Goal: Task Accomplishment & Management: Complete application form

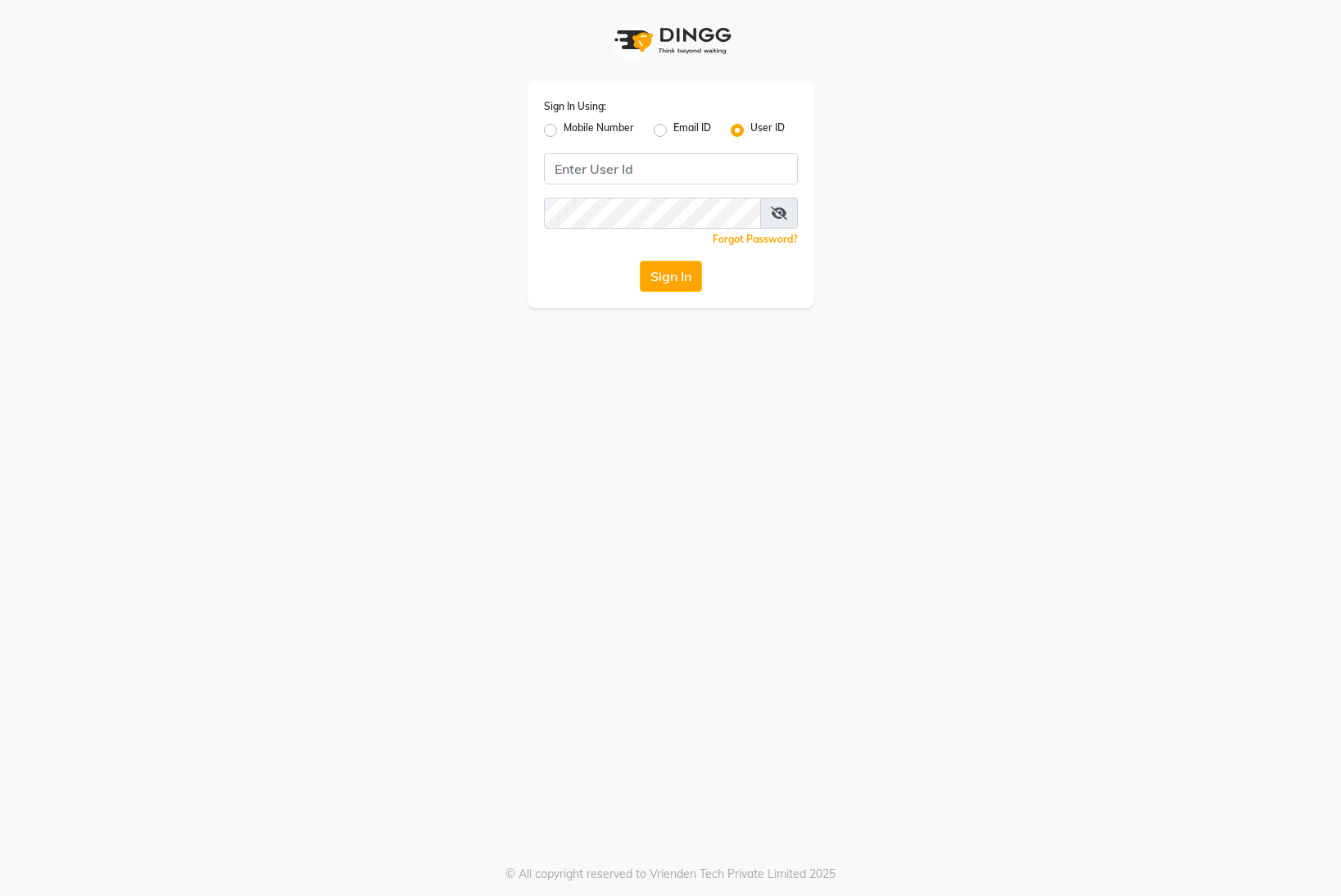
drag, startPoint x: 547, startPoint y: 125, endPoint x: 560, endPoint y: 141, distance: 20.6
click at [564, 129] on label "Mobile Number" at bounding box center [598, 131] width 70 height 20
click at [564, 129] on input "Mobile Number" at bounding box center [569, 126] width 11 height 11
radio input "true"
radio input "false"
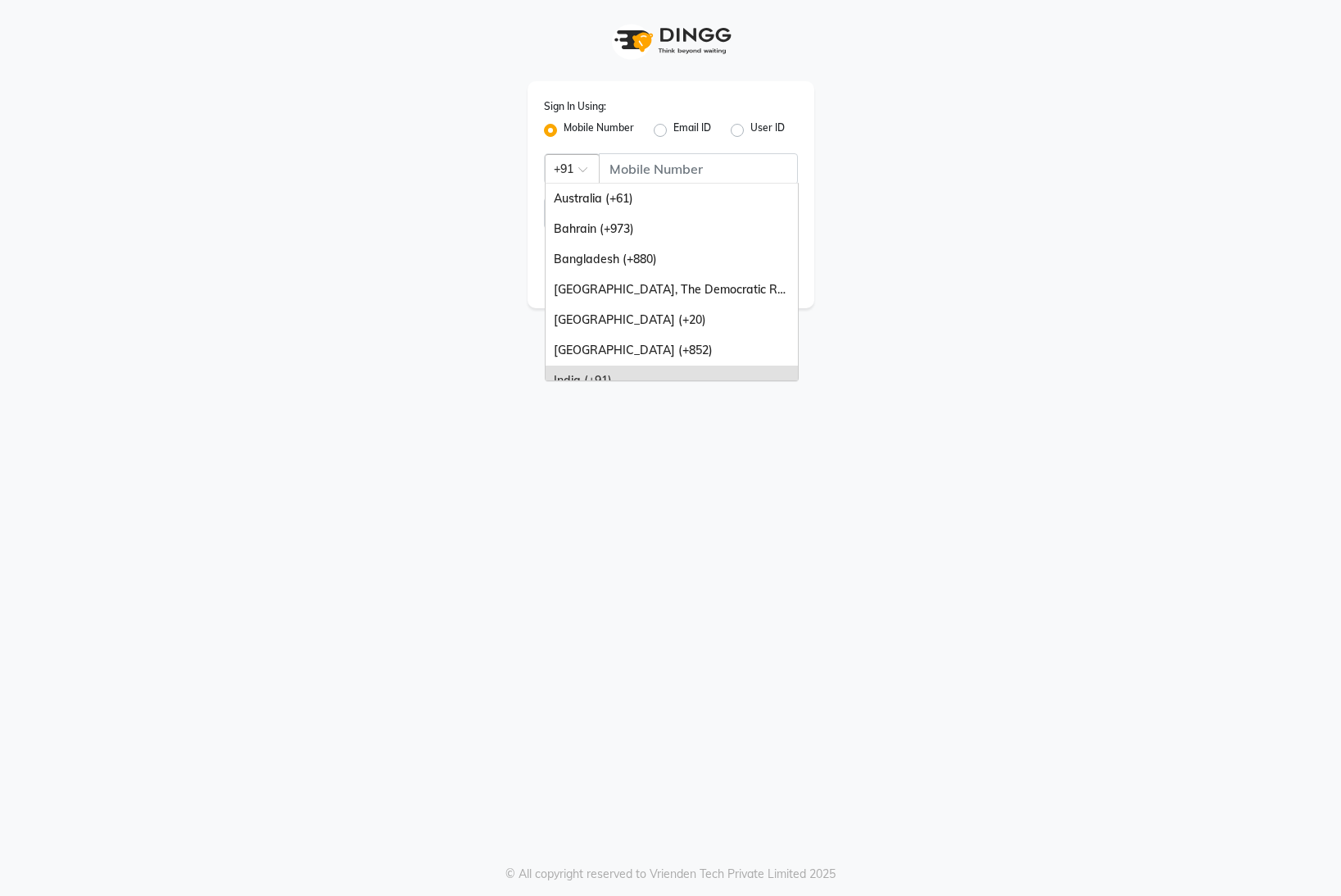
drag, startPoint x: 574, startPoint y: 171, endPoint x: 593, endPoint y: 215, distance: 47.9
click at [575, 171] on div at bounding box center [573, 167] width 53 height 17
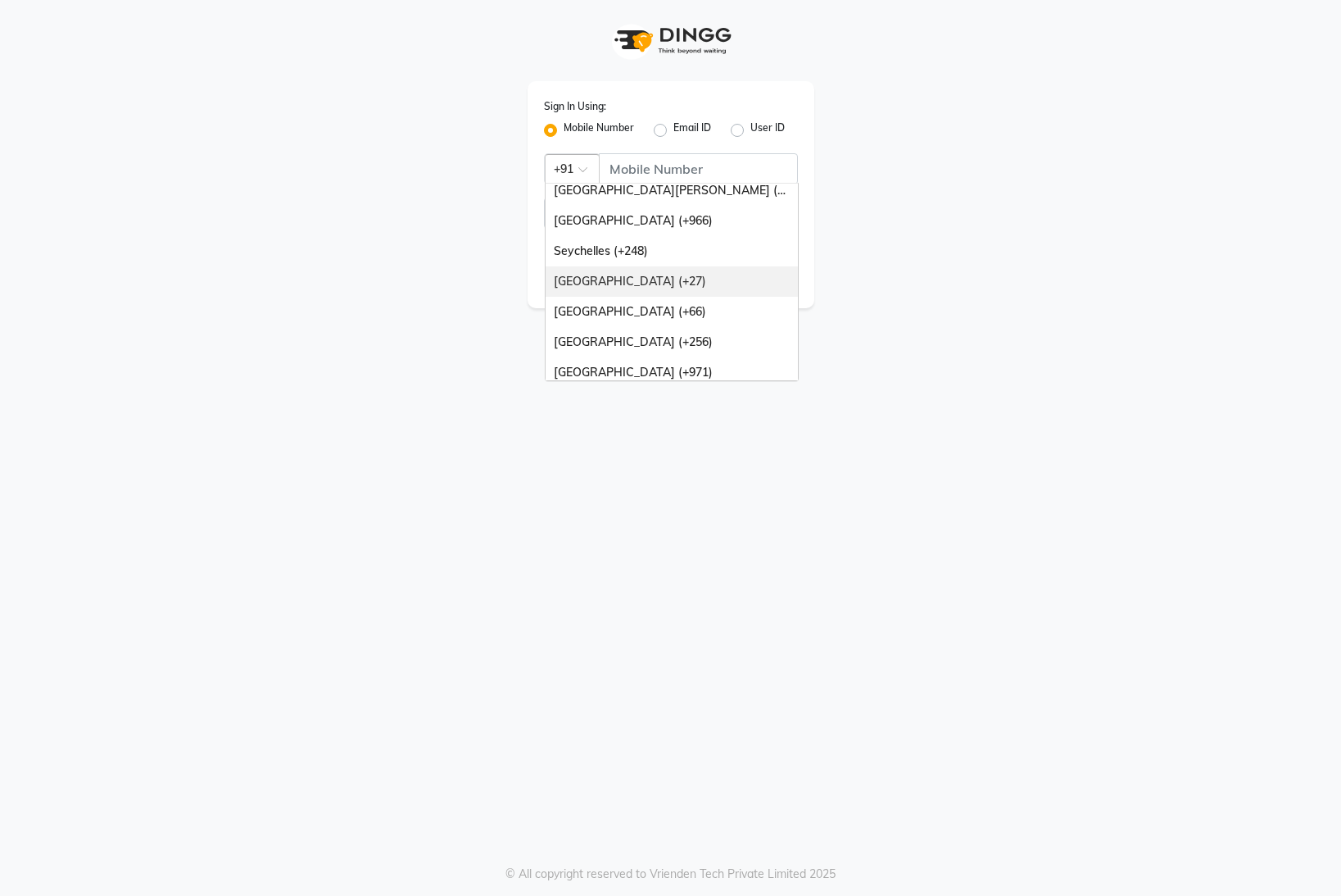
scroll to position [409, 0]
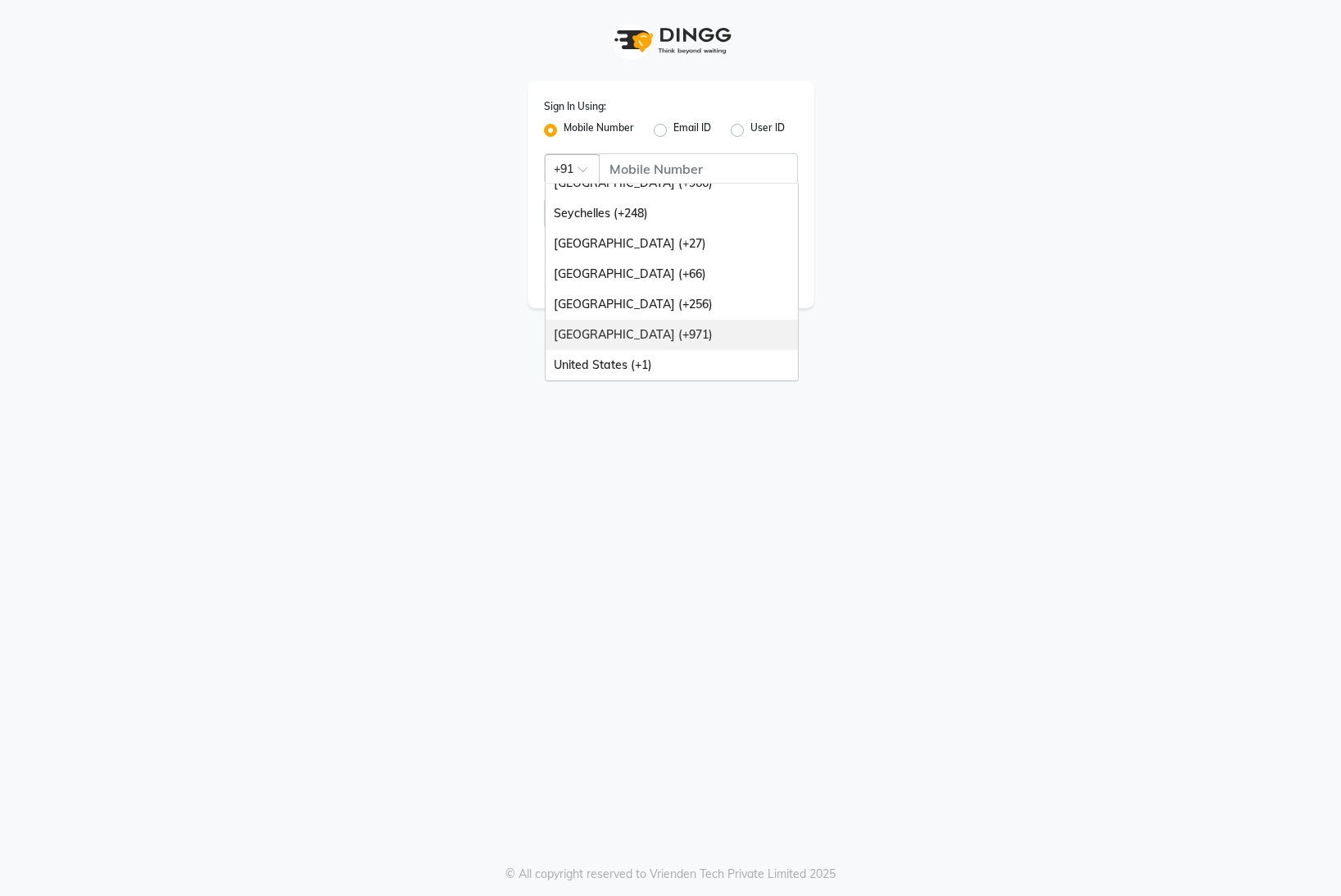
click at [638, 328] on div "[GEOGRAPHIC_DATA] (+971)" at bounding box center [671, 334] width 252 height 31
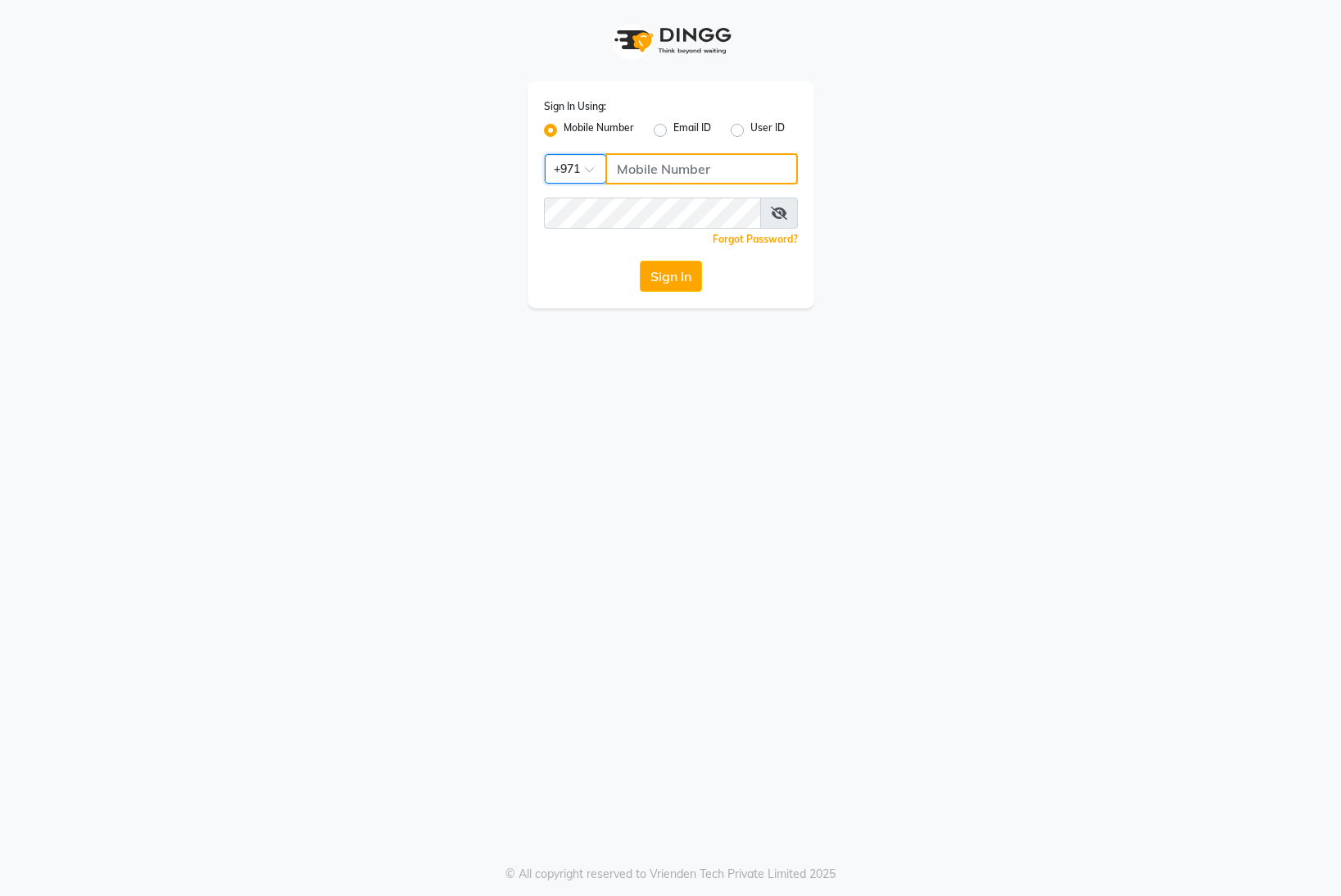
click at [703, 170] on input "Username" at bounding box center [701, 168] width 193 height 31
type input "559703599"
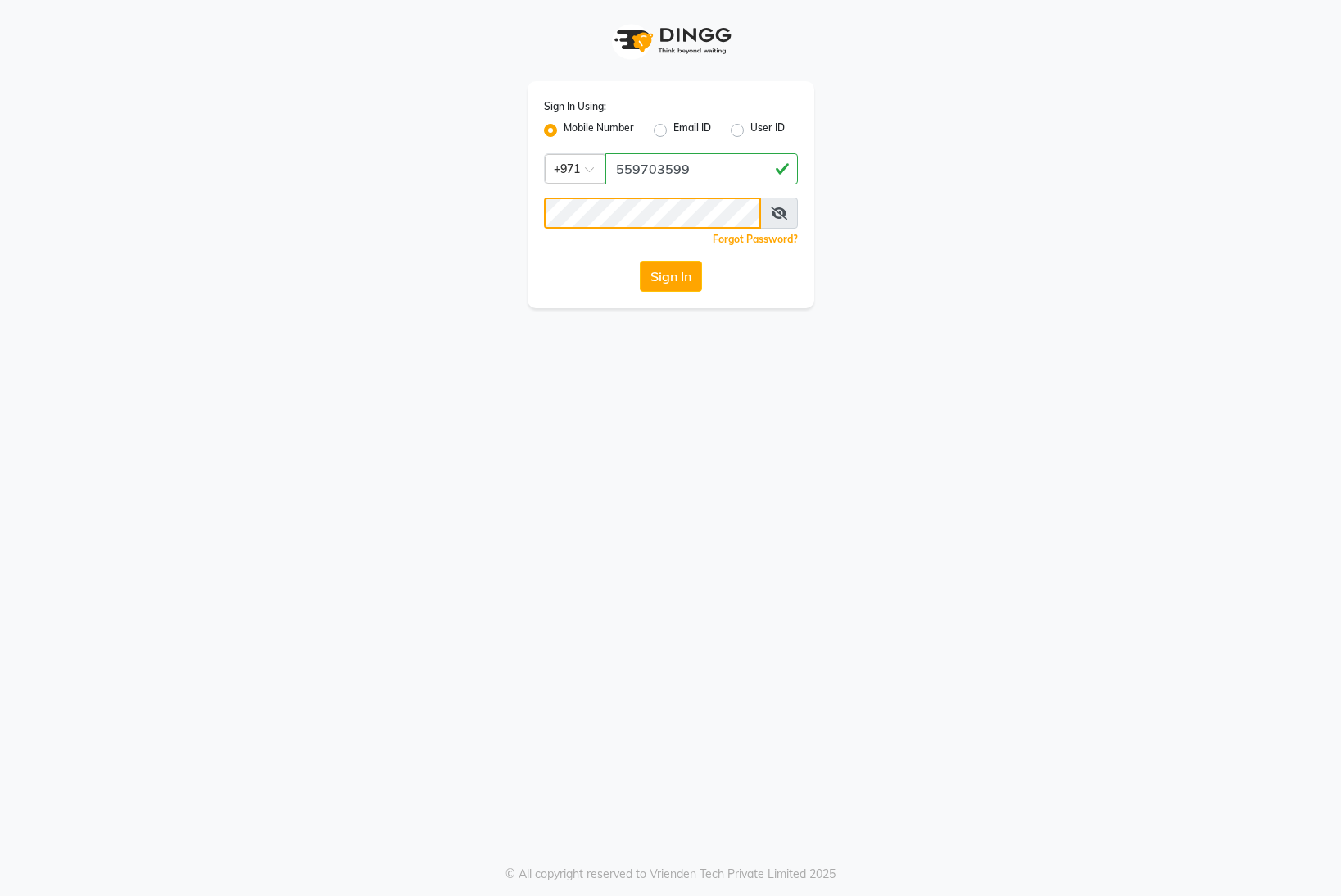
click at [640, 260] on button "Sign In" at bounding box center [670, 275] width 62 height 31
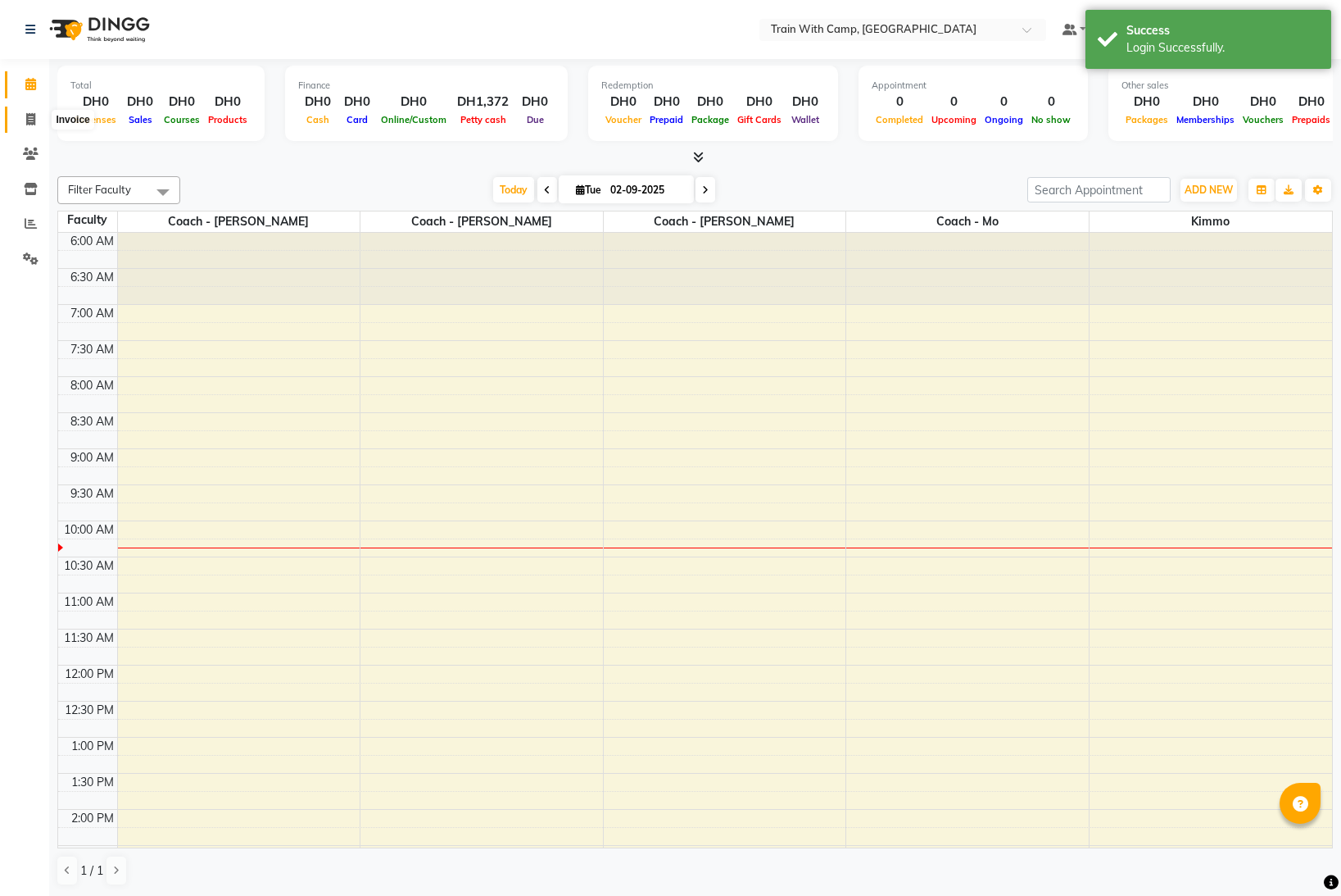
click at [31, 117] on icon at bounding box center [31, 119] width 9 height 12
select select "service"
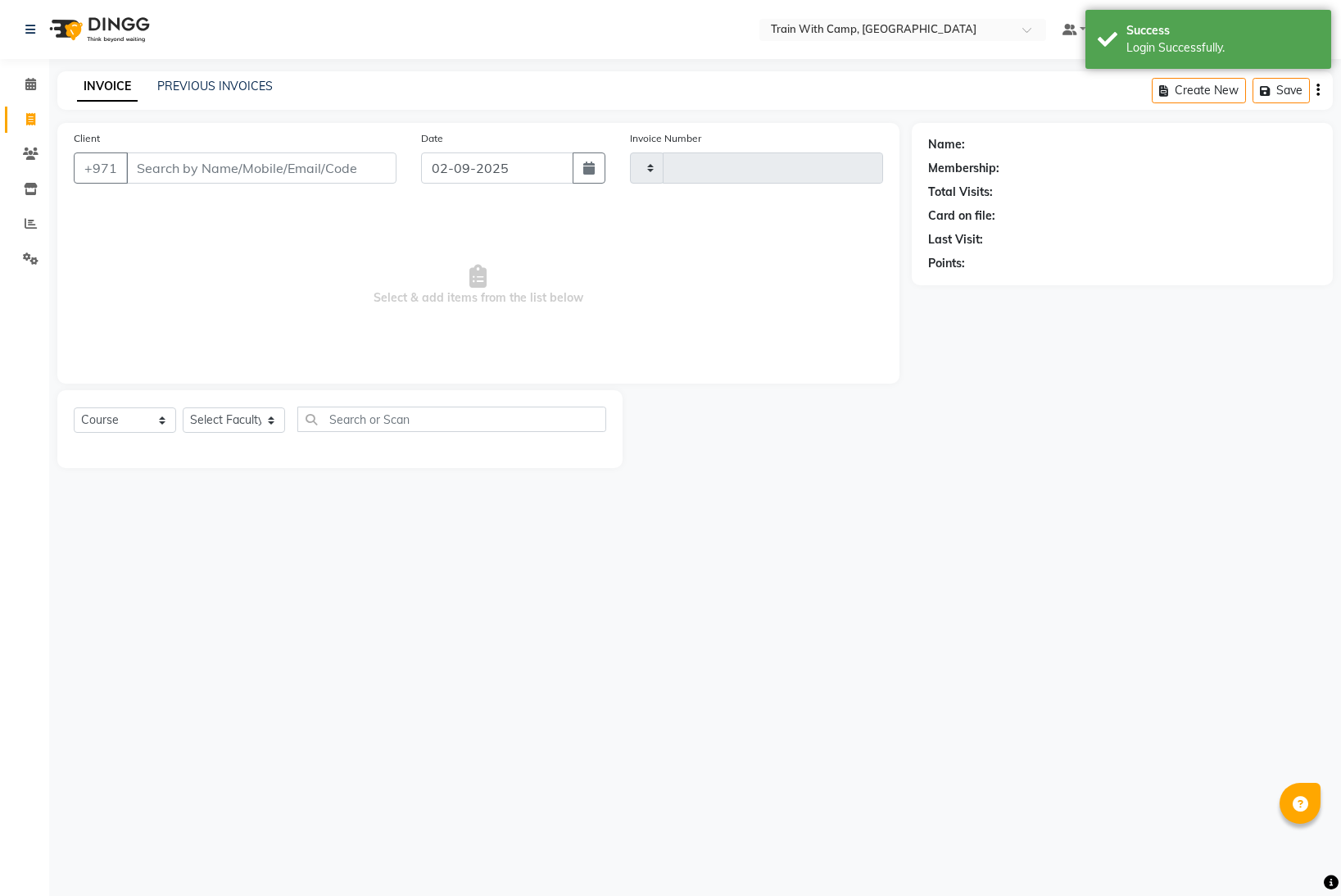
type input "4231"
select select "910"
select select "14965"
click at [227, 168] on input "Client" at bounding box center [261, 167] width 270 height 31
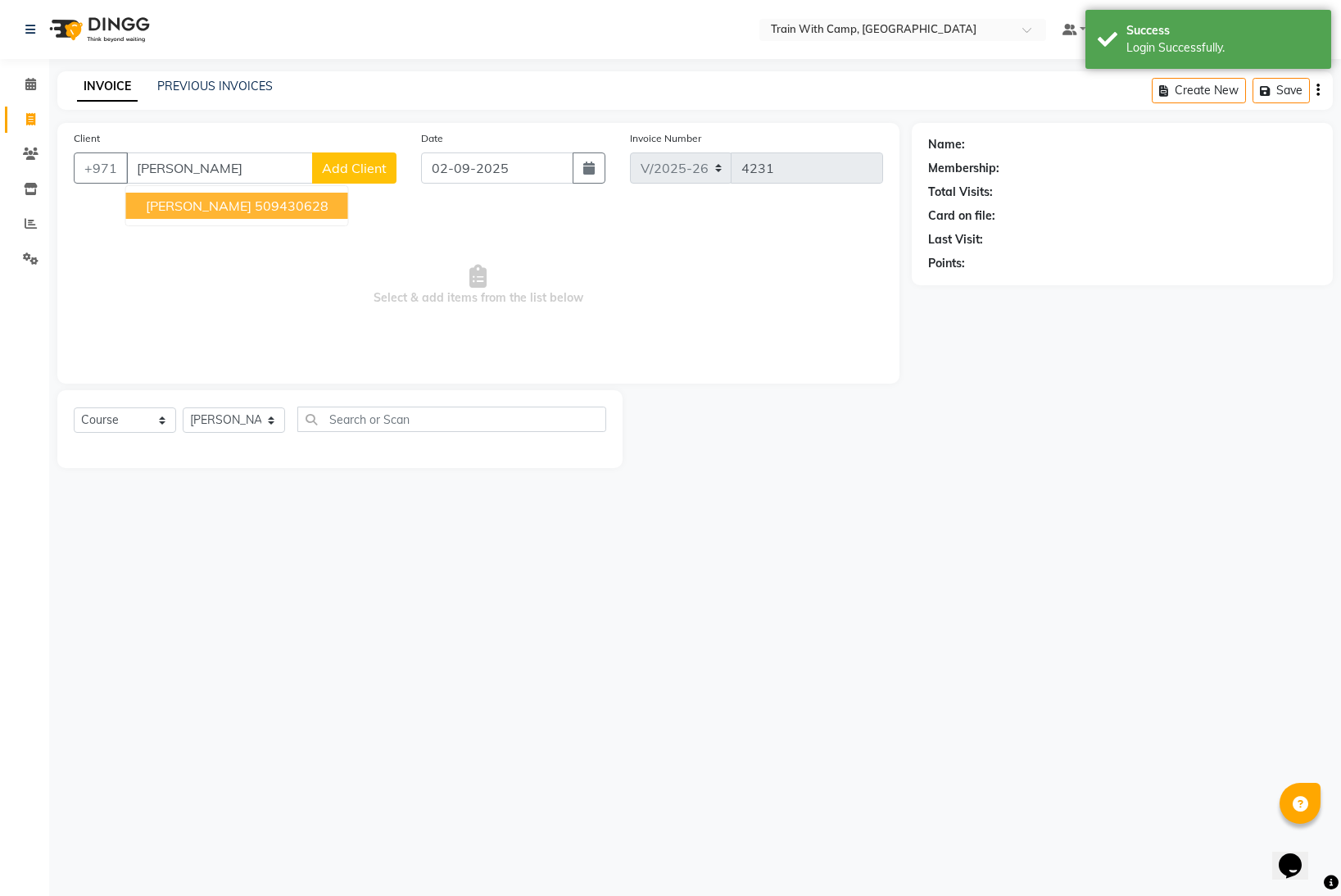
drag, startPoint x: 213, startPoint y: 206, endPoint x: 188, endPoint y: 260, distance: 59.5
click at [212, 208] on span "[PERSON_NAME]" at bounding box center [198, 206] width 106 height 17
type input "509430628"
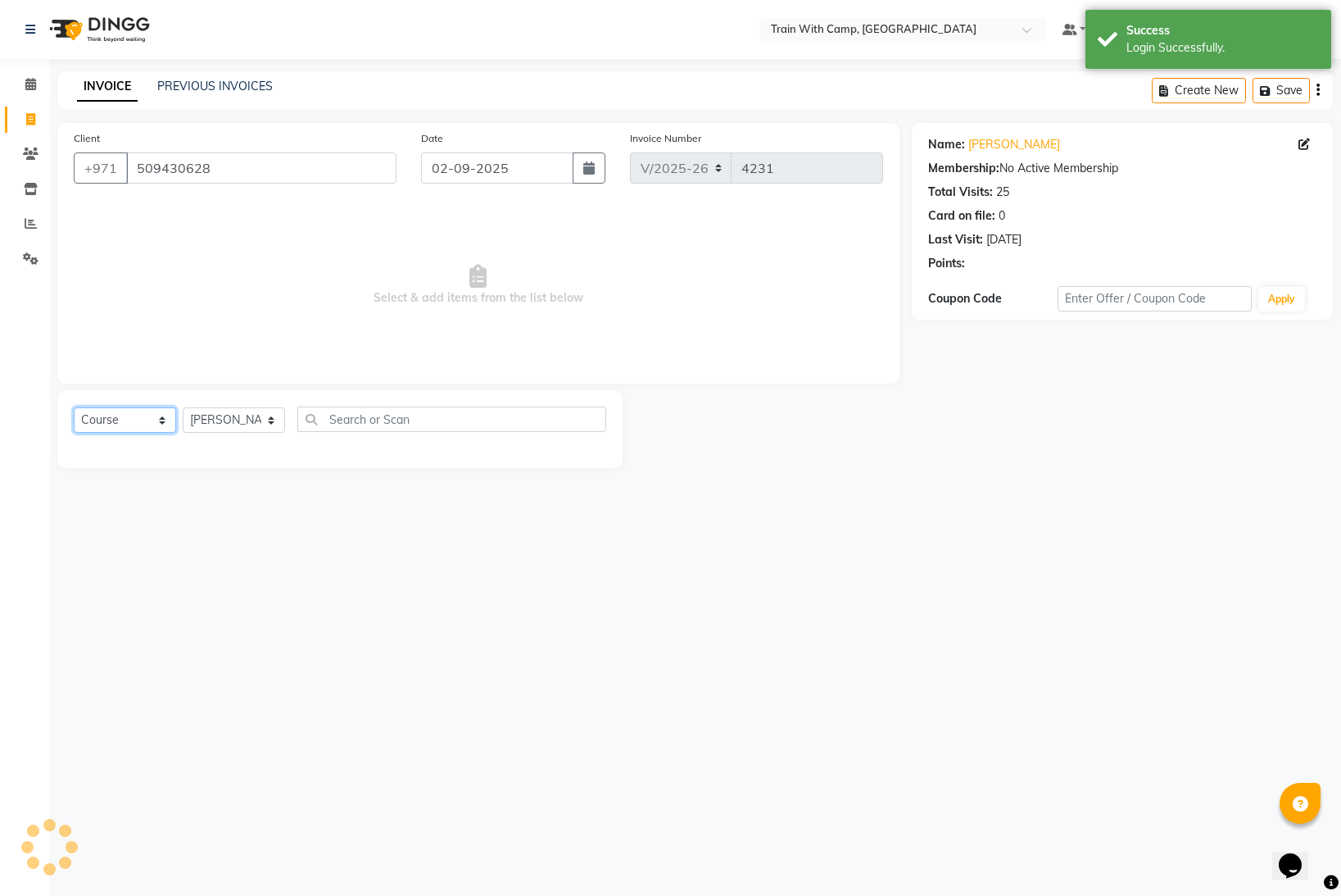
click at [159, 422] on select "Select Course Product Membership Package Voucher Prepaid Gift Card" at bounding box center [126, 420] width 103 height 26
select select "product"
click at [74, 407] on select "Select Course Product Membership Package Voucher Prepaid Gift Card" at bounding box center [126, 420] width 103 height 26
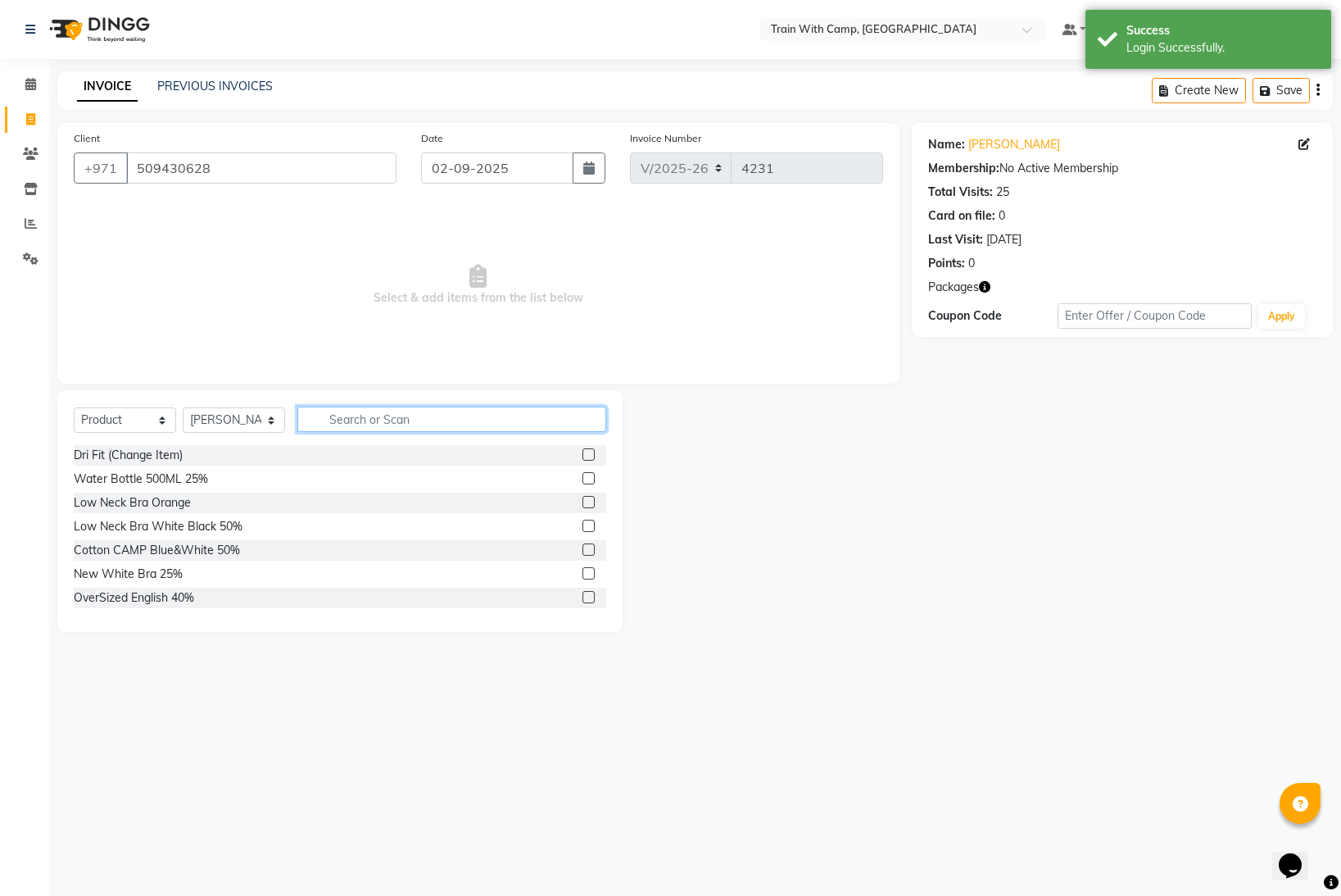
click at [366, 414] on input "text" at bounding box center [452, 419] width 309 height 26
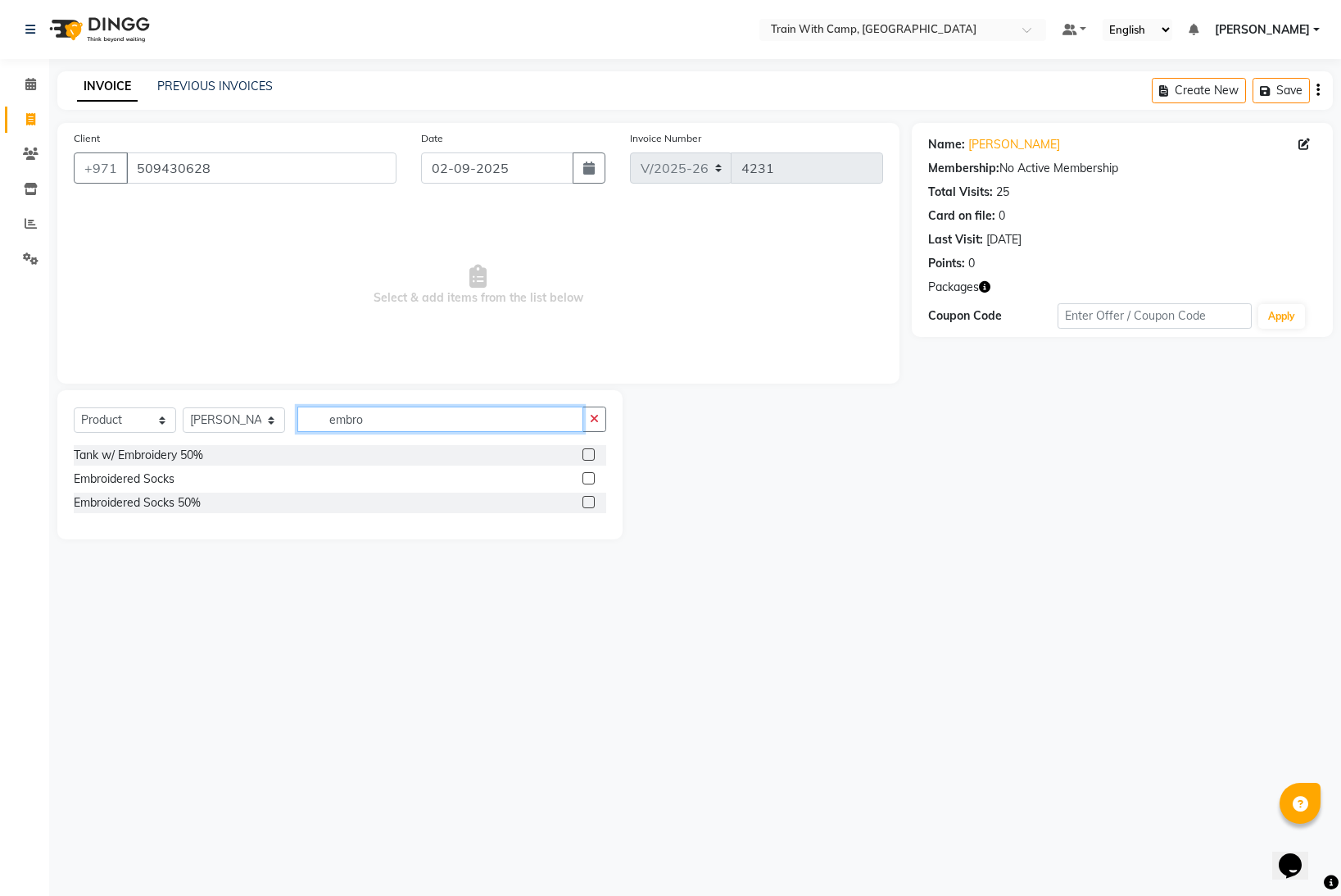
type input "embro"
click at [587, 478] on label at bounding box center [588, 478] width 12 height 12
click at [587, 478] on input "checkbox" at bounding box center [587, 479] width 11 height 11
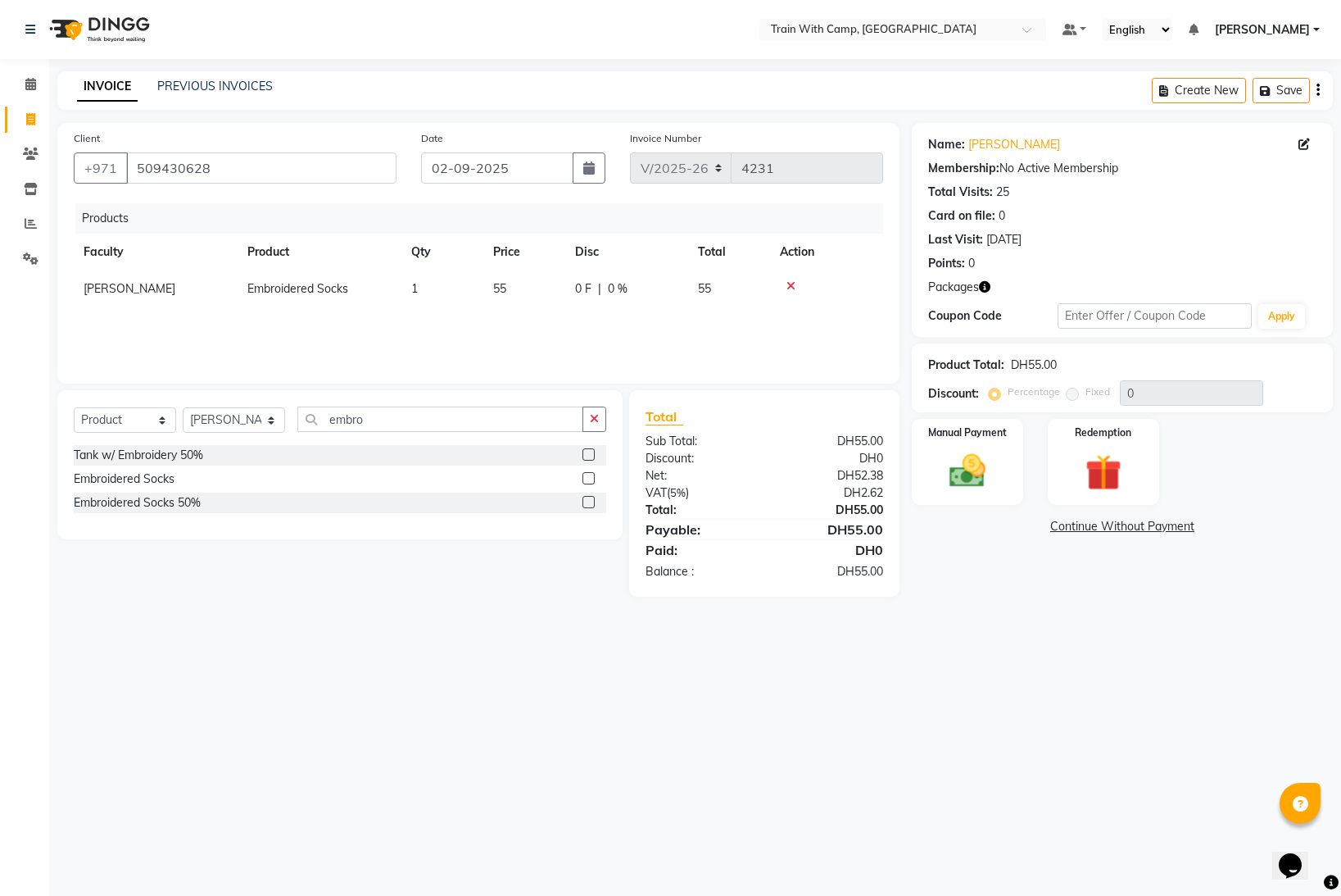
drag, startPoint x: 590, startPoint y: 477, endPoint x: 578, endPoint y: 470, distance: 13.9
click at [590, 476] on label at bounding box center [588, 478] width 12 height 12
click at [590, 476] on input "checkbox" at bounding box center [587, 479] width 11 height 11
checkbox input "false"
drag, startPoint x: 967, startPoint y: 456, endPoint x: 957, endPoint y: 451, distance: 11.2
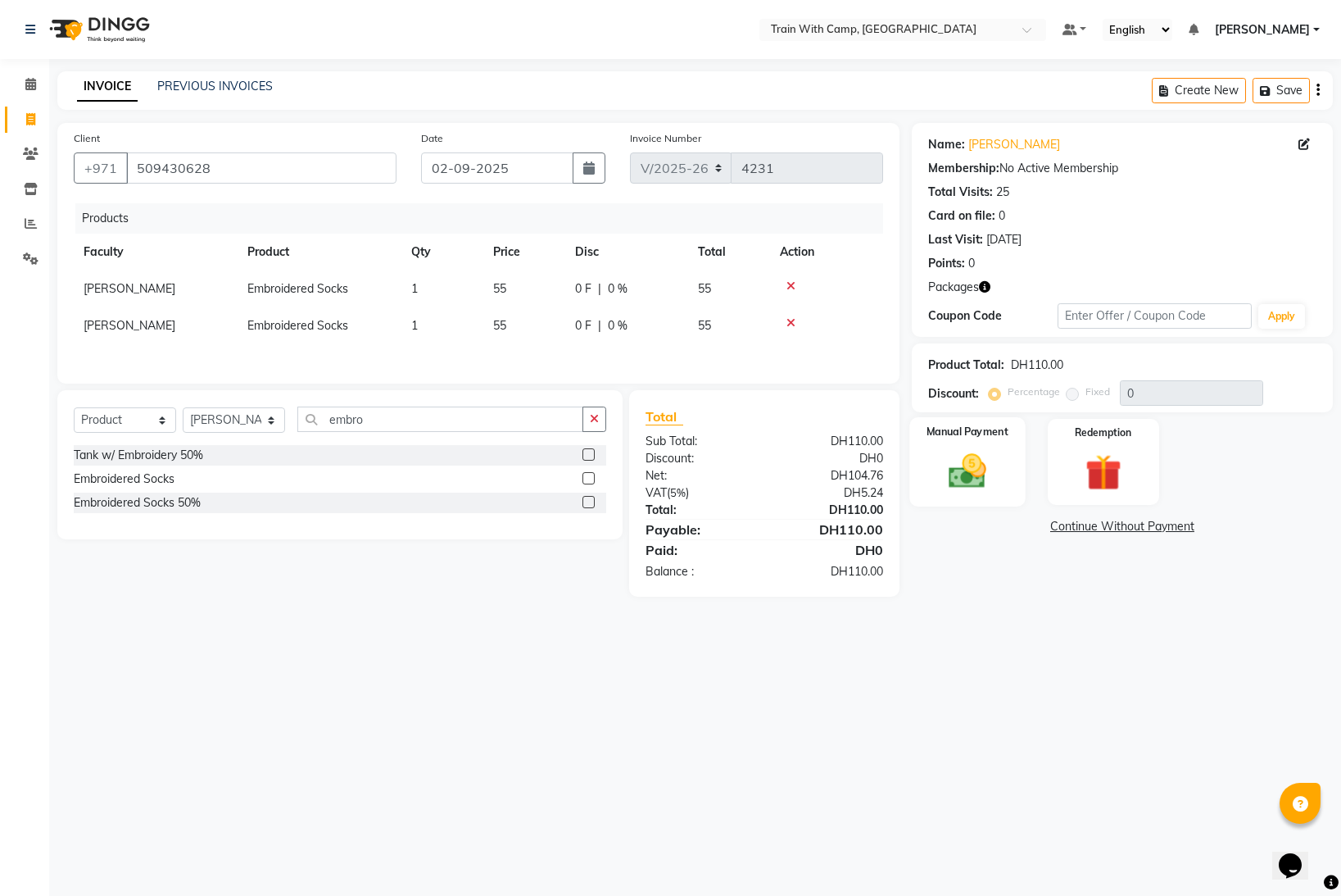
click at [968, 456] on img at bounding box center [968, 471] width 61 height 44
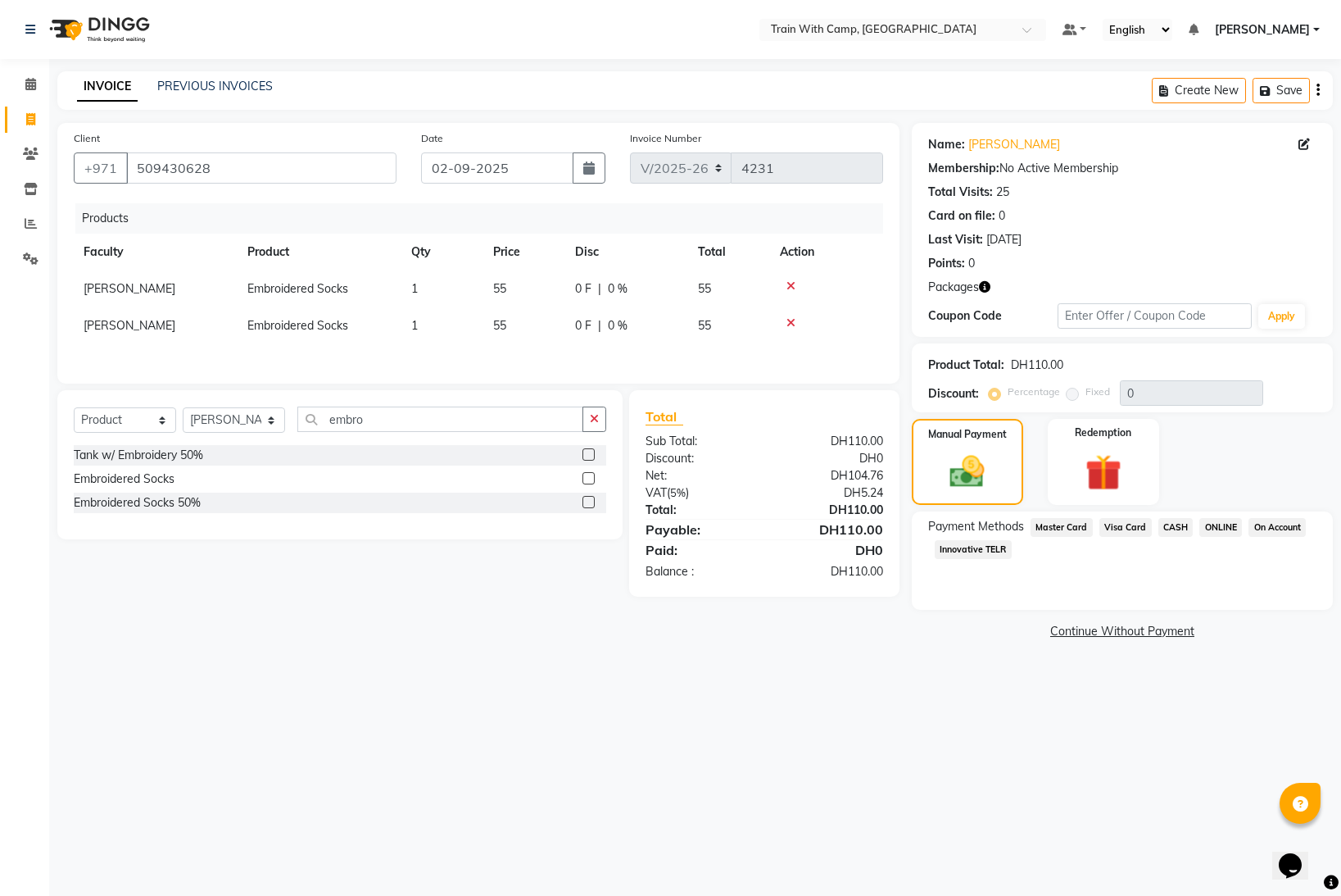
drag, startPoint x: 1127, startPoint y: 532, endPoint x: 1117, endPoint y: 524, distance: 12.8
click at [1127, 530] on span "Visa Card" at bounding box center [1125, 527] width 52 height 19
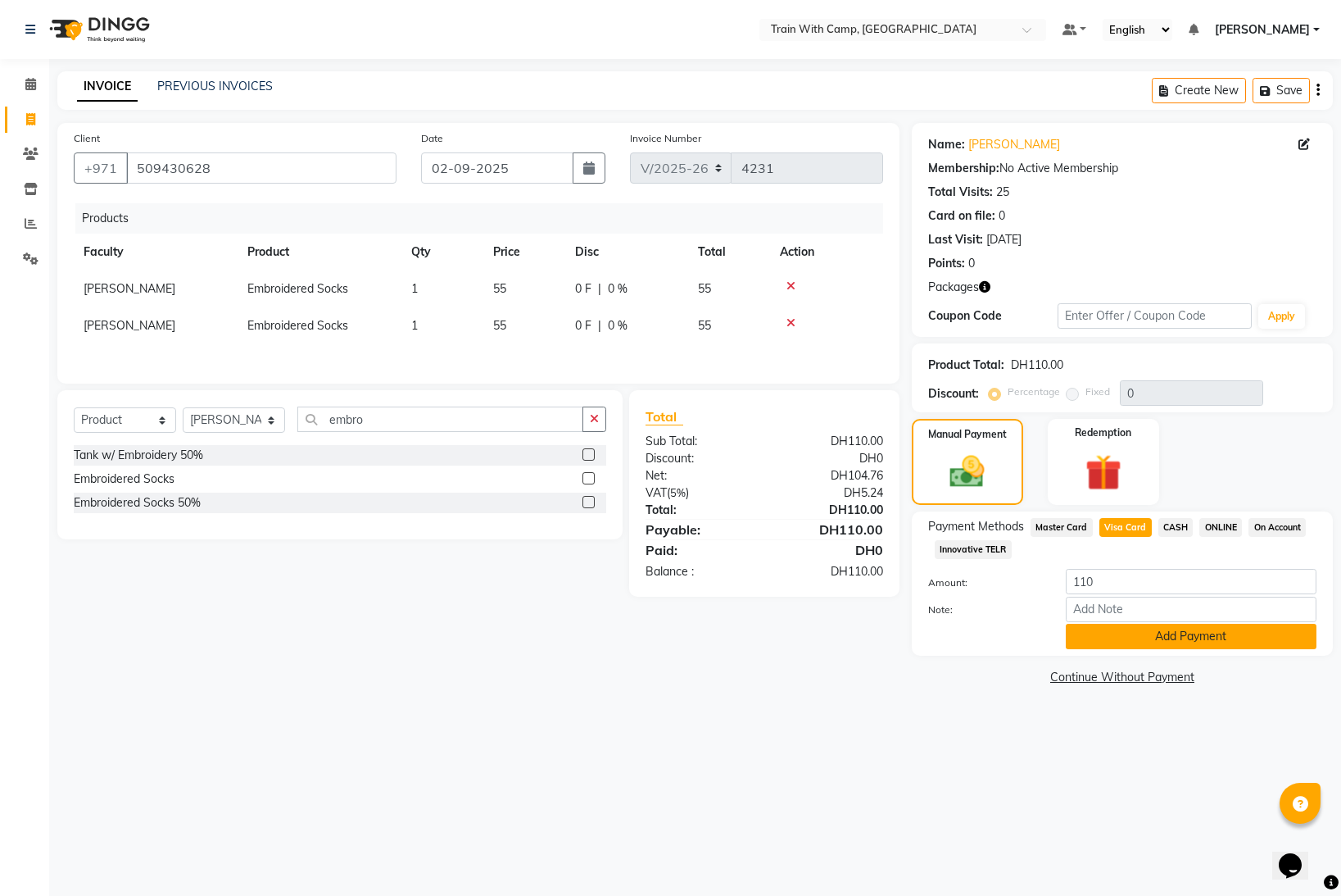
click at [1144, 638] on button "Add Payment" at bounding box center [1192, 636] width 251 height 26
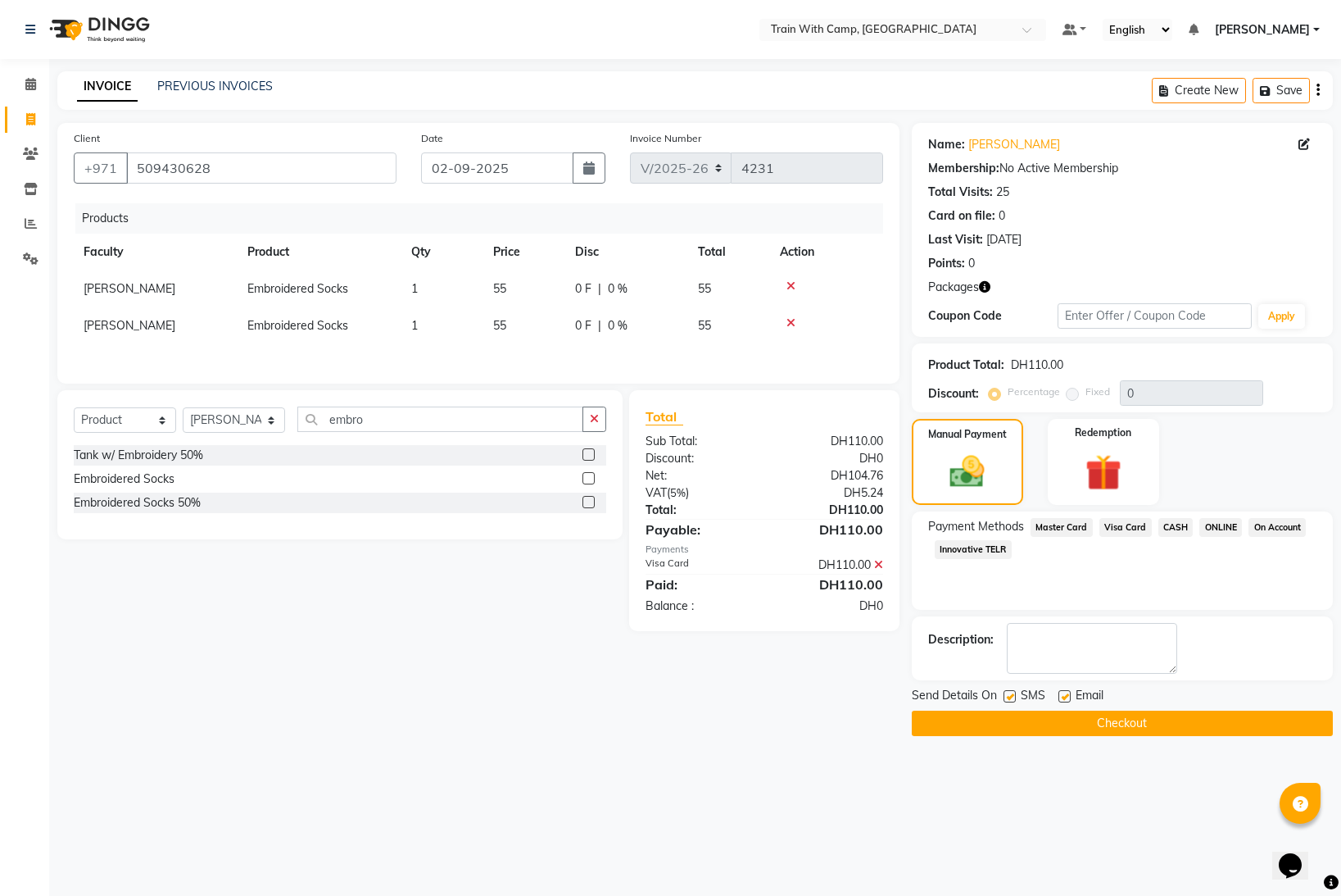
drag, startPoint x: 1007, startPoint y: 696, endPoint x: 1043, endPoint y: 700, distance: 36.2
click at [1010, 696] on label at bounding box center [1010, 696] width 12 height 12
click at [1010, 696] on input "checkbox" at bounding box center [1009, 696] width 11 height 11
checkbox input "false"
drag, startPoint x: 1068, startPoint y: 696, endPoint x: 1062, endPoint y: 713, distance: 18.0
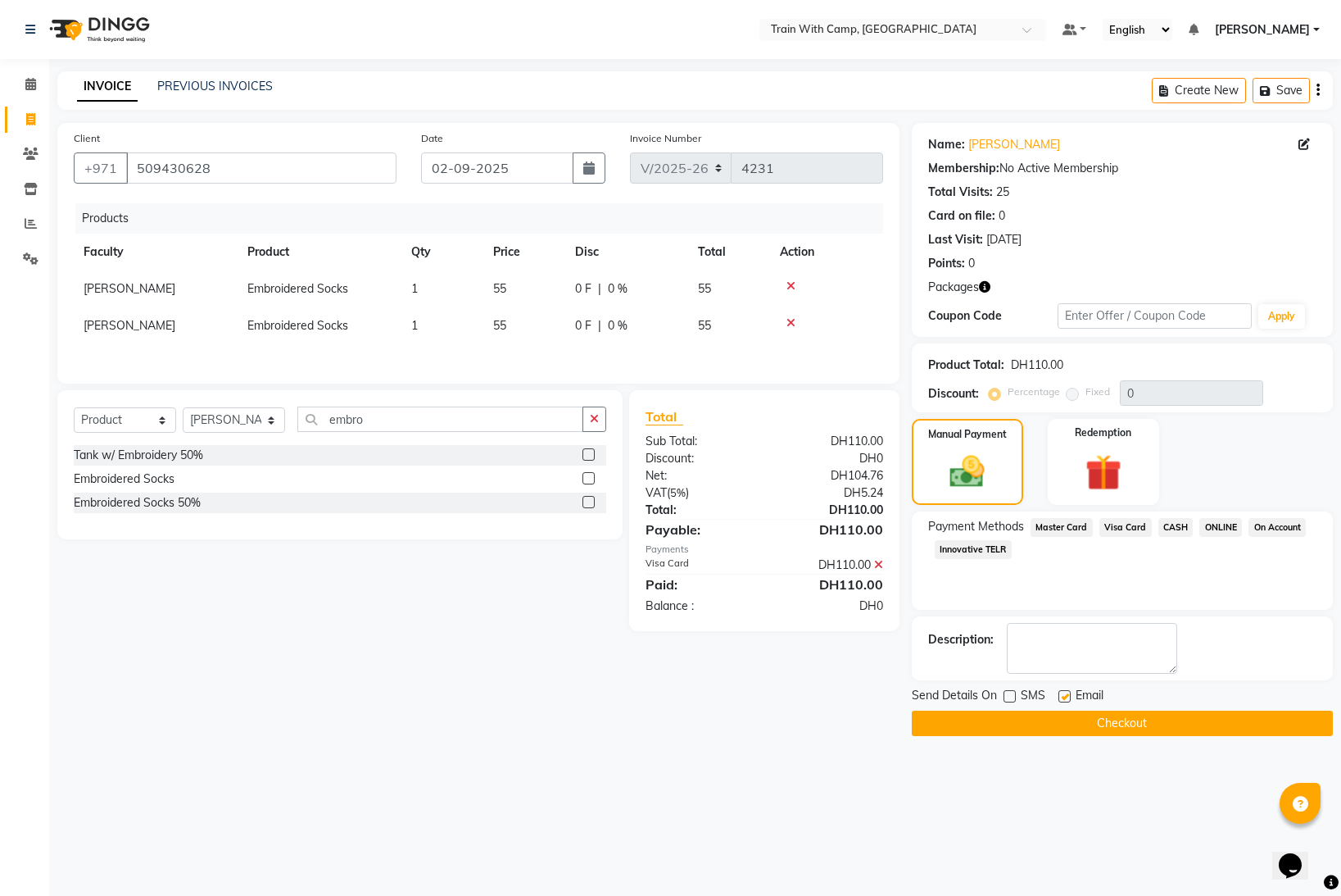
click at [1067, 698] on label at bounding box center [1064, 696] width 12 height 12
click at [1067, 698] on input "checkbox" at bounding box center [1063, 696] width 11 height 11
checkbox input "false"
click at [1058, 719] on button "Checkout" at bounding box center [1122, 723] width 421 height 26
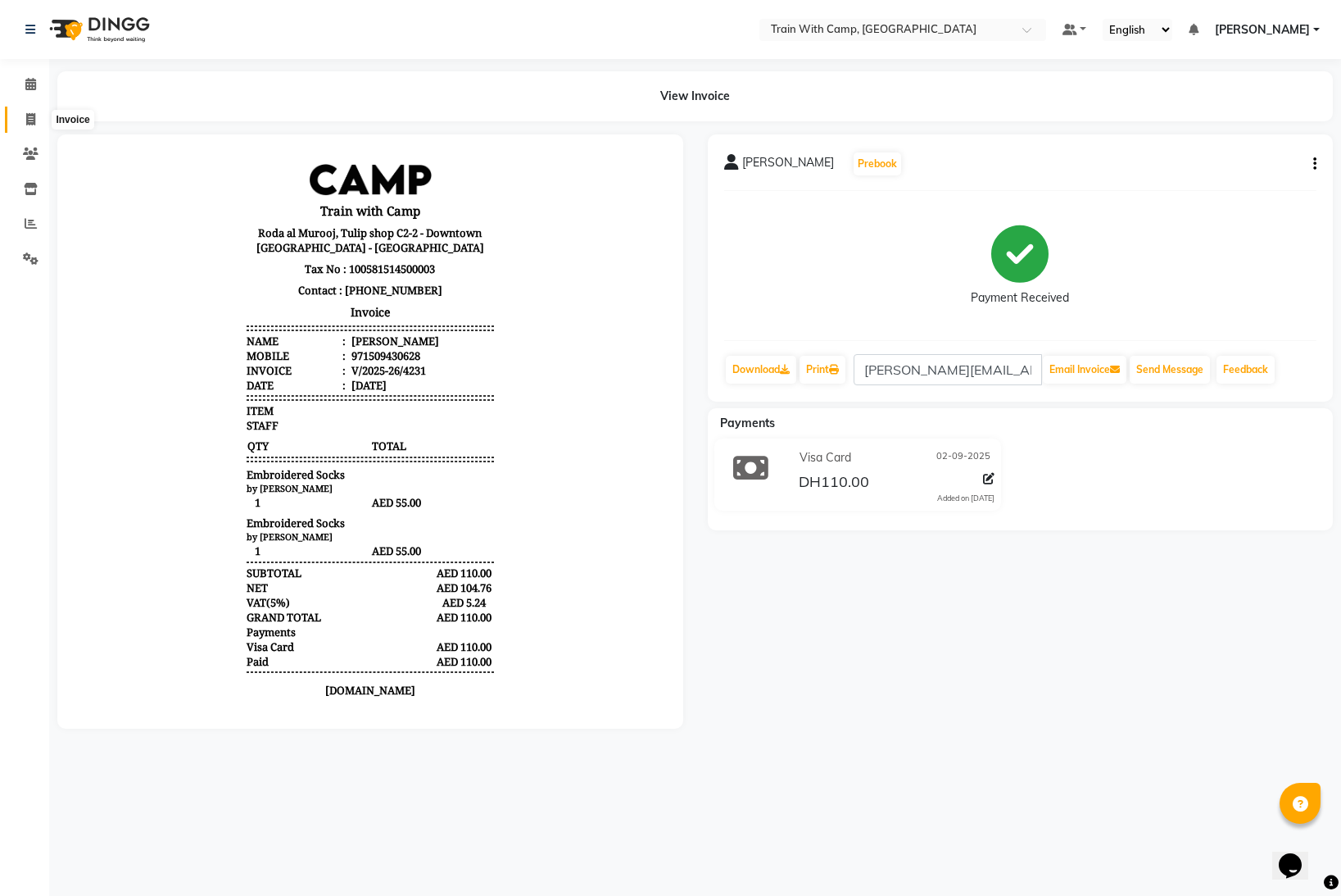
click at [33, 117] on icon at bounding box center [31, 119] width 9 height 12
select select "service"
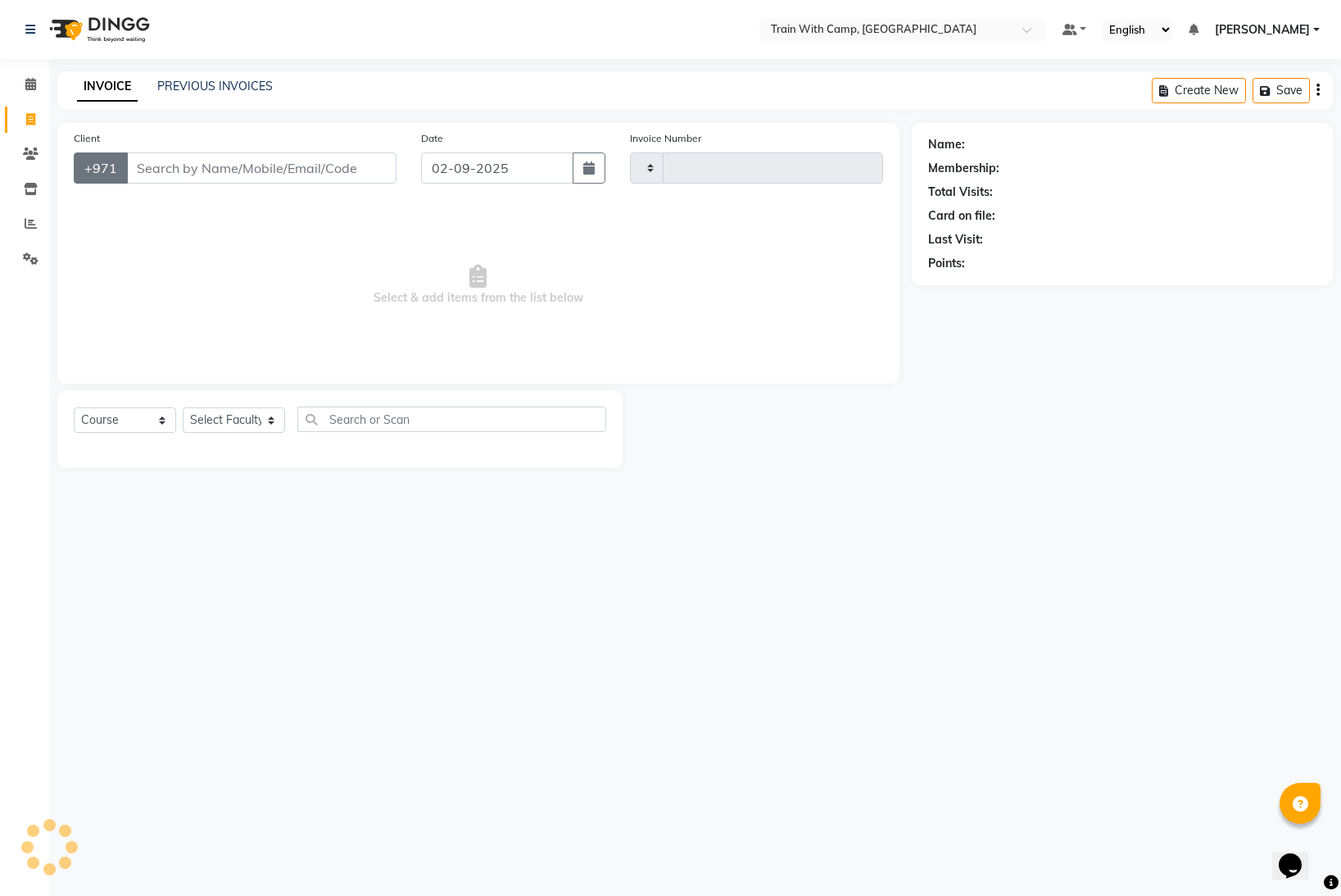
type input "4232"
select select "910"
click at [162, 167] on input "Client" at bounding box center [261, 167] width 270 height 31
select select "14965"
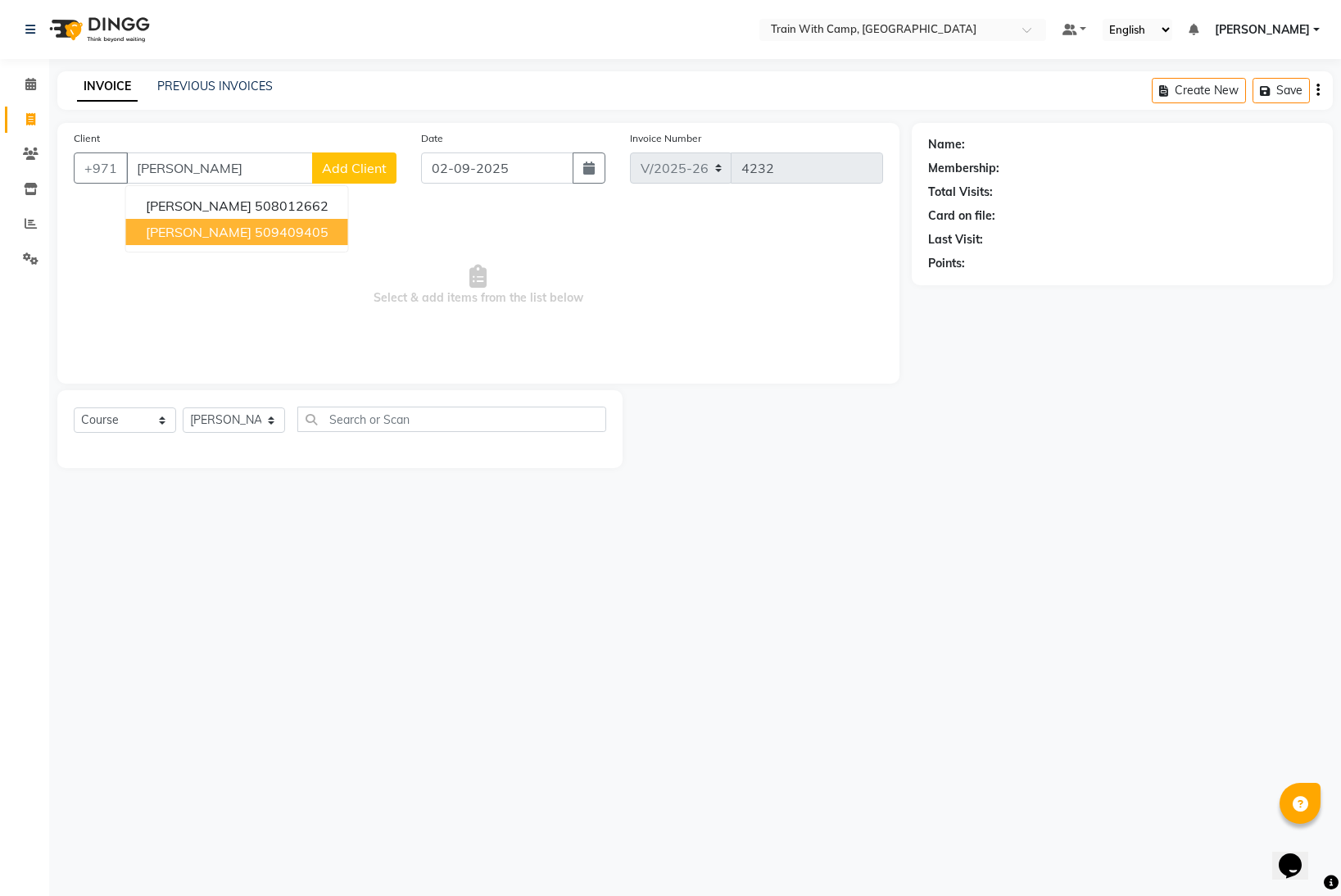
drag, startPoint x: 203, startPoint y: 229, endPoint x: 224, endPoint y: 205, distance: 31.9
click at [208, 227] on span "[PERSON_NAME]" at bounding box center [198, 231] width 106 height 17
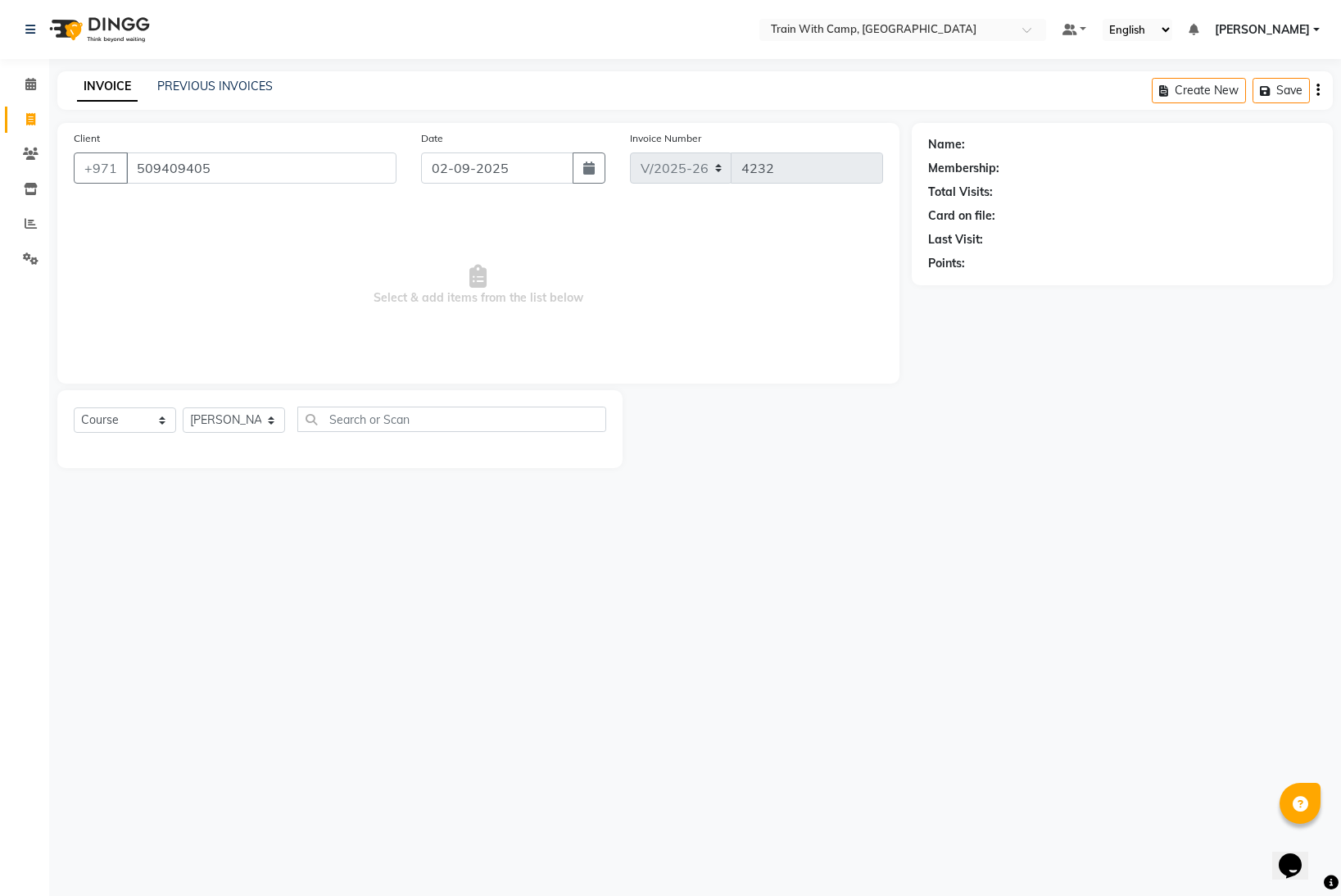
type input "509409405"
drag, startPoint x: 216, startPoint y: 174, endPoint x: 140, endPoint y: 165, distance: 76.5
click at [134, 165] on input "509409405" at bounding box center [261, 167] width 270 height 31
click at [155, 418] on select "Select Course Product Membership Package Voucher Prepaid Gift Card" at bounding box center [126, 420] width 103 height 26
select select "product"
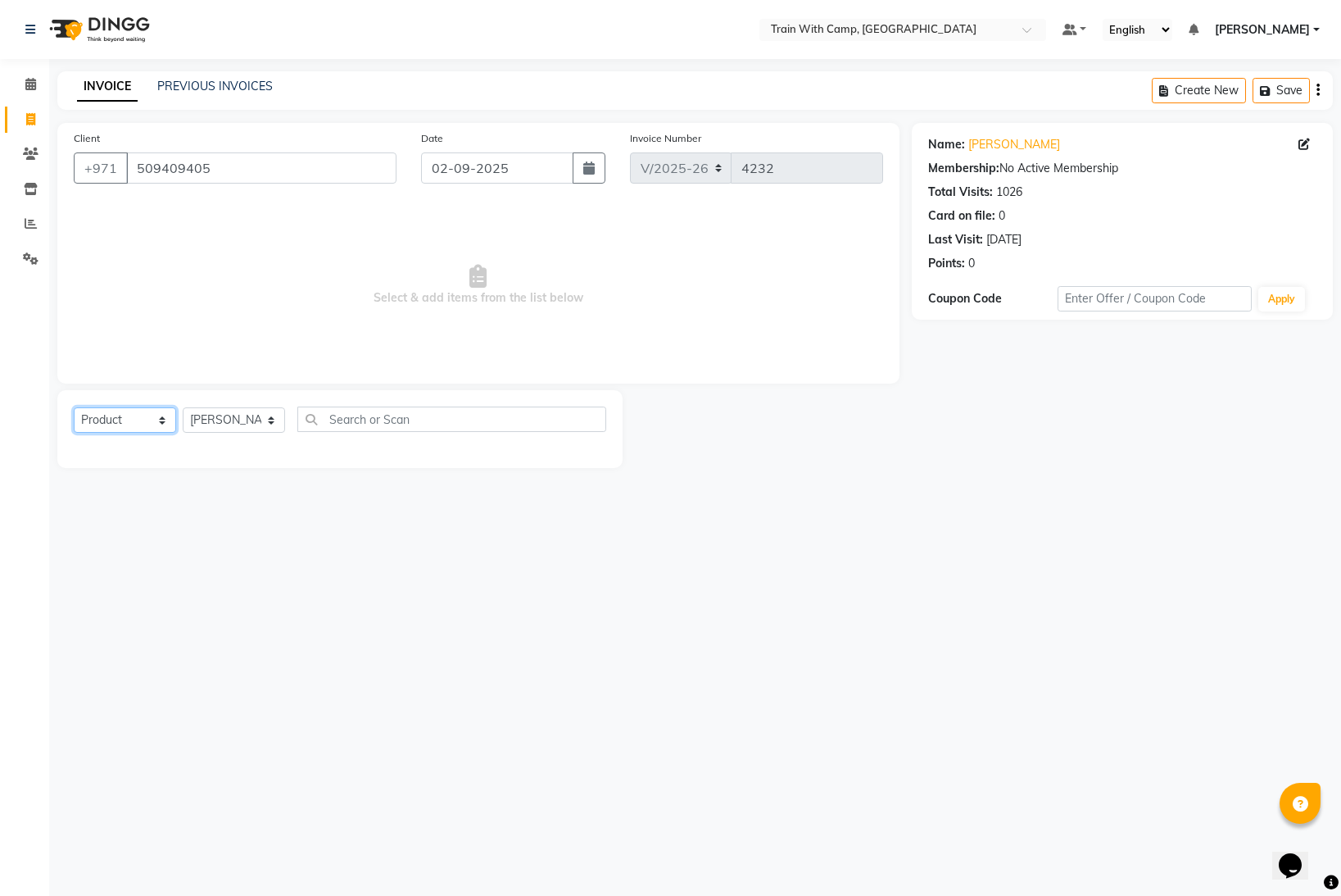
click at [74, 407] on select "Select Course Product Membership Package Voucher Prepaid Gift Card" at bounding box center [126, 420] width 103 height 26
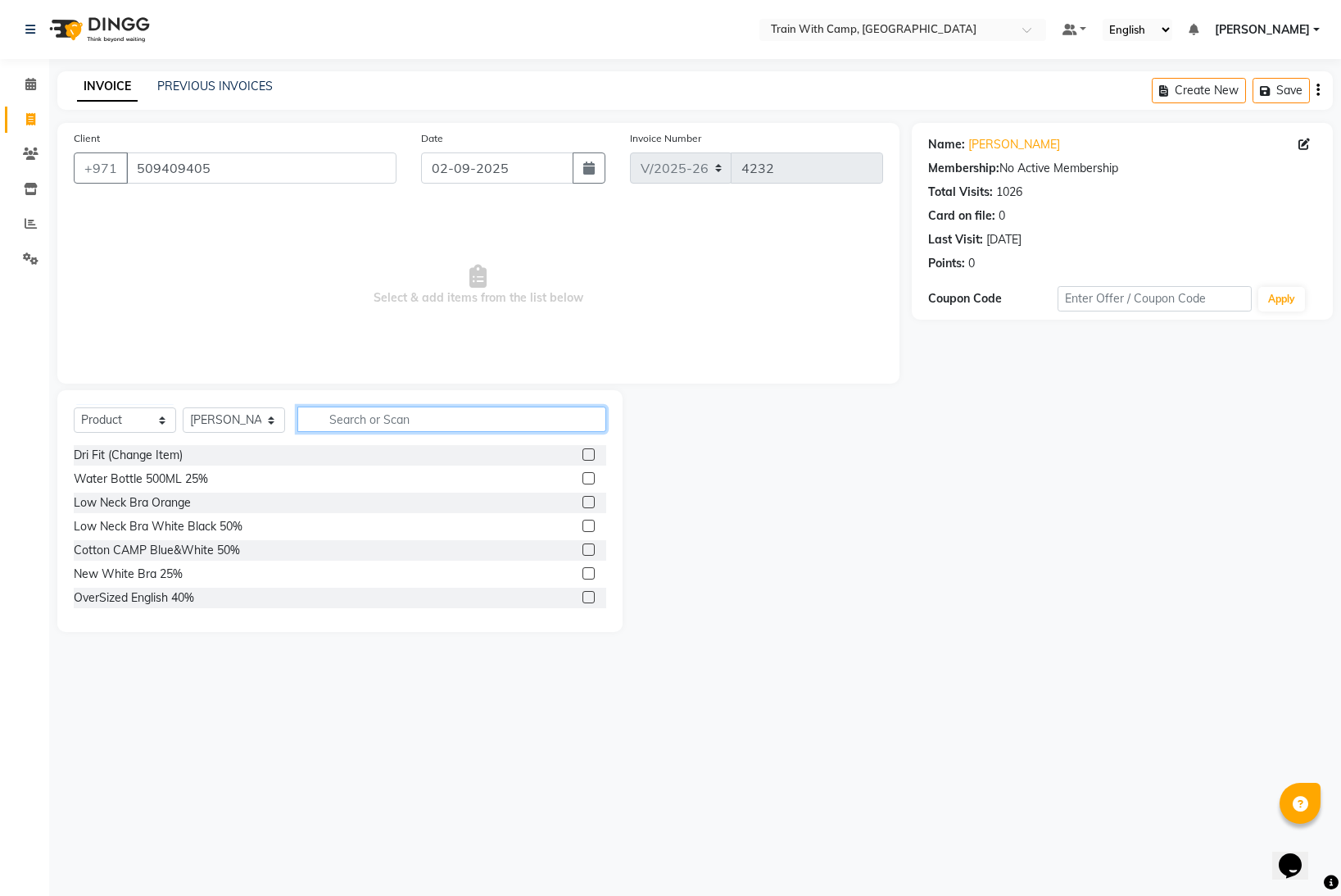
click at [367, 417] on input "text" at bounding box center [452, 419] width 309 height 26
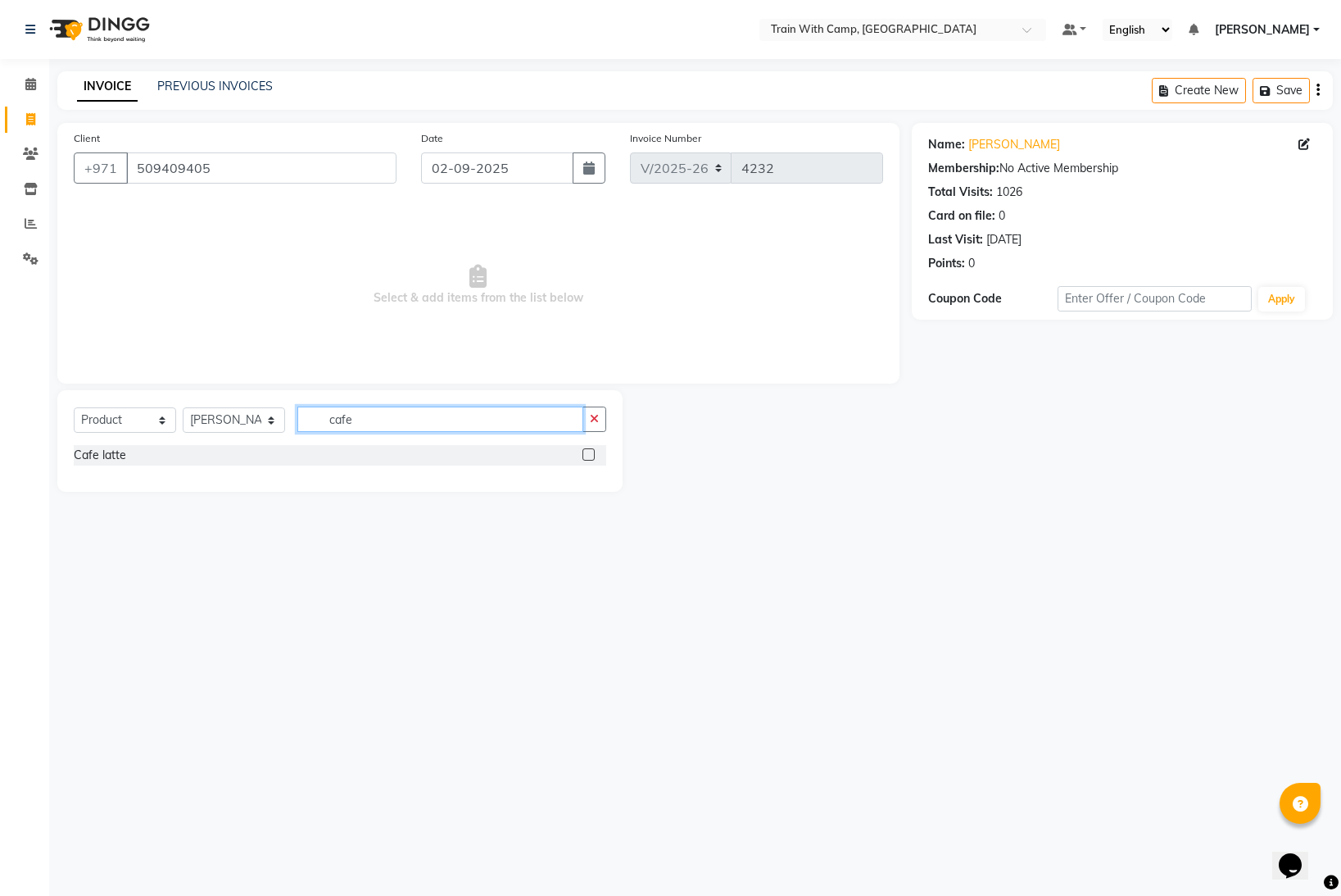
type input "cafe"
drag, startPoint x: 585, startPoint y: 453, endPoint x: 568, endPoint y: 451, distance: 17.1
click at [584, 454] on label at bounding box center [588, 454] width 12 height 12
click at [584, 454] on input "checkbox" at bounding box center [587, 455] width 11 height 11
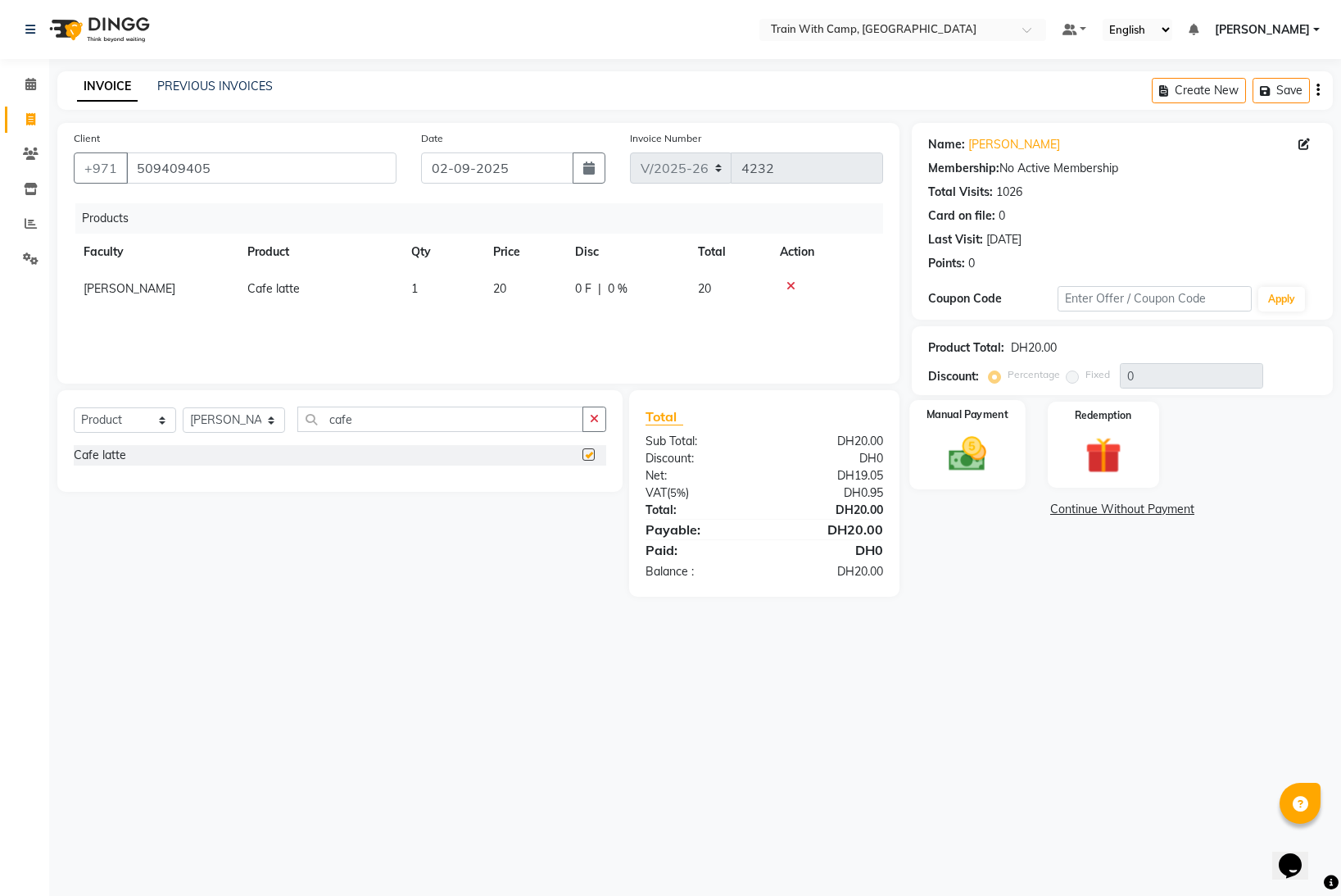
checkbox input "false"
click at [968, 443] on img at bounding box center [968, 454] width 61 height 44
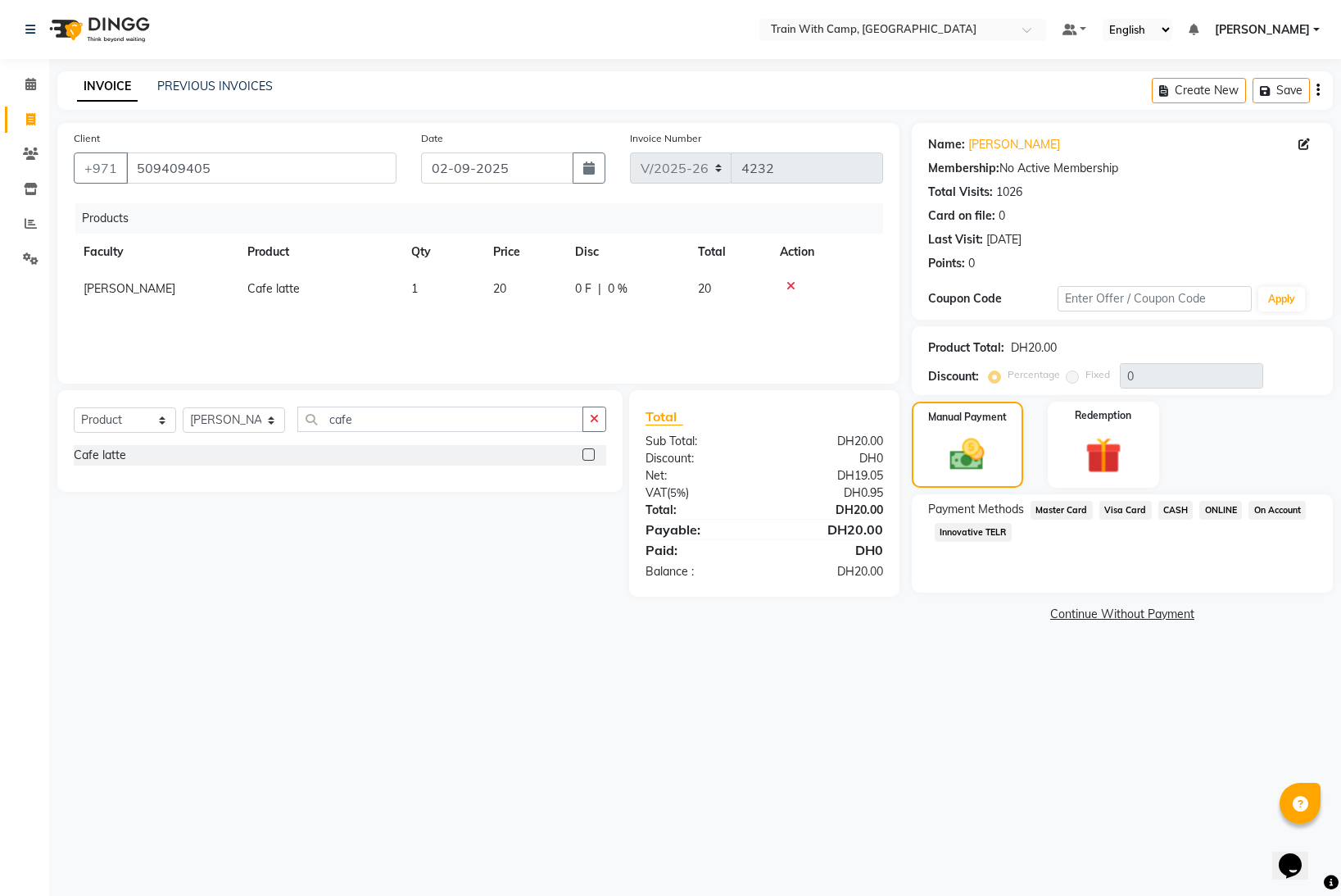
click at [1129, 511] on span "Visa Card" at bounding box center [1125, 509] width 52 height 19
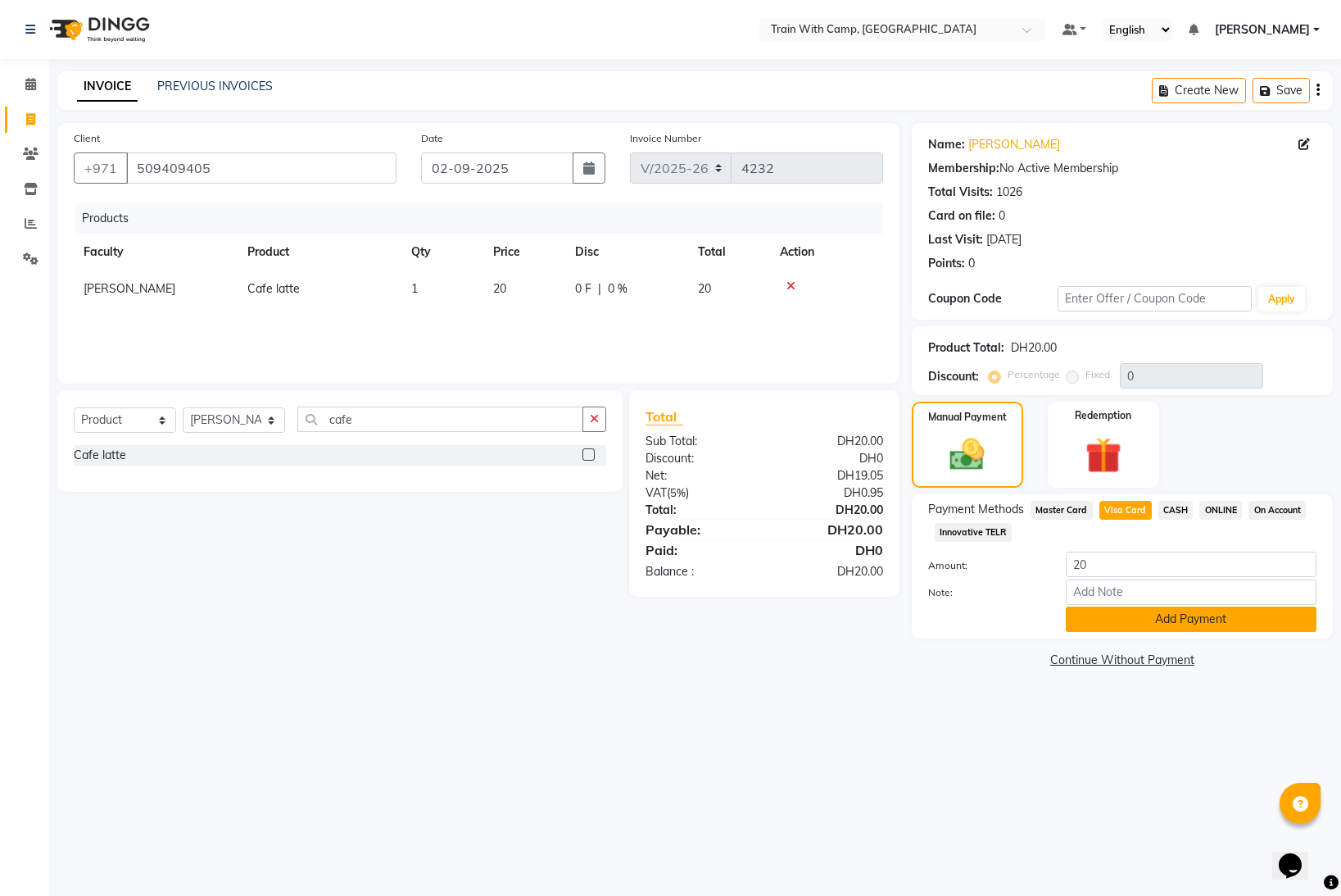
click at [1134, 618] on button "Add Payment" at bounding box center [1192, 619] width 251 height 26
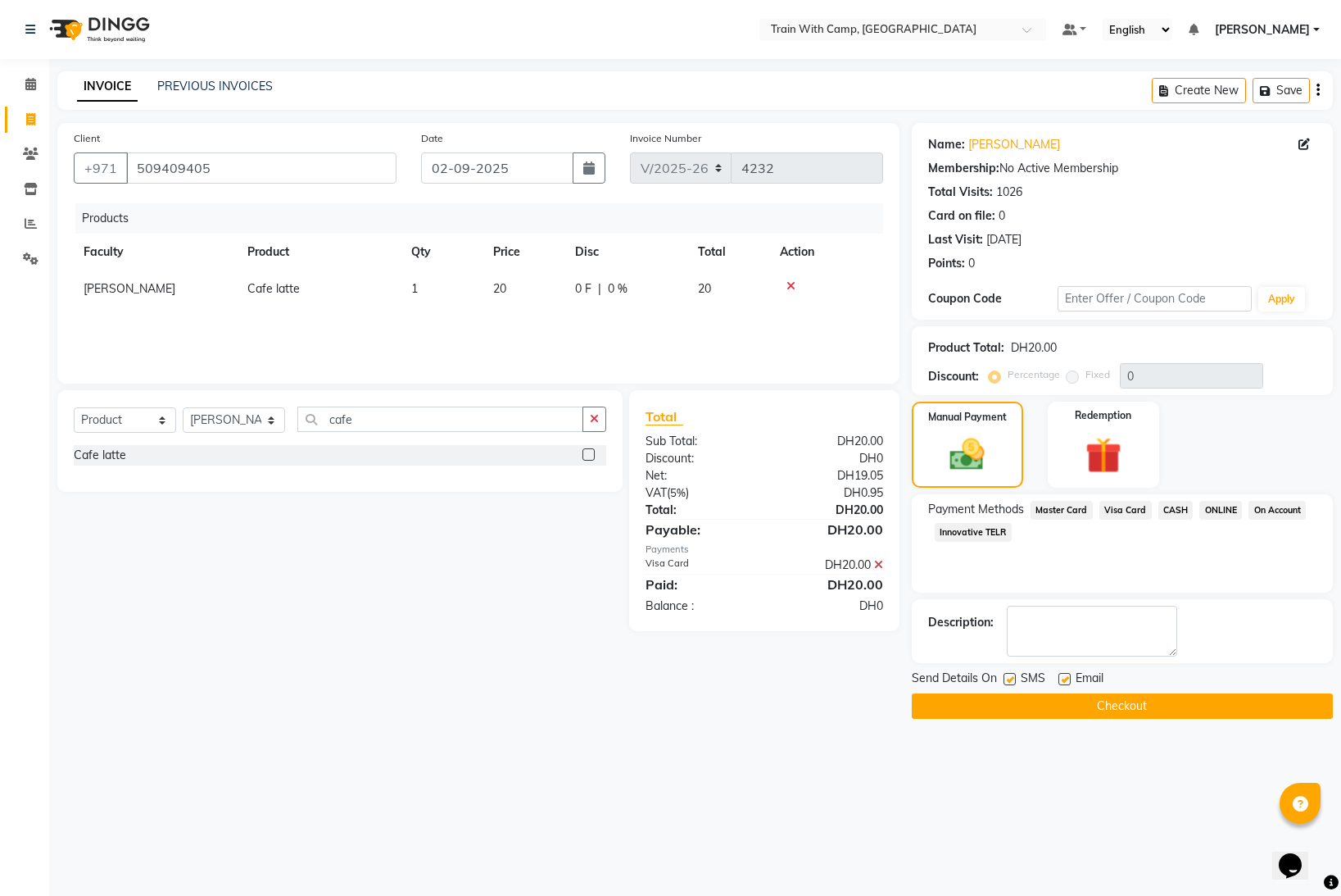
drag, startPoint x: 1005, startPoint y: 679, endPoint x: 1034, endPoint y: 685, distance: 29.6
click at [1013, 680] on label at bounding box center [1010, 678] width 12 height 12
click at [1013, 680] on input "checkbox" at bounding box center [1009, 679] width 11 height 11
checkbox input "false"
drag, startPoint x: 1058, startPoint y: 676, endPoint x: 1049, endPoint y: 693, distance: 19.2
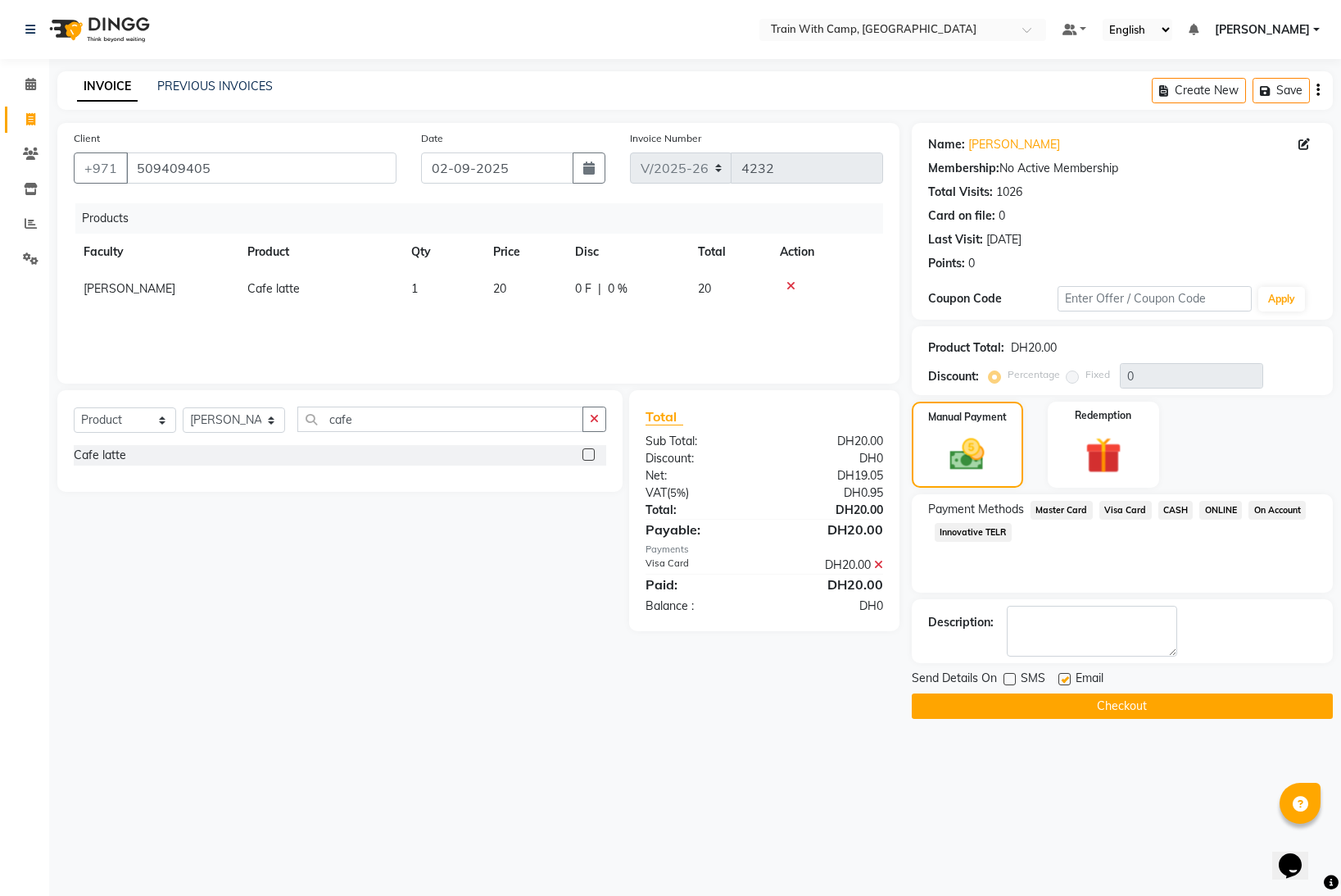
click at [1058, 679] on label at bounding box center [1064, 678] width 12 height 12
click at [1058, 679] on input "checkbox" at bounding box center [1063, 679] width 11 height 11
checkbox input "false"
click at [1043, 699] on button "Checkout" at bounding box center [1122, 706] width 421 height 26
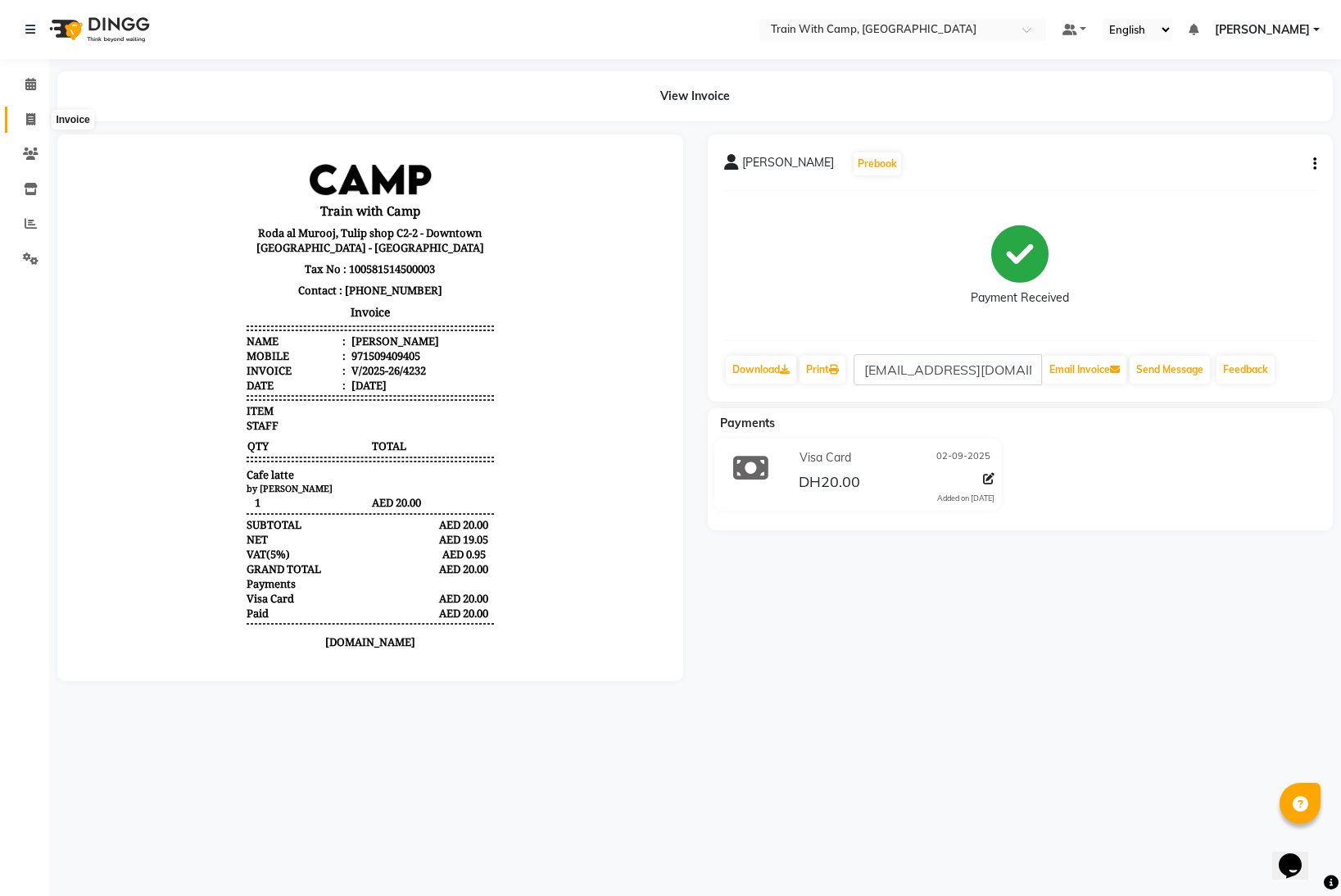
click at [41, 116] on span at bounding box center [31, 120] width 29 height 19
select select "service"
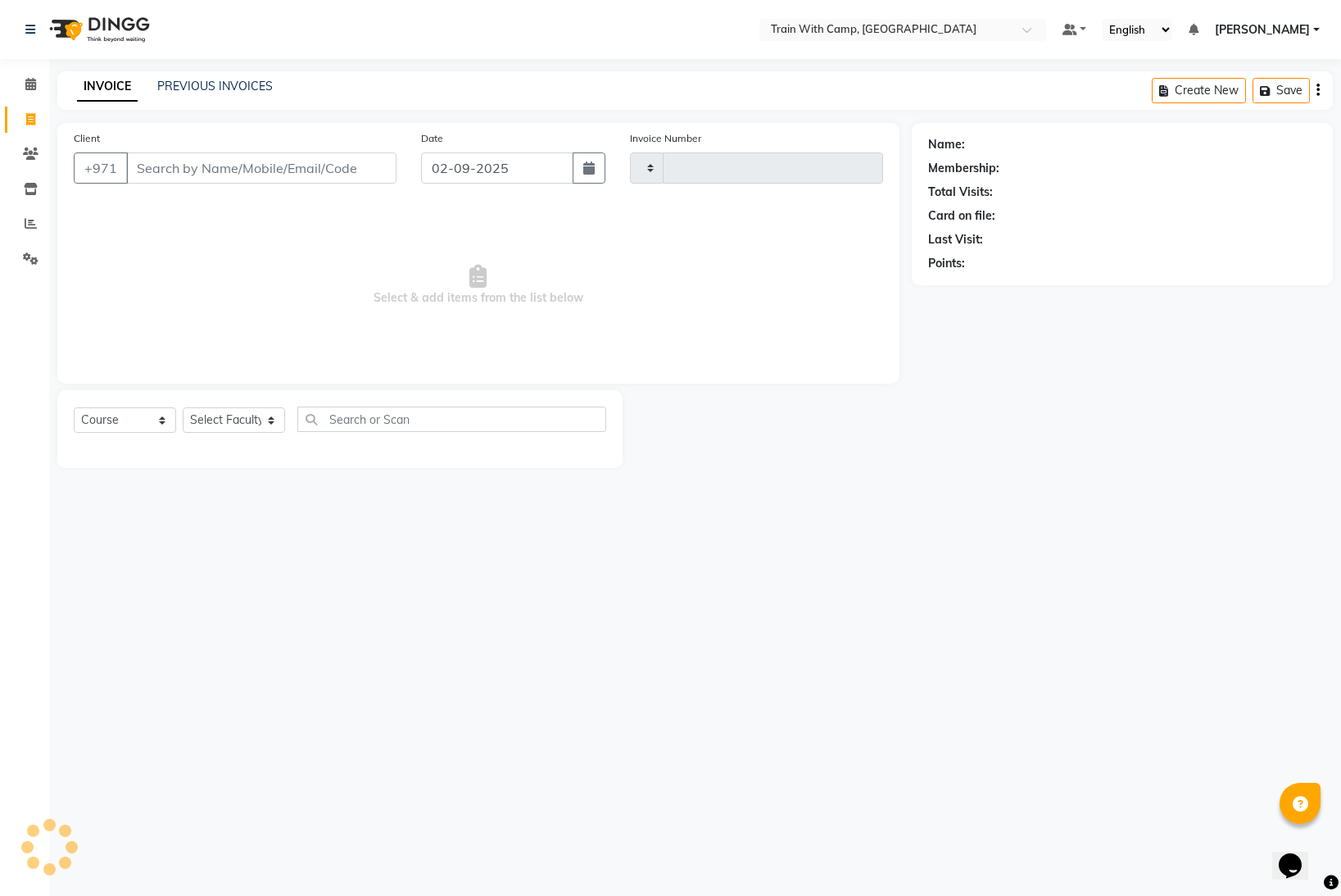
type input "4233"
select select "910"
click at [165, 169] on input "Client" at bounding box center [261, 167] width 270 height 31
select select "14965"
type input "509409405"
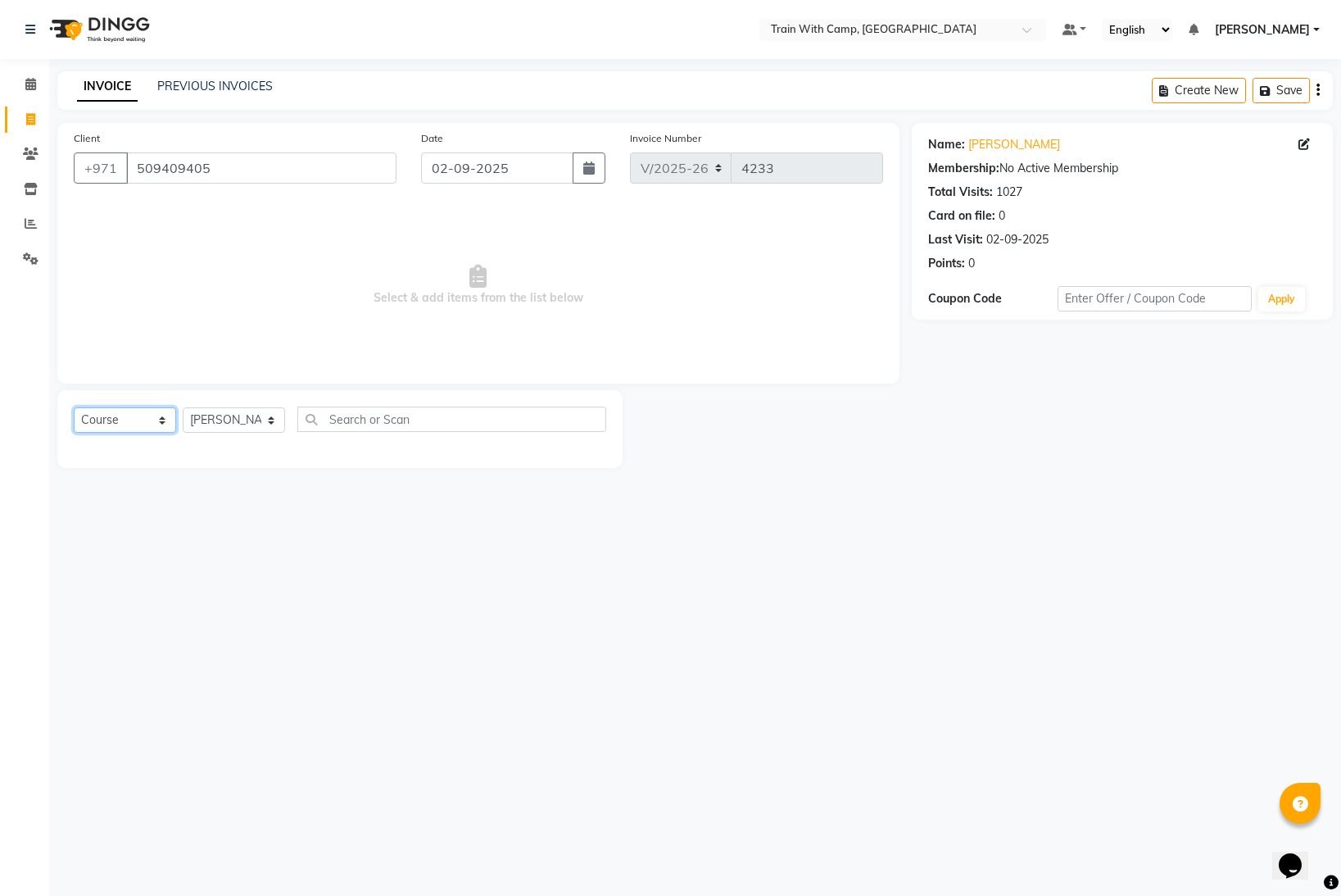
click at [158, 422] on select "Select Course Product Membership Package Voucher Prepaid Gift Card" at bounding box center [126, 420] width 103 height 26
select select "product"
click at [74, 407] on select "Select Course Product Membership Package Voucher Prepaid Gift Card" at bounding box center [126, 420] width 103 height 26
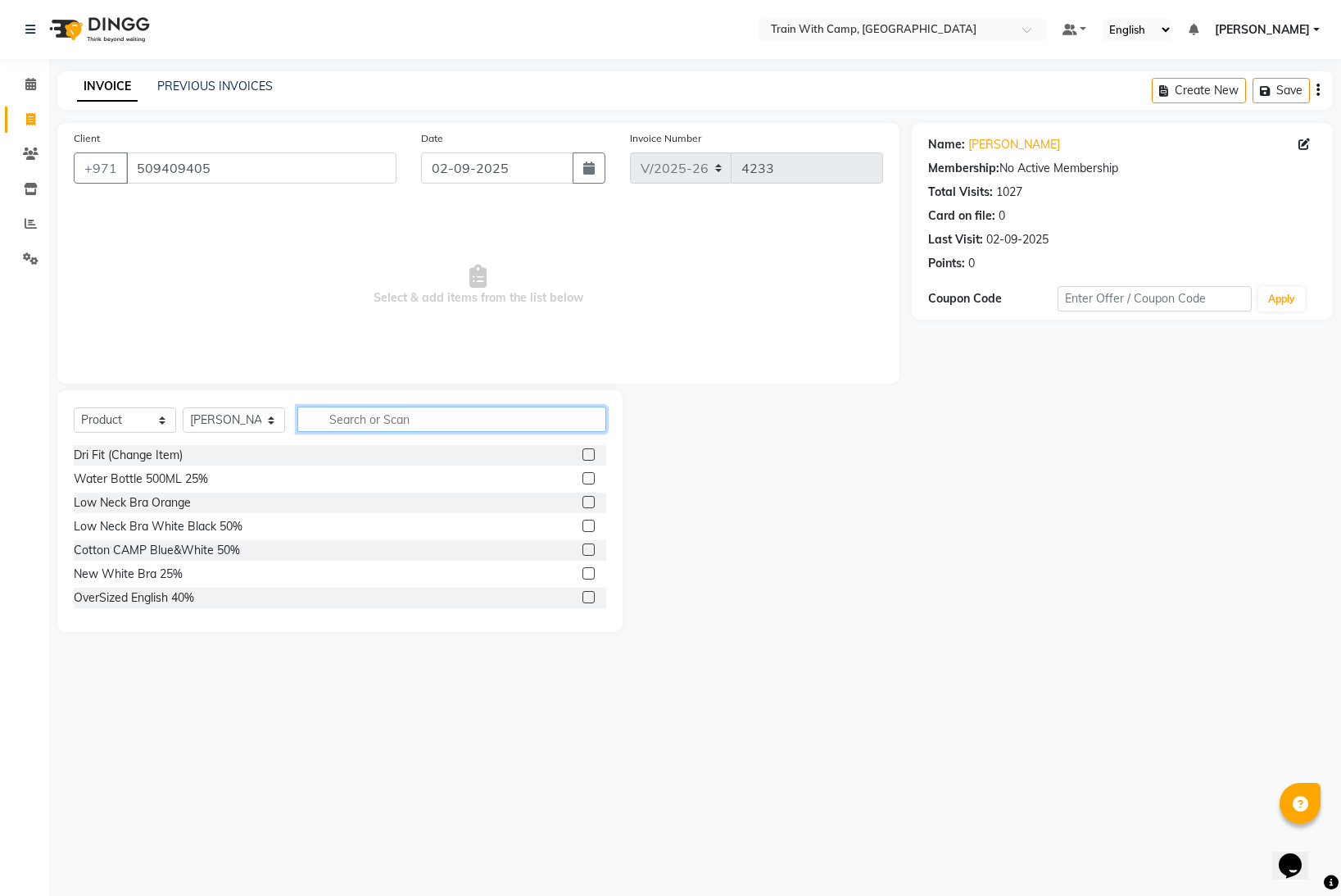
click at [427, 419] on input "text" at bounding box center [452, 419] width 309 height 26
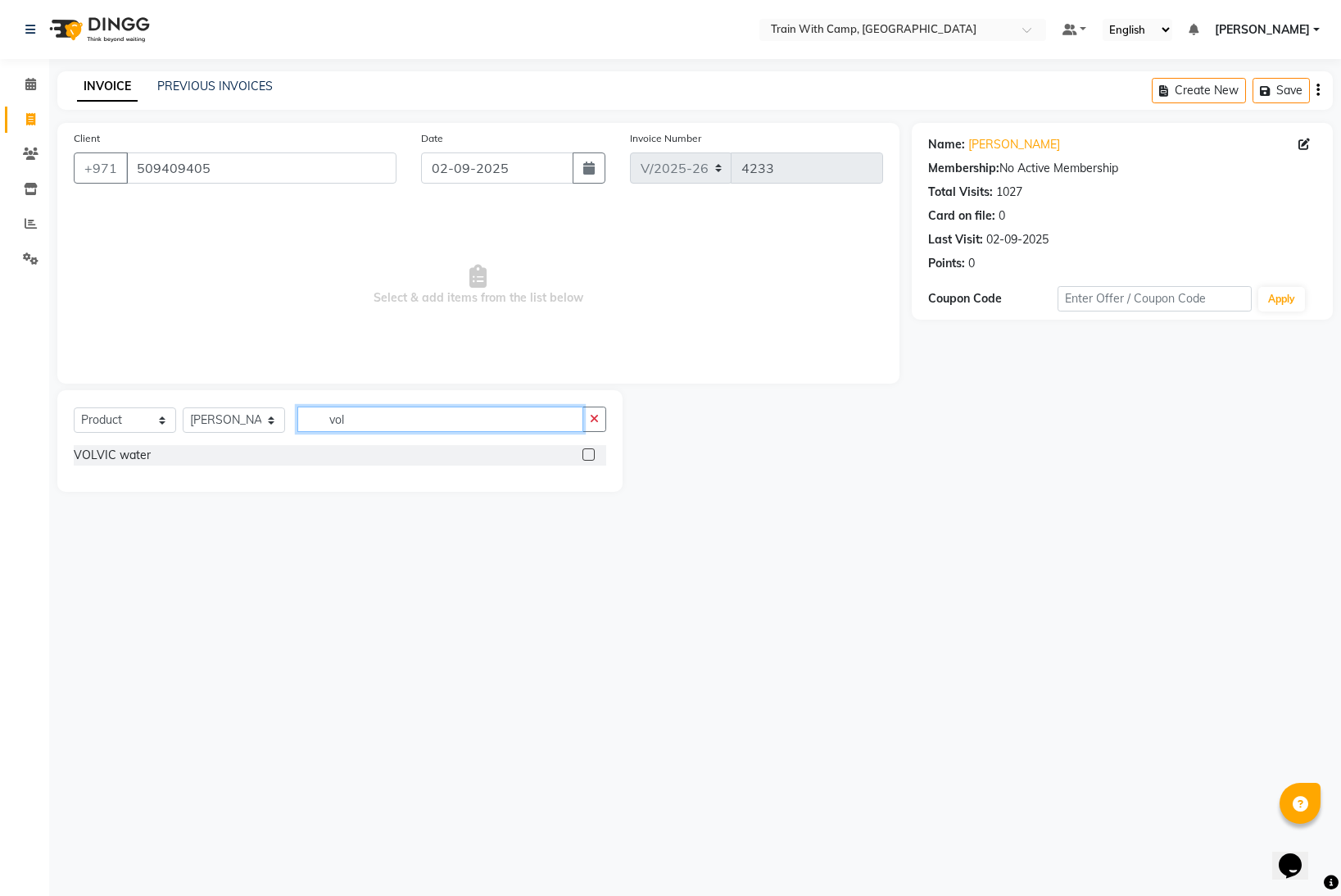
type input "vol"
drag, startPoint x: 586, startPoint y: 457, endPoint x: 574, endPoint y: 457, distance: 12.0
click at [585, 457] on label at bounding box center [588, 454] width 12 height 12
click at [585, 457] on input "checkbox" at bounding box center [587, 455] width 11 height 11
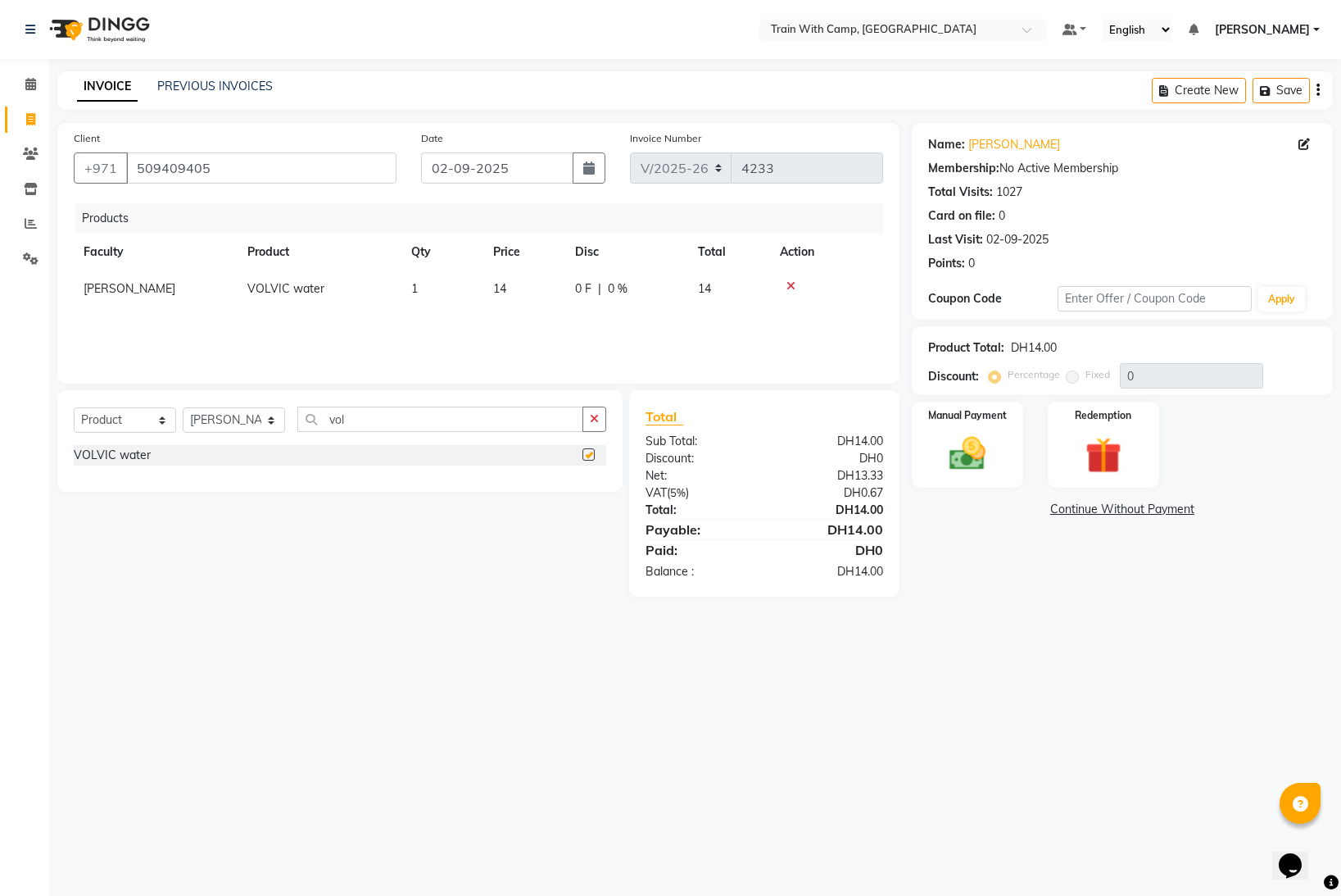
checkbox input "false"
drag, startPoint x: 985, startPoint y: 447, endPoint x: 957, endPoint y: 447, distance: 28.0
click at [984, 447] on img at bounding box center [968, 454] width 61 height 44
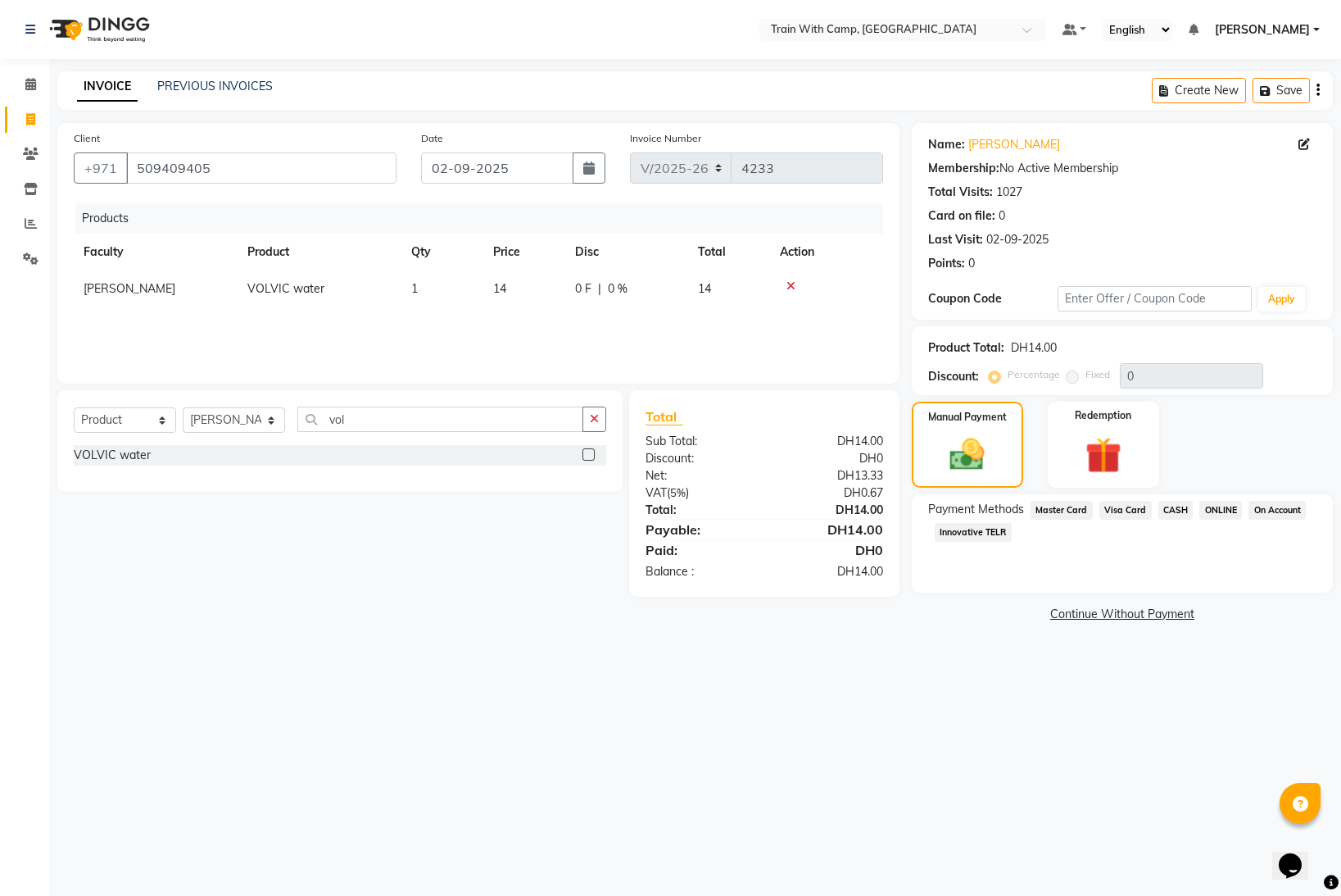
click at [1119, 511] on span "Visa Card" at bounding box center [1125, 509] width 52 height 19
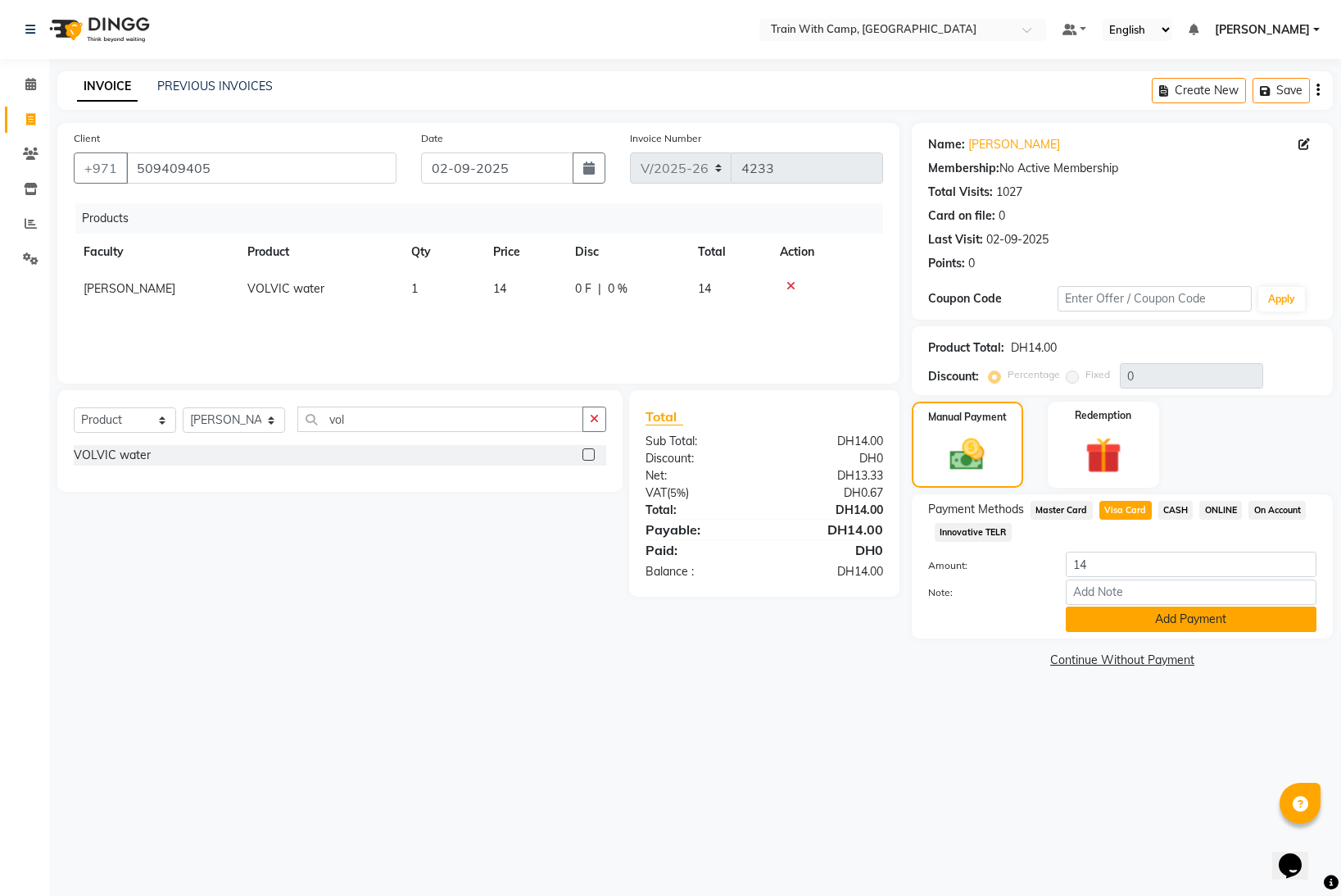
drag, startPoint x: 1147, startPoint y: 632, endPoint x: 1144, endPoint y: 621, distance: 11.4
click at [1146, 628] on div "Payment Methods Master Card Visa Card CASH ONLINE On Account Innovative TELR Am…" at bounding box center [1122, 567] width 421 height 144
click at [1133, 616] on button "Add Payment" at bounding box center [1192, 619] width 251 height 26
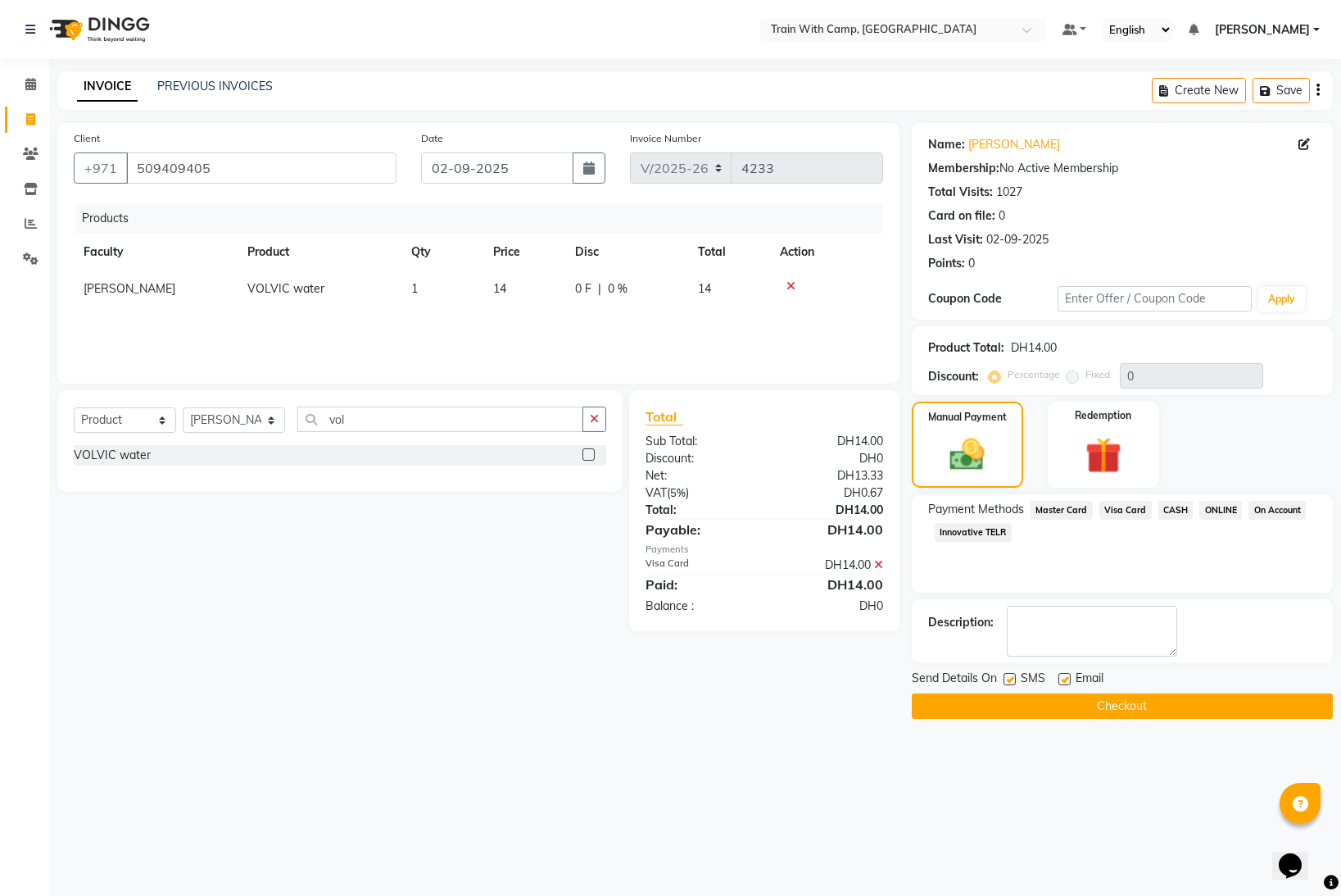
drag, startPoint x: 1010, startPoint y: 678, endPoint x: 1043, endPoint y: 679, distance: 33.0
click at [1011, 678] on label at bounding box center [1010, 678] width 12 height 12
click at [1011, 678] on input "checkbox" at bounding box center [1009, 679] width 11 height 11
checkbox input "false"
click at [1063, 679] on label at bounding box center [1064, 678] width 12 height 12
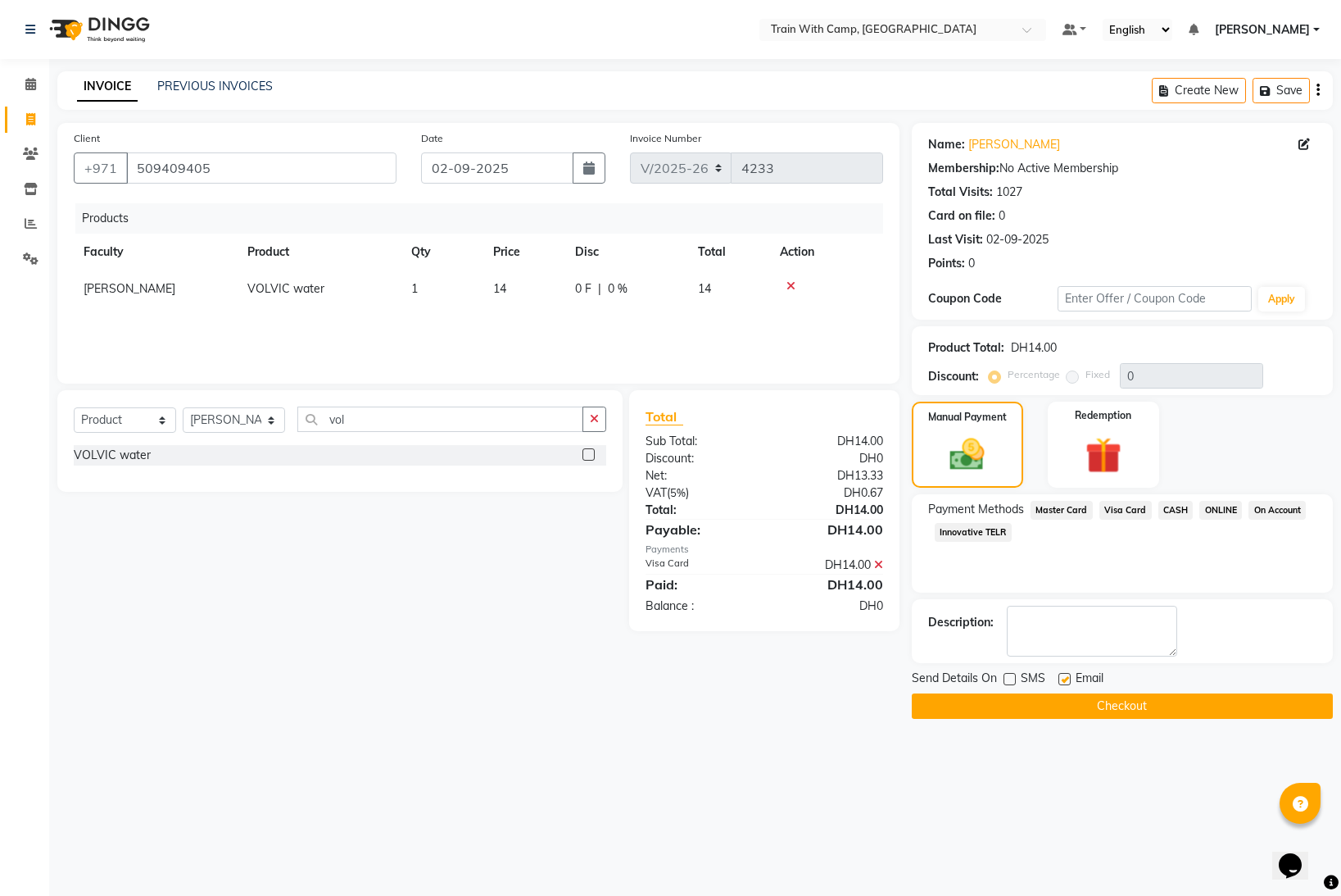
click at [1063, 679] on input "checkbox" at bounding box center [1063, 679] width 11 height 11
checkbox input "false"
click at [1058, 697] on button "Checkout" at bounding box center [1122, 706] width 421 height 26
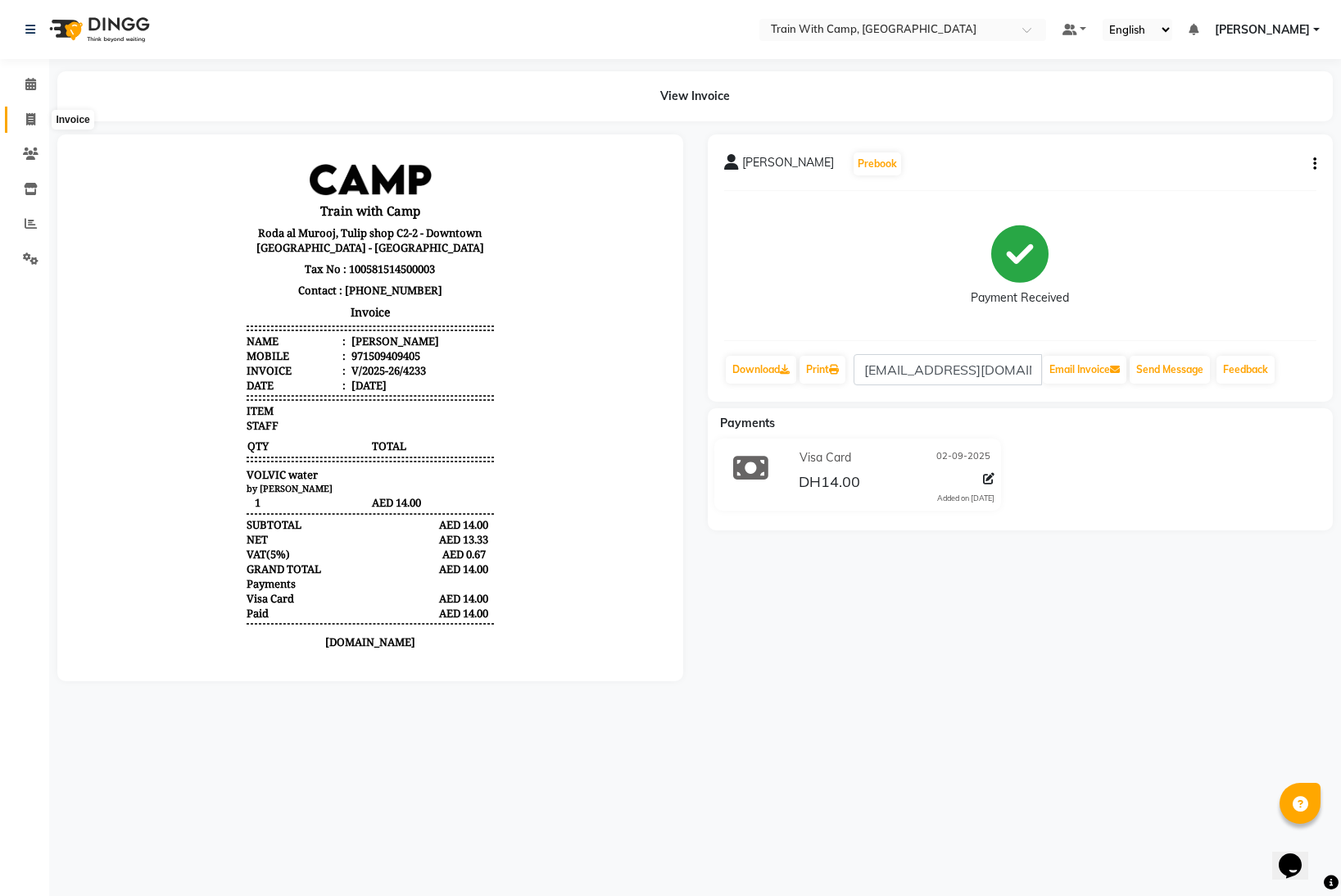
drag, startPoint x: 35, startPoint y: 114, endPoint x: 59, endPoint y: 124, distance: 26.0
click at [36, 115] on span at bounding box center [31, 120] width 29 height 19
select select "910"
select select "service"
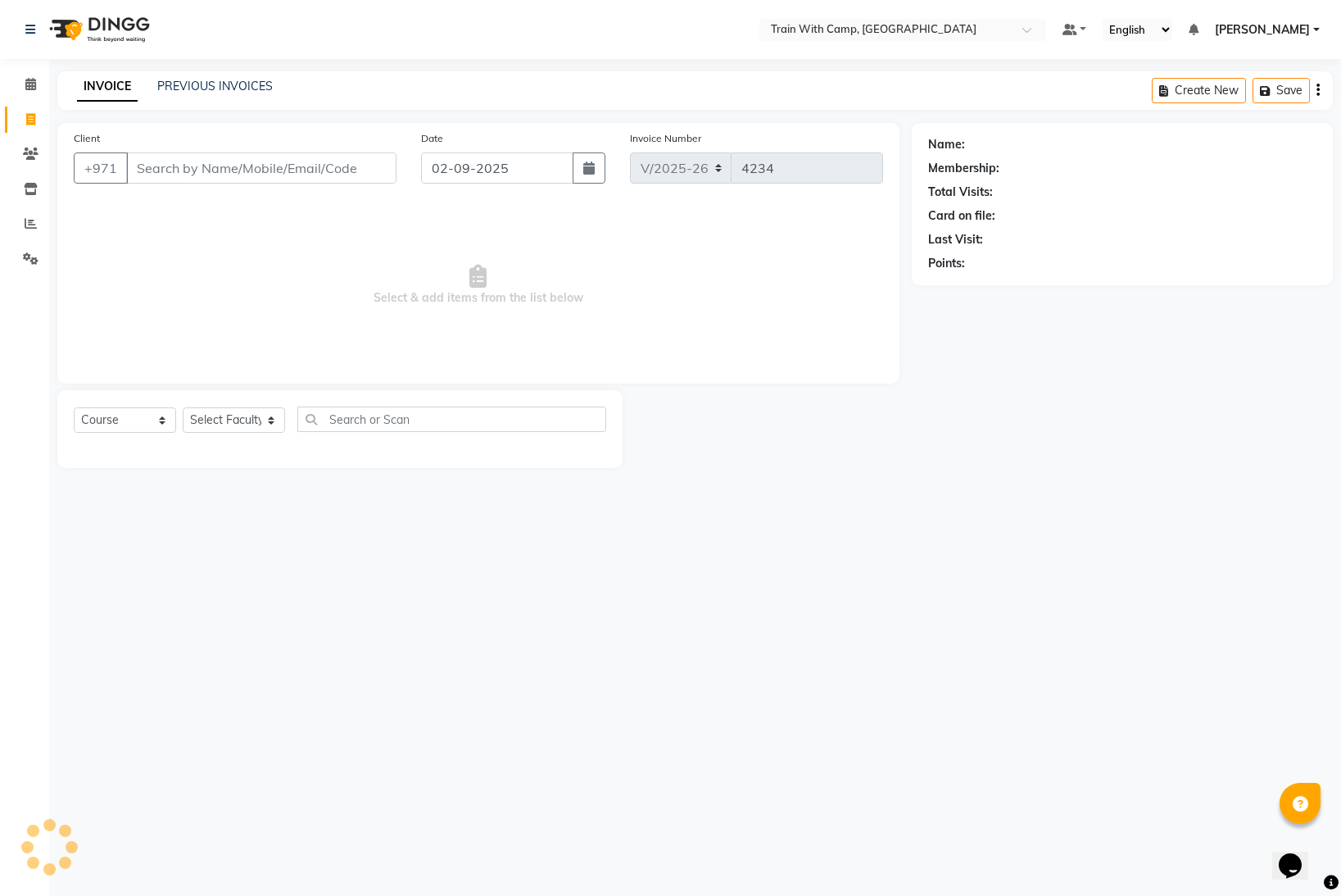
click at [156, 169] on input "Client" at bounding box center [261, 167] width 270 height 31
select select "14965"
type input "509409405"
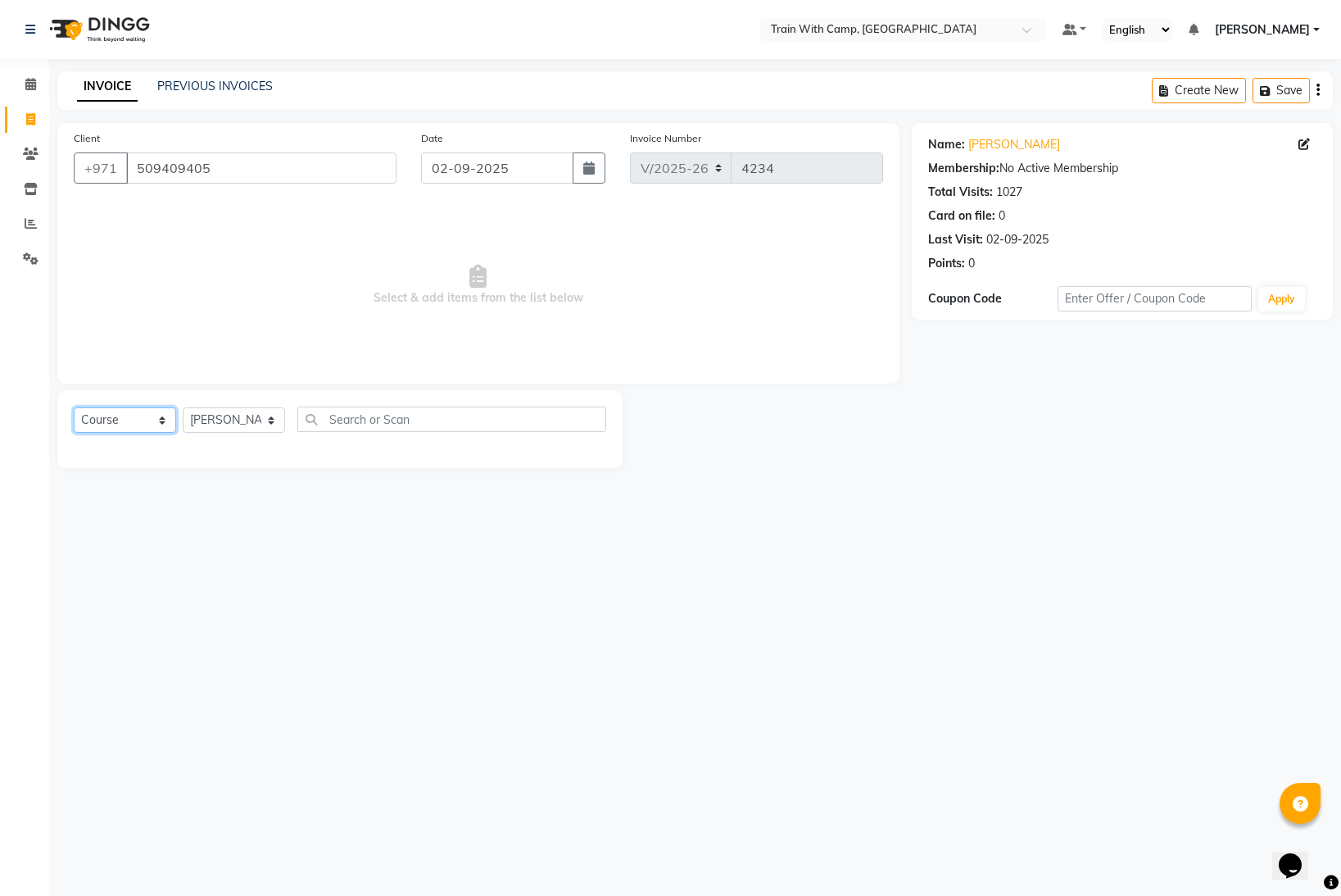
click at [161, 418] on select "Select Course Product Membership Package Voucher Prepaid Gift Card" at bounding box center [126, 420] width 103 height 26
select select "product"
click at [74, 407] on select "Select Course Product Membership Package Voucher Prepaid Gift Card" at bounding box center [126, 420] width 103 height 26
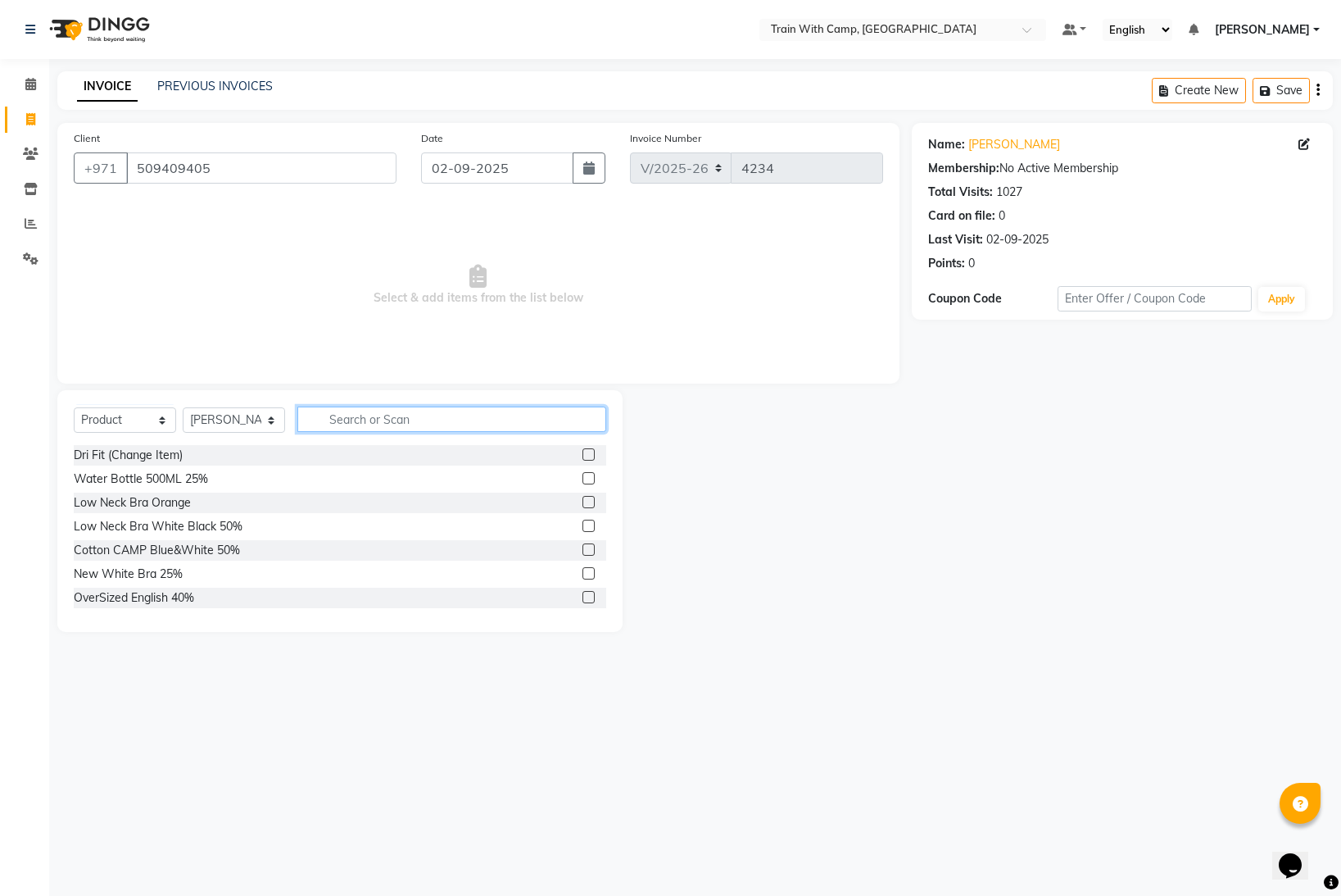
click at [370, 422] on input "text" at bounding box center [452, 419] width 309 height 26
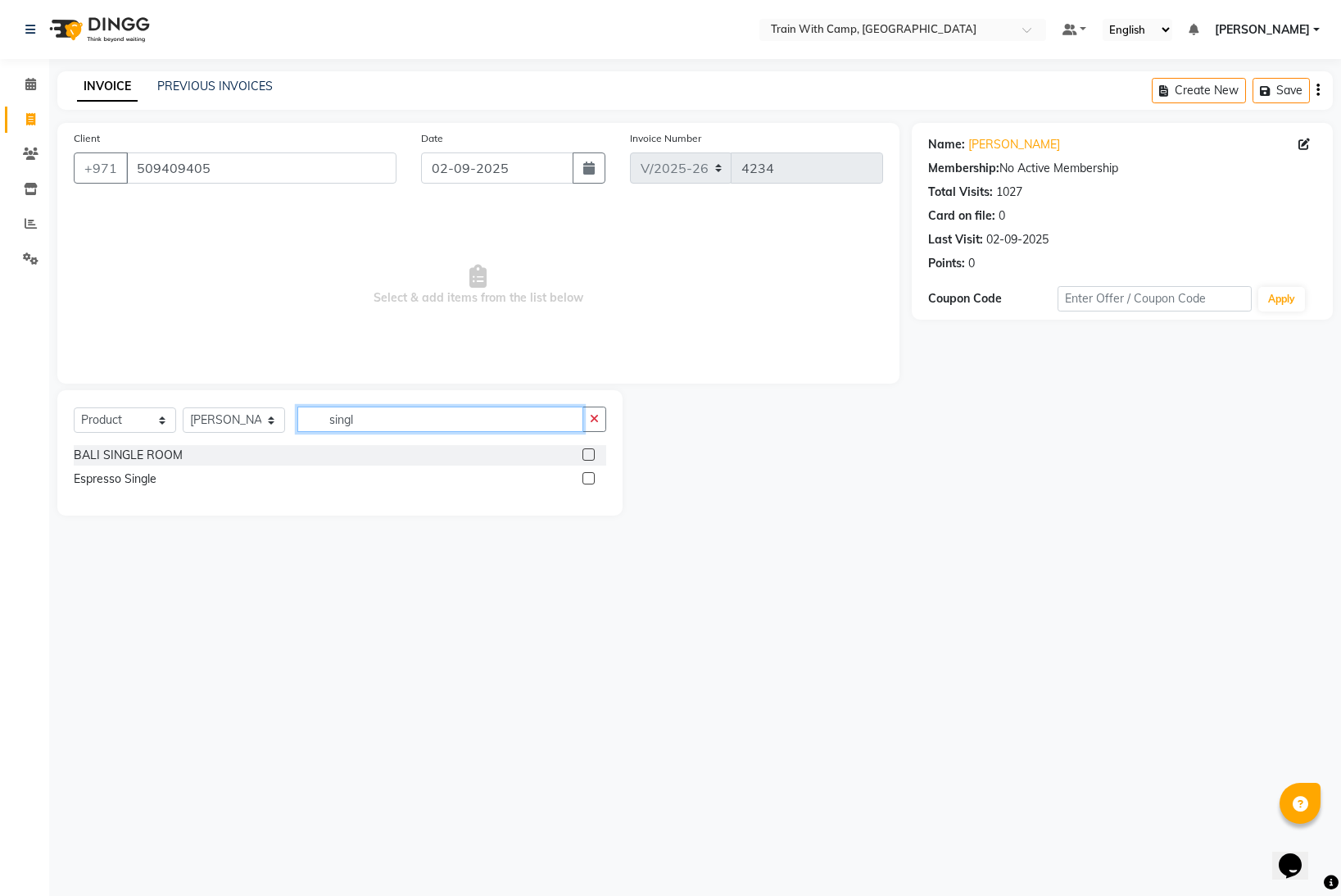
type input "singl"
click at [585, 479] on label at bounding box center [588, 478] width 12 height 12
click at [585, 479] on input "checkbox" at bounding box center [587, 479] width 11 height 11
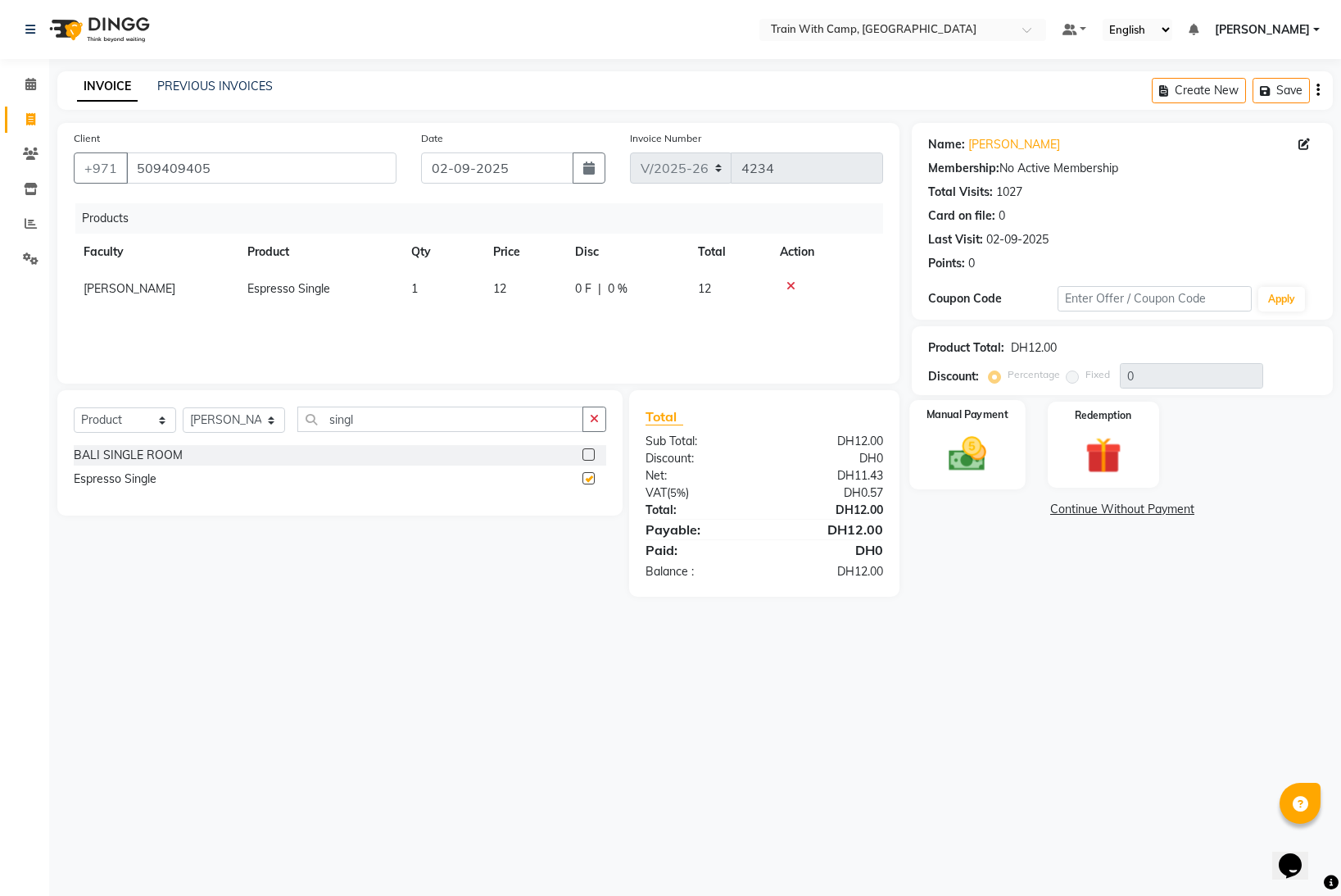
checkbox input "false"
click at [972, 449] on img at bounding box center [968, 454] width 61 height 44
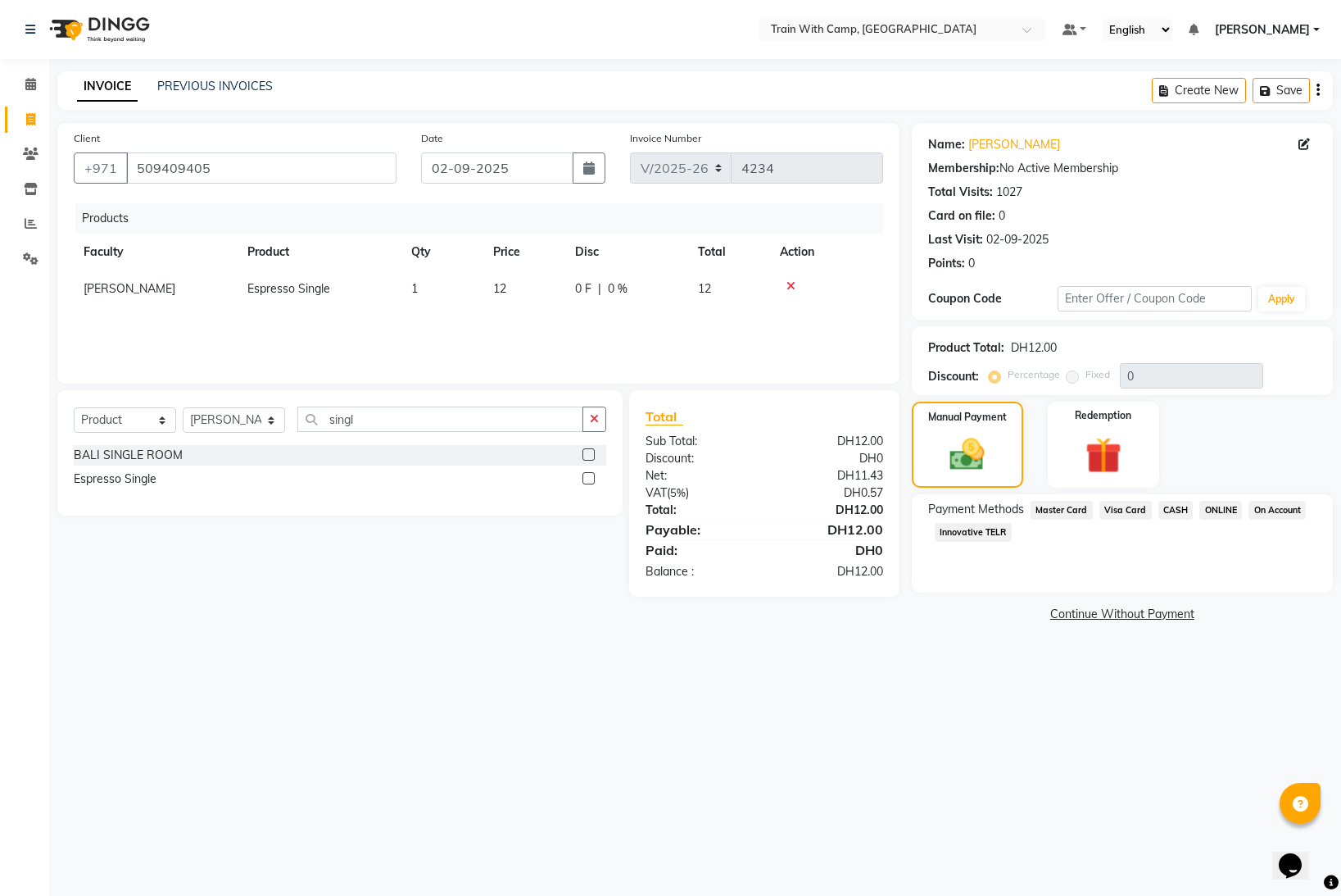
drag, startPoint x: 1056, startPoint y: 510, endPoint x: 1061, endPoint y: 547, distance: 37.3
click at [1056, 512] on span "Master Card" at bounding box center [1061, 509] width 62 height 19
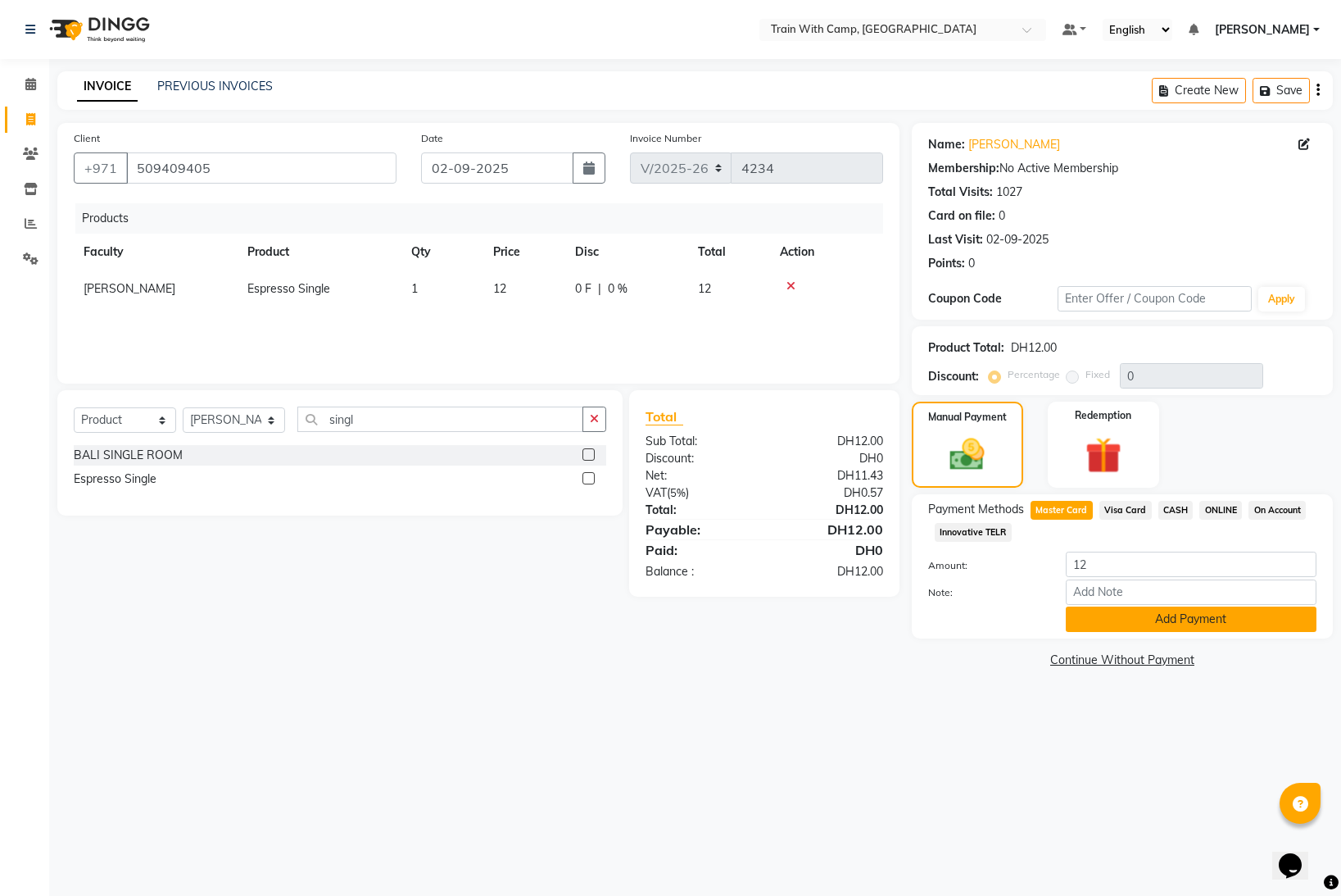
click at [1089, 614] on button "Add Payment" at bounding box center [1192, 619] width 251 height 26
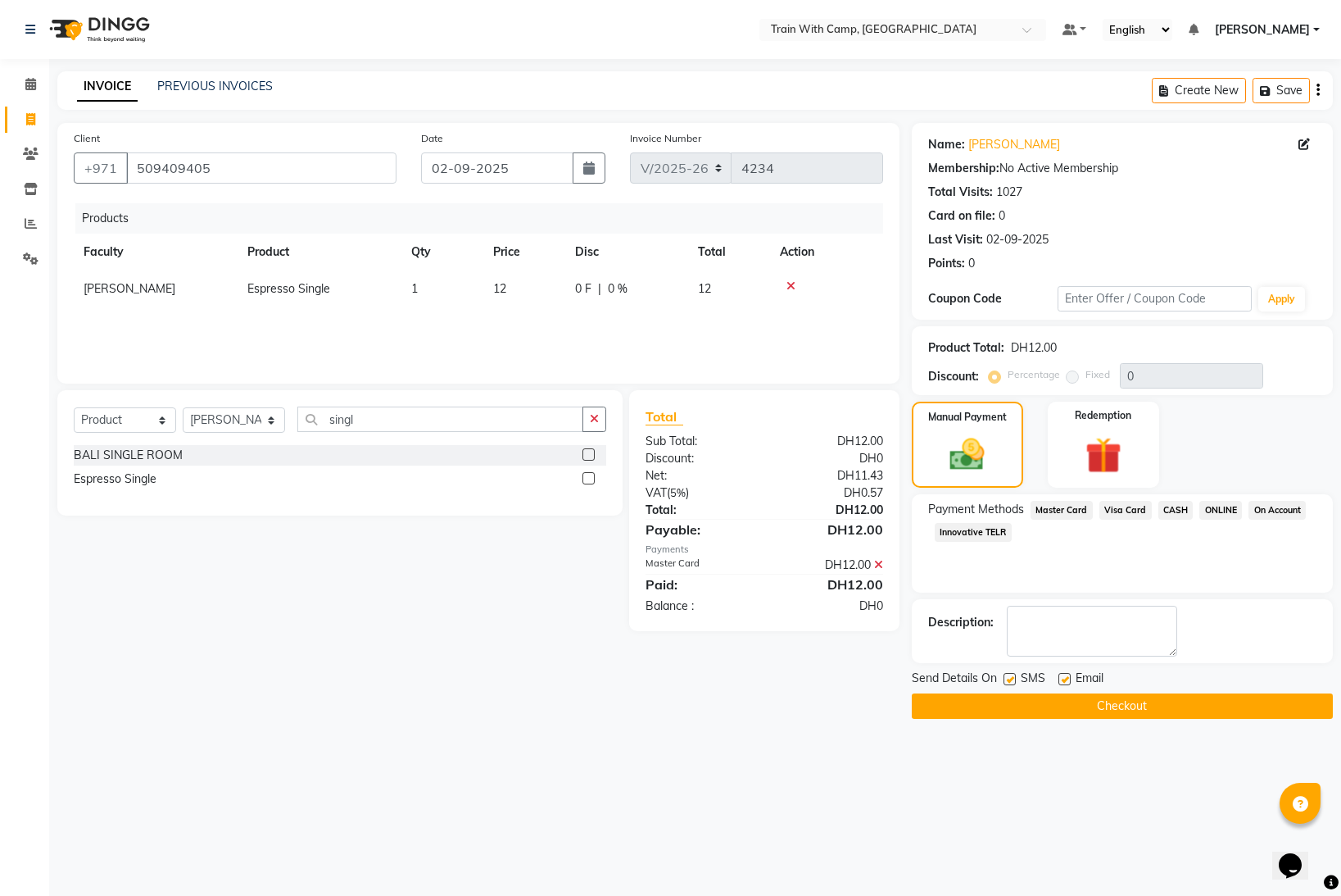
drag, startPoint x: 1009, startPoint y: 677, endPoint x: 1048, endPoint y: 672, distance: 39.3
click at [1016, 678] on div "SMS" at bounding box center [1031, 679] width 55 height 21
drag, startPoint x: 1061, startPoint y: 674, endPoint x: 1018, endPoint y: 679, distance: 43.3
click at [1060, 675] on label at bounding box center [1064, 678] width 12 height 12
click at [1060, 675] on input "checkbox" at bounding box center [1063, 679] width 11 height 11
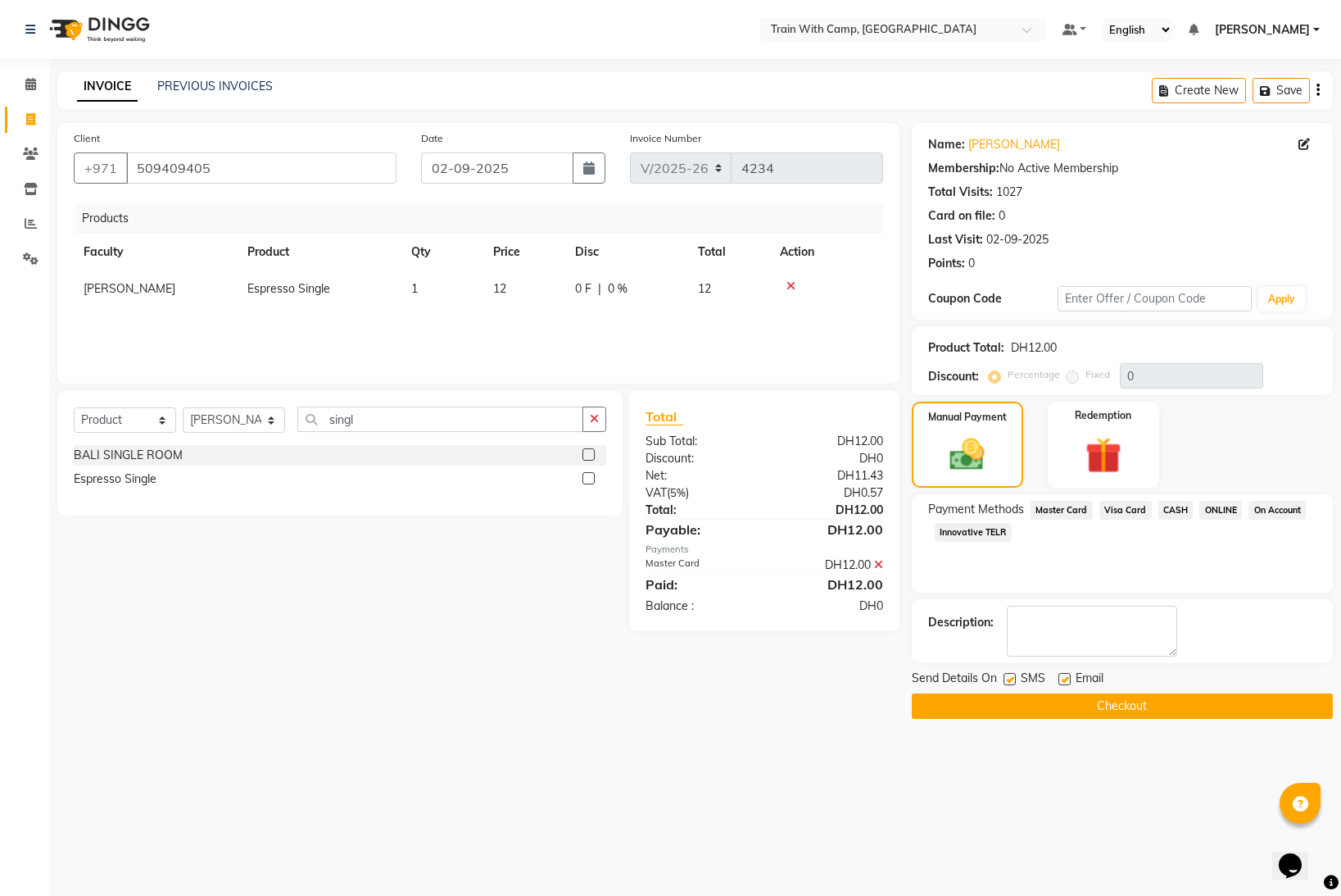
checkbox input "false"
drag, startPoint x: 1008, startPoint y: 677, endPoint x: 1009, endPoint y: 695, distance: 18.0
click at [1009, 678] on label at bounding box center [1010, 678] width 12 height 12
click at [1009, 678] on input "checkbox" at bounding box center [1009, 679] width 11 height 11
checkbox input "false"
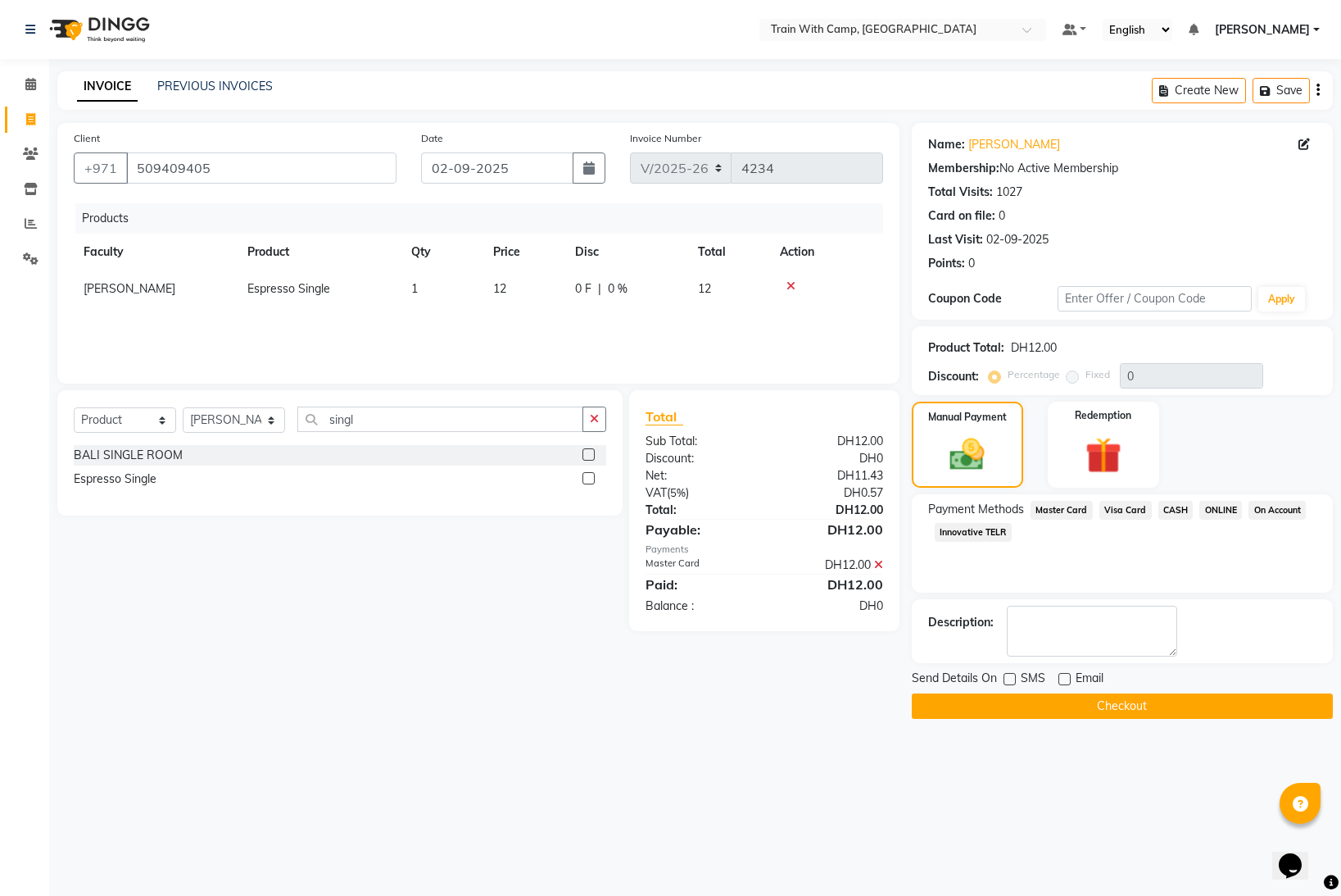
drag, startPoint x: 1006, startPoint y: 701, endPoint x: 1015, endPoint y: 699, distance: 9.2
click at [1011, 700] on button "Checkout" at bounding box center [1122, 706] width 421 height 26
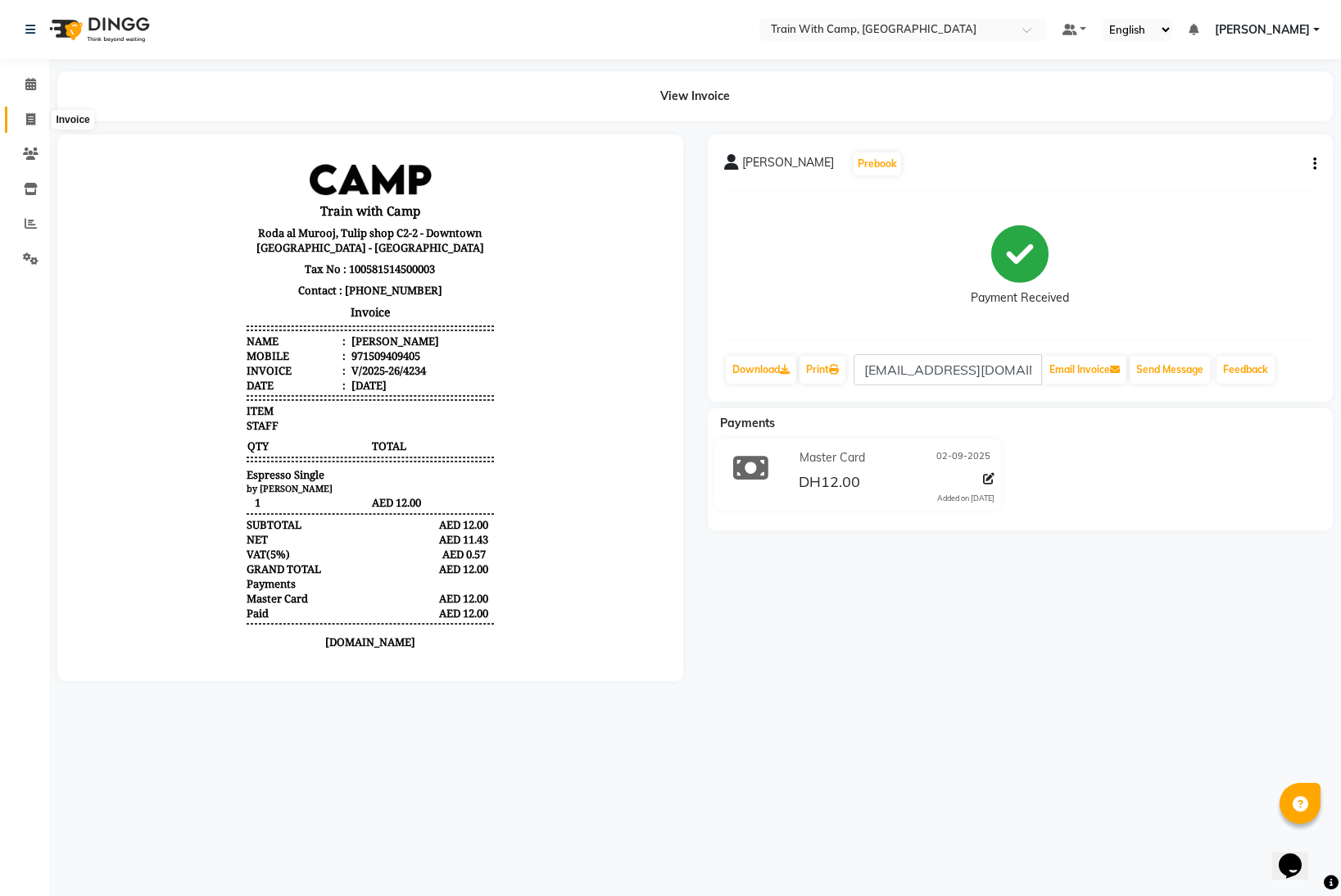
click at [31, 112] on span at bounding box center [31, 120] width 29 height 19
select select "910"
select select "service"
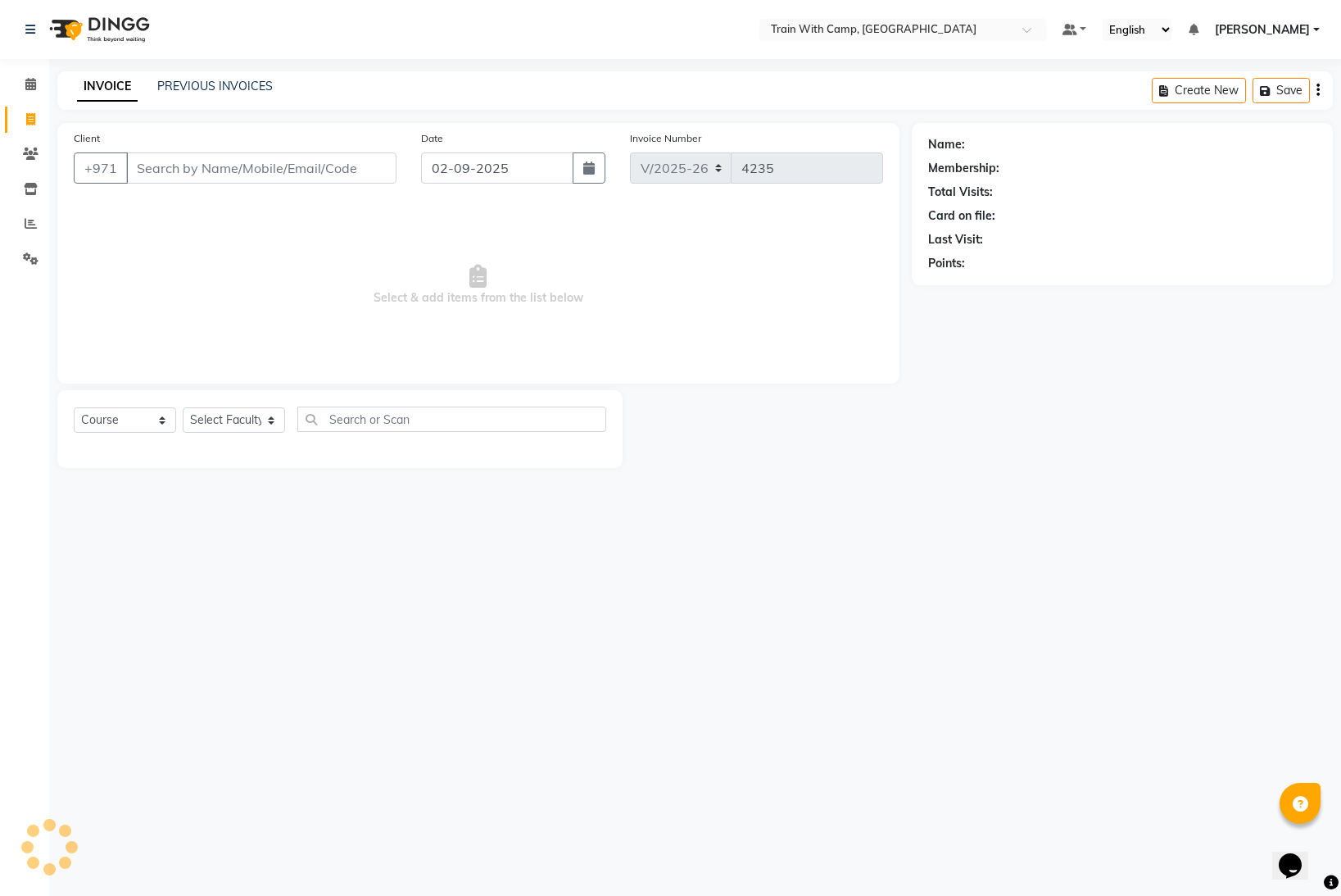
select select "14965"
click at [203, 164] on input "Client" at bounding box center [261, 167] width 270 height 31
type input "509409405"
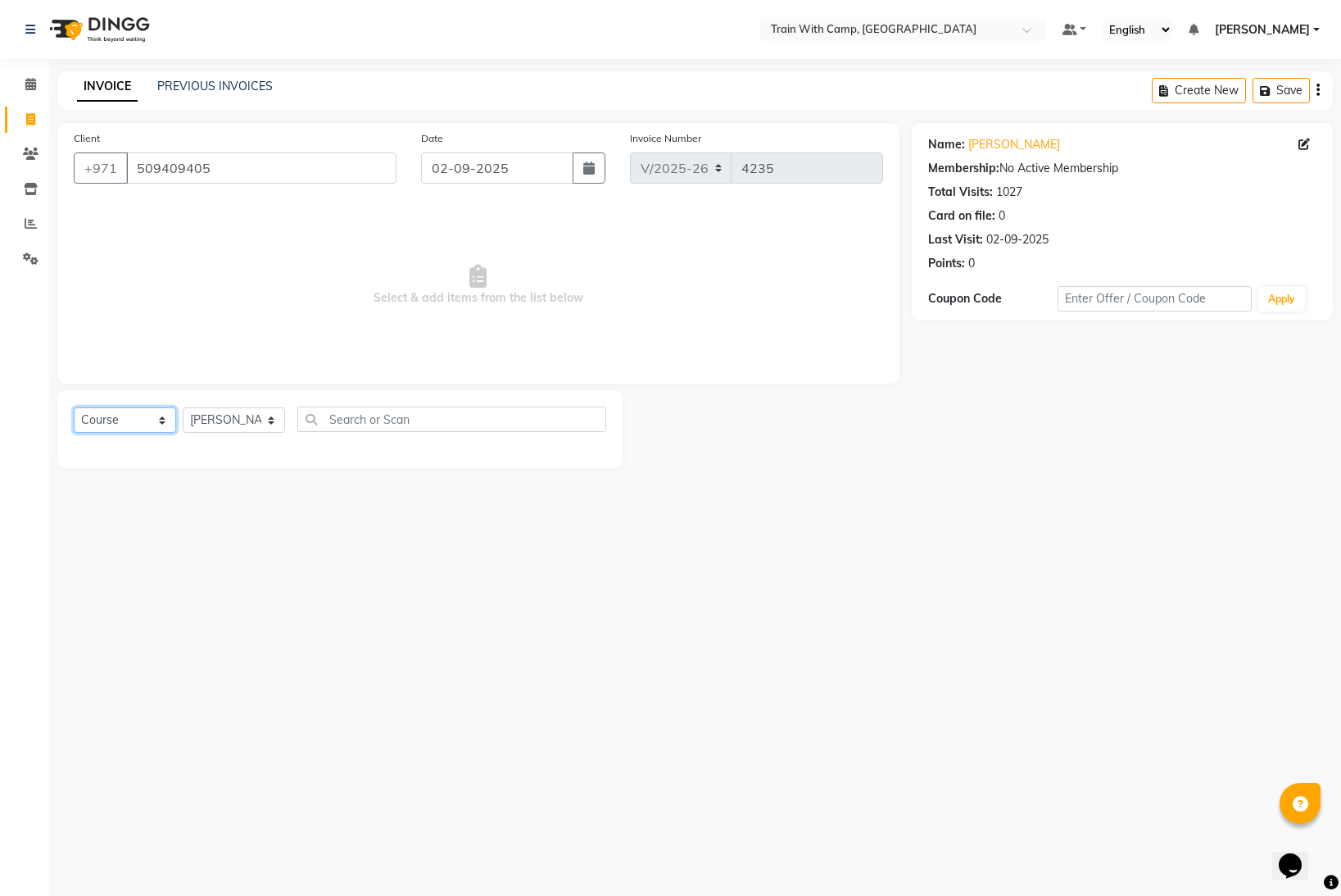
click at [156, 422] on select "Select Course Product Membership Package Voucher Prepaid Gift Card" at bounding box center [126, 420] width 103 height 26
select select "product"
click at [74, 407] on select "Select Course Product Membership Package Voucher Prepaid Gift Card" at bounding box center [126, 420] width 103 height 26
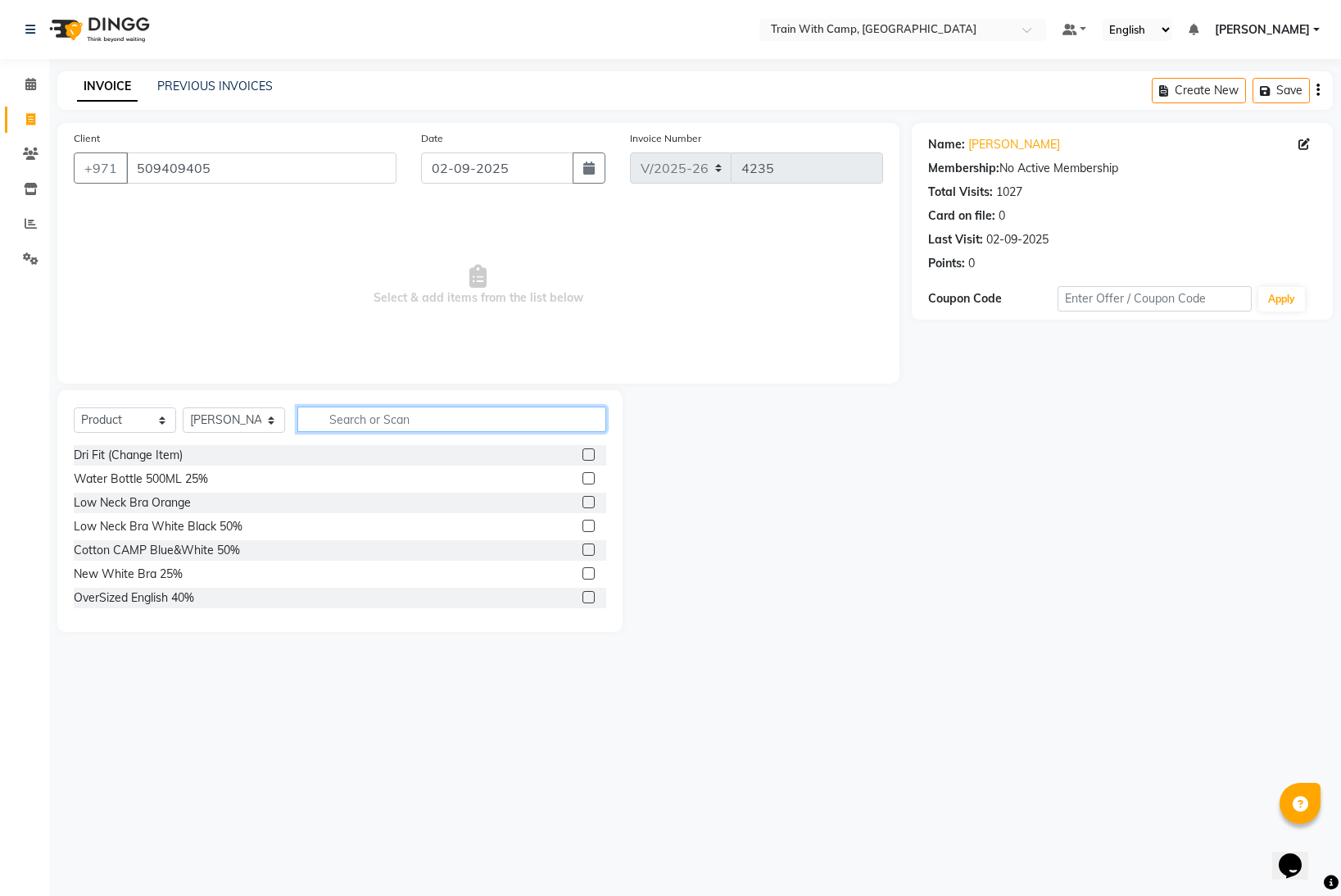
drag, startPoint x: 366, startPoint y: 414, endPoint x: 384, endPoint y: 413, distance: 18.0
click at [376, 413] on input "text" at bounding box center [452, 419] width 309 height 26
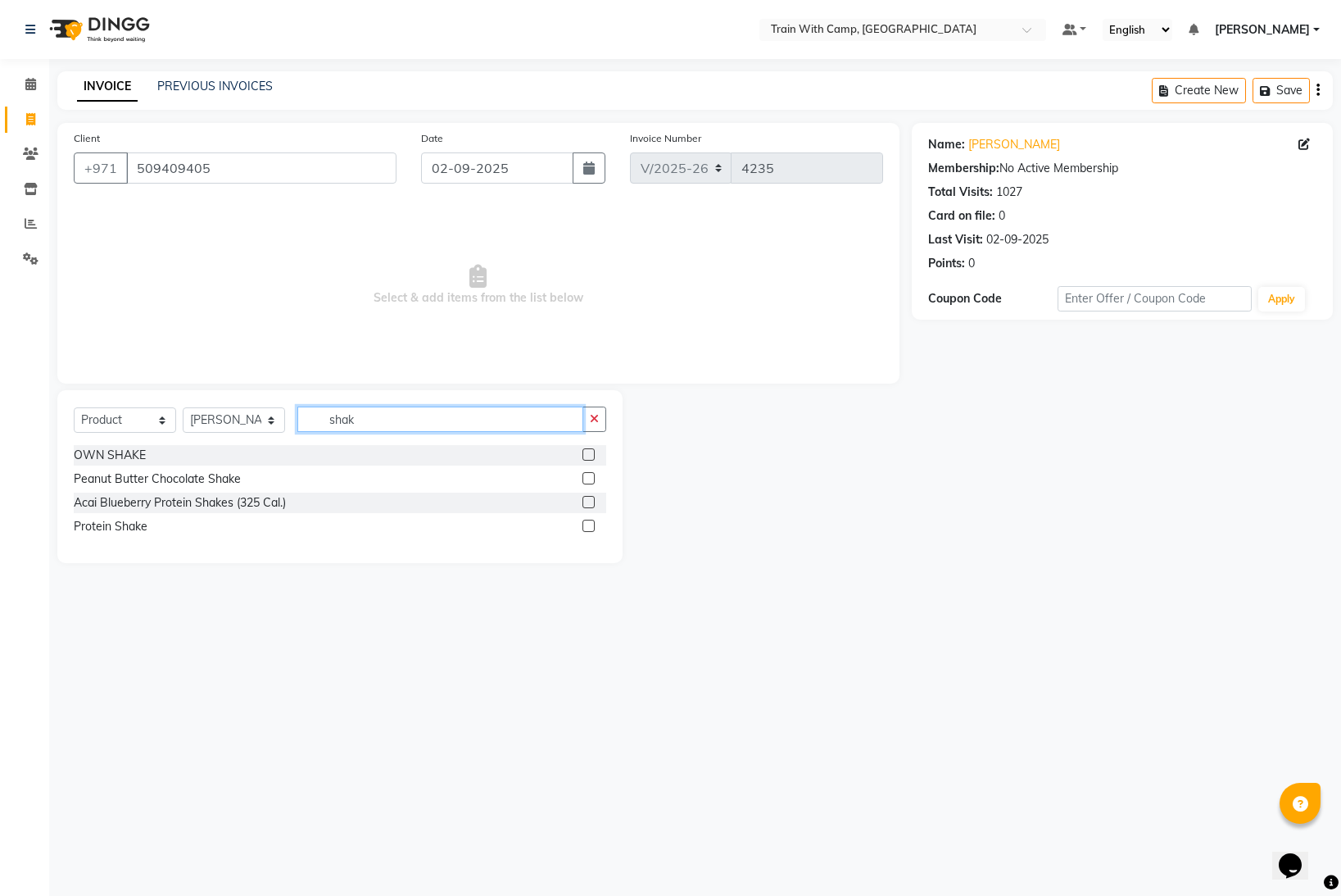
type input "shak"
click at [589, 499] on label at bounding box center [588, 501] width 12 height 12
click at [589, 499] on input "checkbox" at bounding box center [587, 502] width 11 height 11
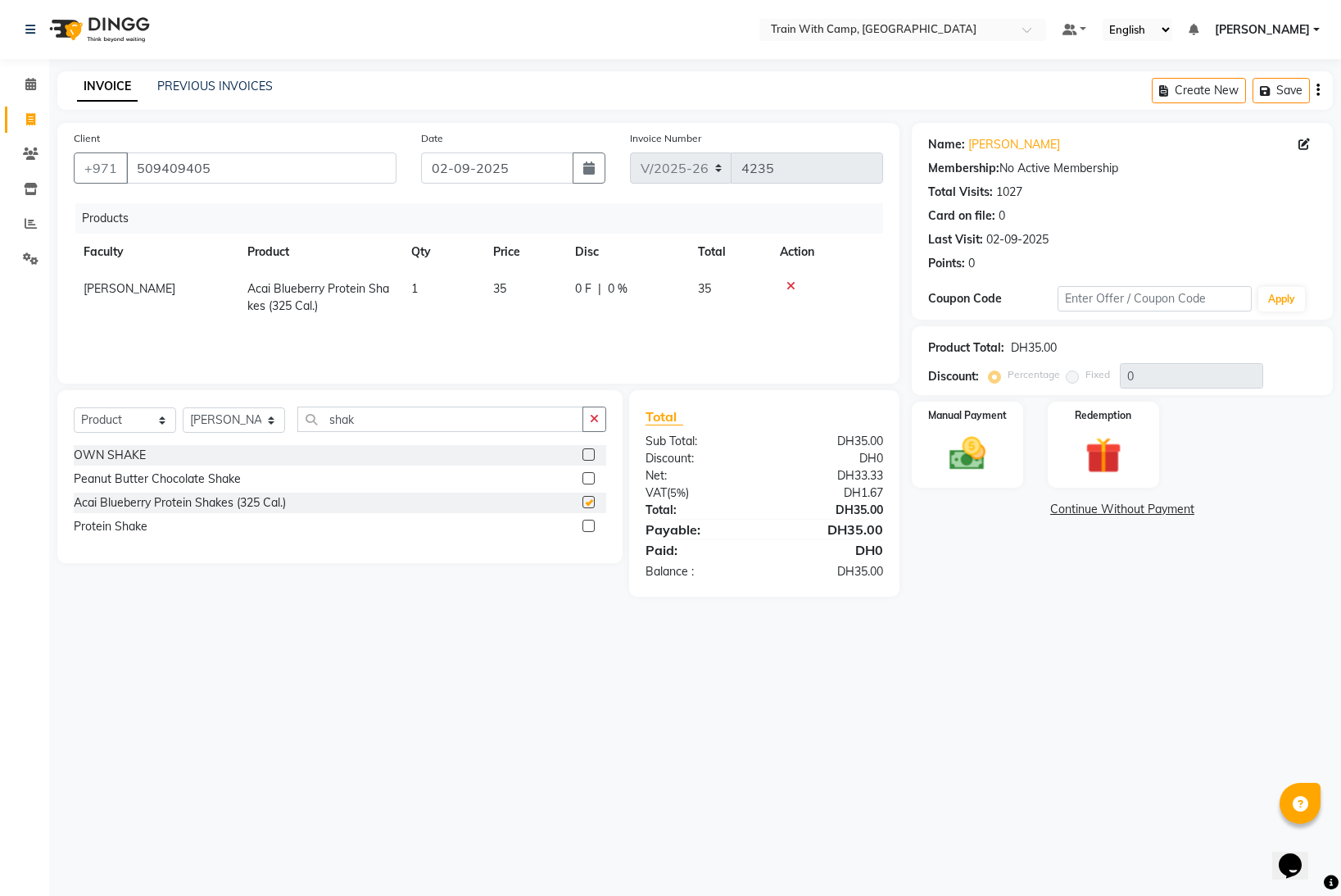
checkbox input "false"
drag, startPoint x: 355, startPoint y: 413, endPoint x: 339, endPoint y: 413, distance: 16.0
click at [339, 413] on input "shak" at bounding box center [440, 419] width 286 height 26
type input "s"
type input "veg"
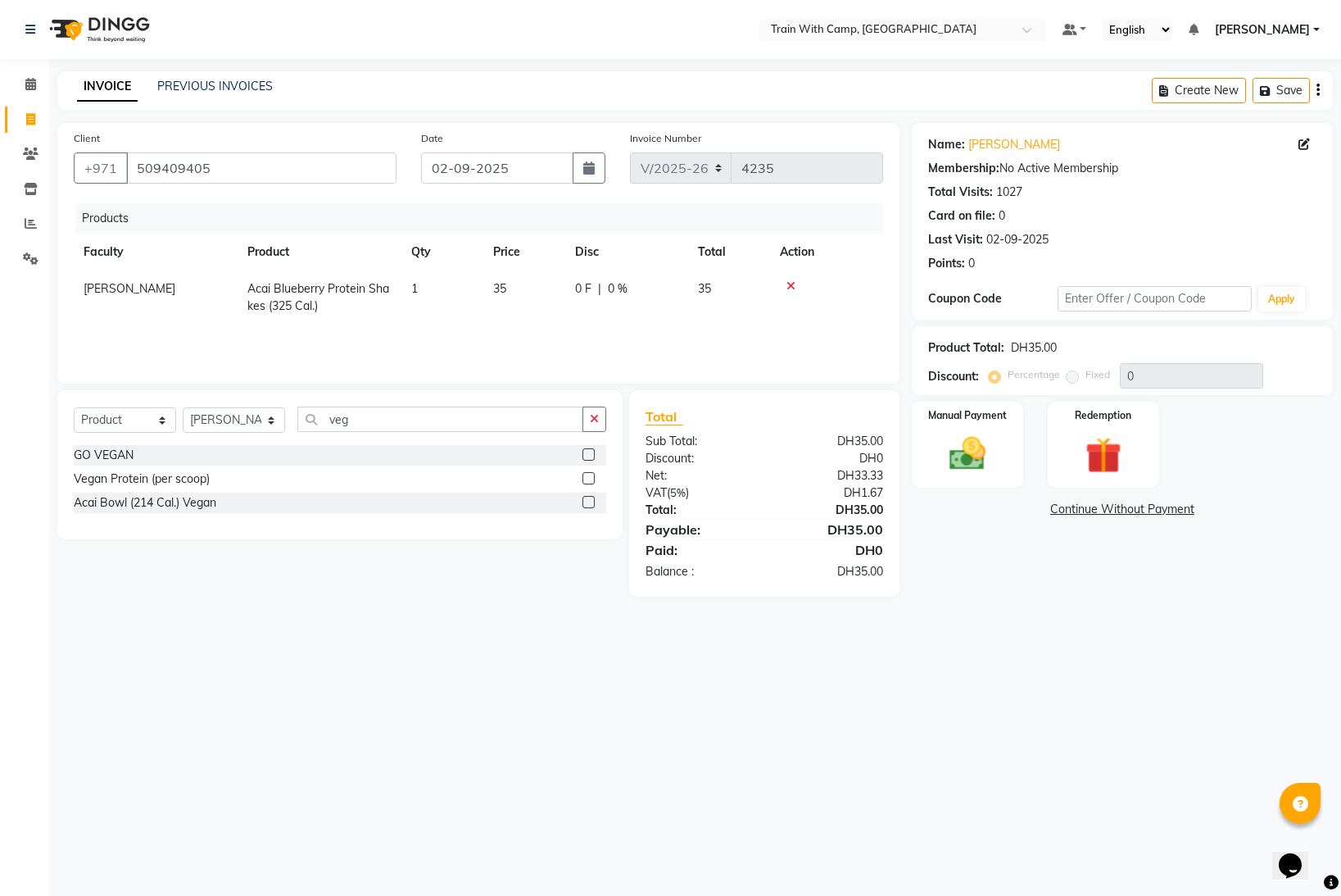
click at [596, 451] on div at bounding box center [594, 455] width 24 height 21
click at [589, 452] on label at bounding box center [588, 454] width 12 height 12
click at [589, 452] on input "checkbox" at bounding box center [587, 455] width 11 height 11
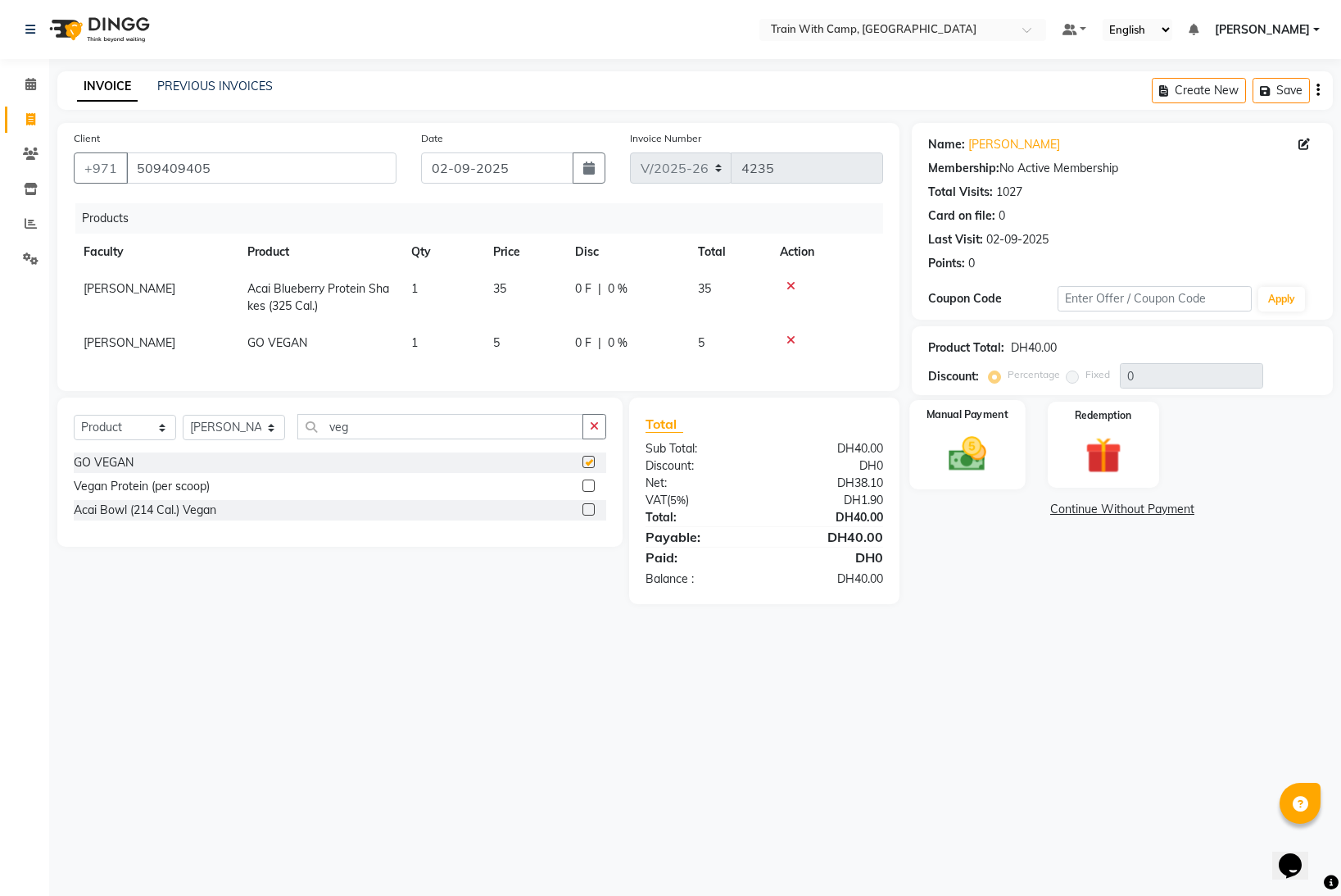
checkbox input "false"
click at [955, 452] on img at bounding box center [968, 454] width 61 height 44
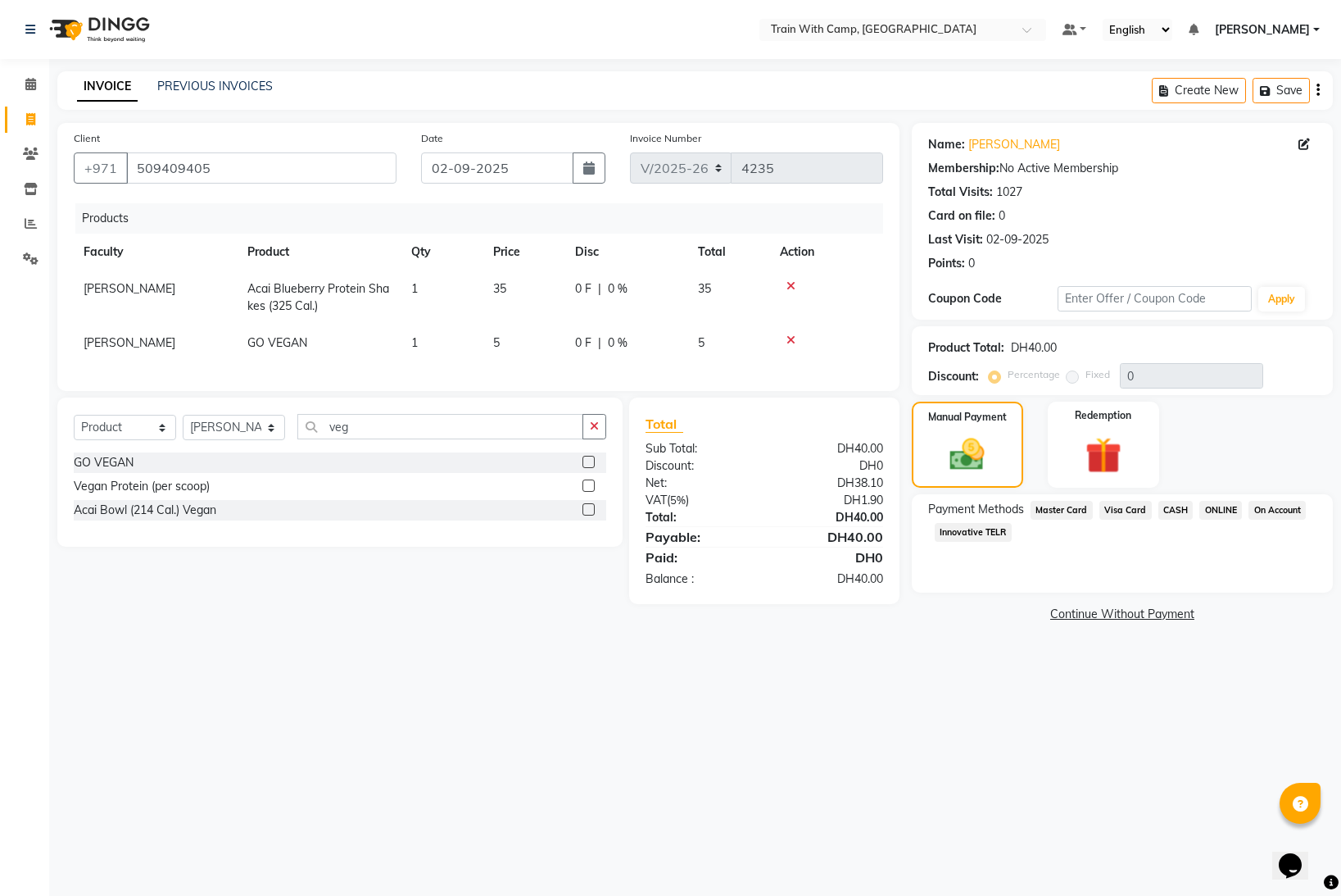
click at [1131, 508] on span "Visa Card" at bounding box center [1125, 509] width 52 height 19
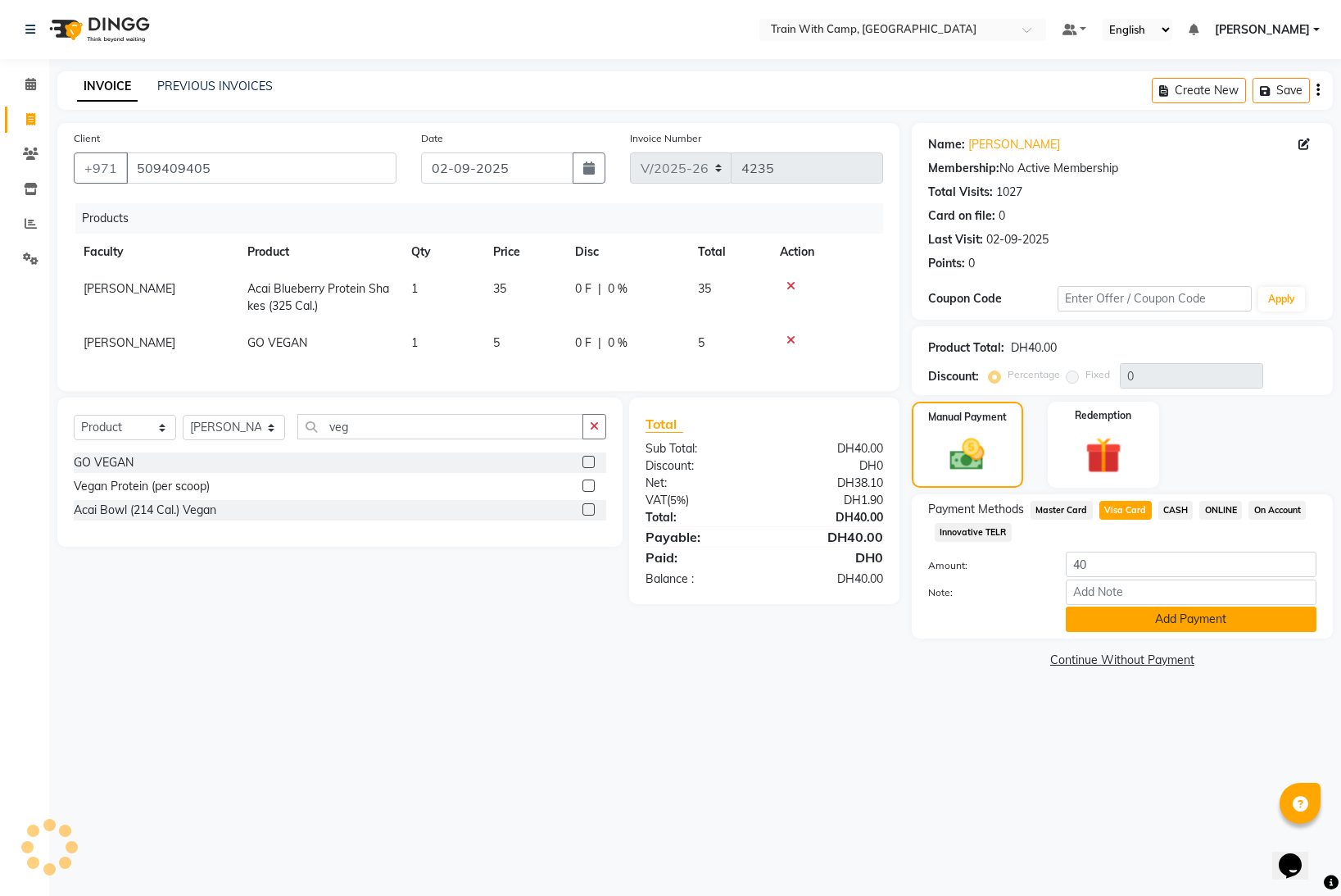
click at [1151, 613] on button "Add Payment" at bounding box center [1192, 619] width 251 height 26
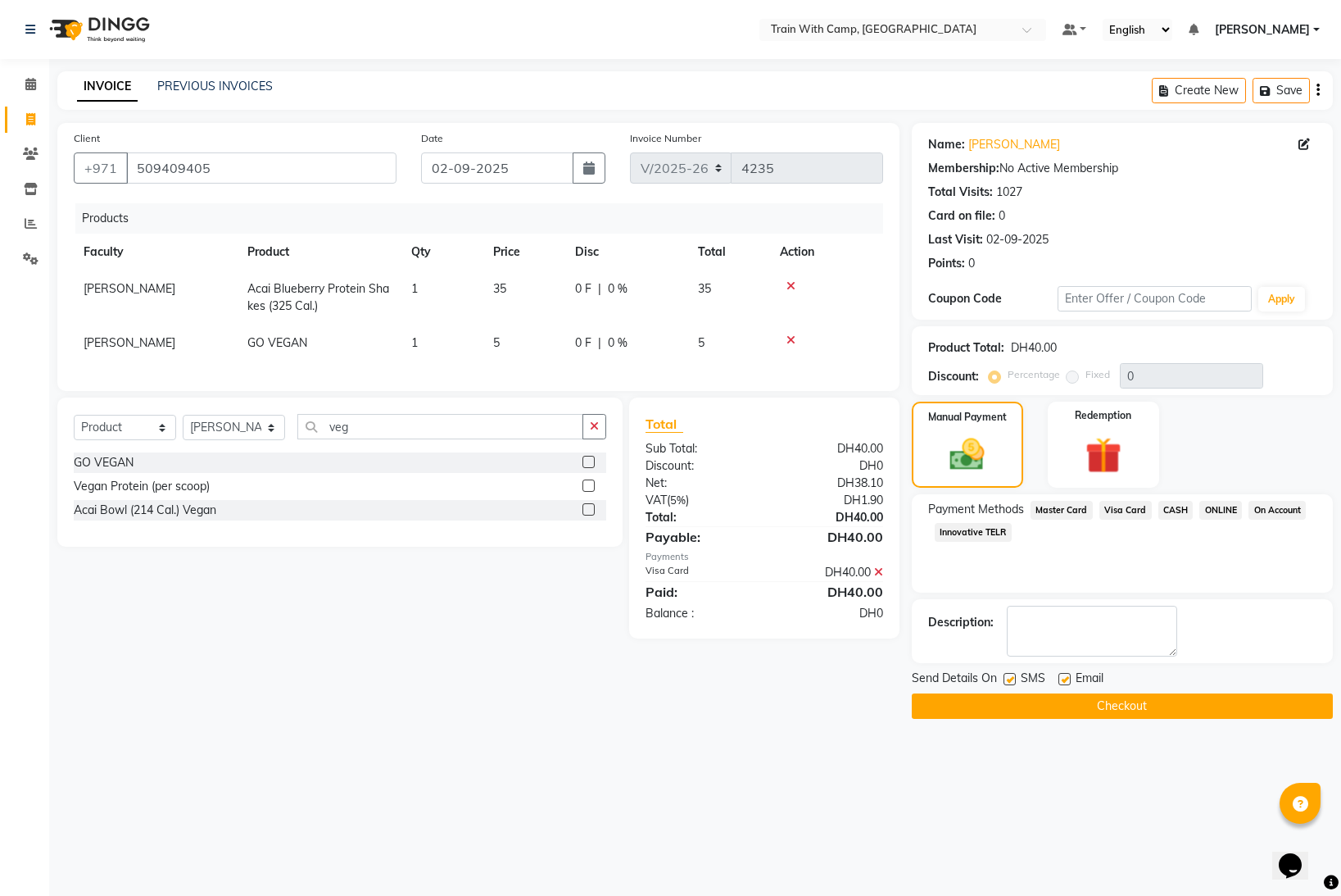
drag, startPoint x: 1011, startPoint y: 676, endPoint x: 1040, endPoint y: 680, distance: 29.3
click at [1013, 676] on label at bounding box center [1010, 678] width 12 height 12
click at [1013, 676] on input "checkbox" at bounding box center [1009, 679] width 11 height 11
checkbox input "false"
click at [1064, 681] on label at bounding box center [1064, 678] width 12 height 12
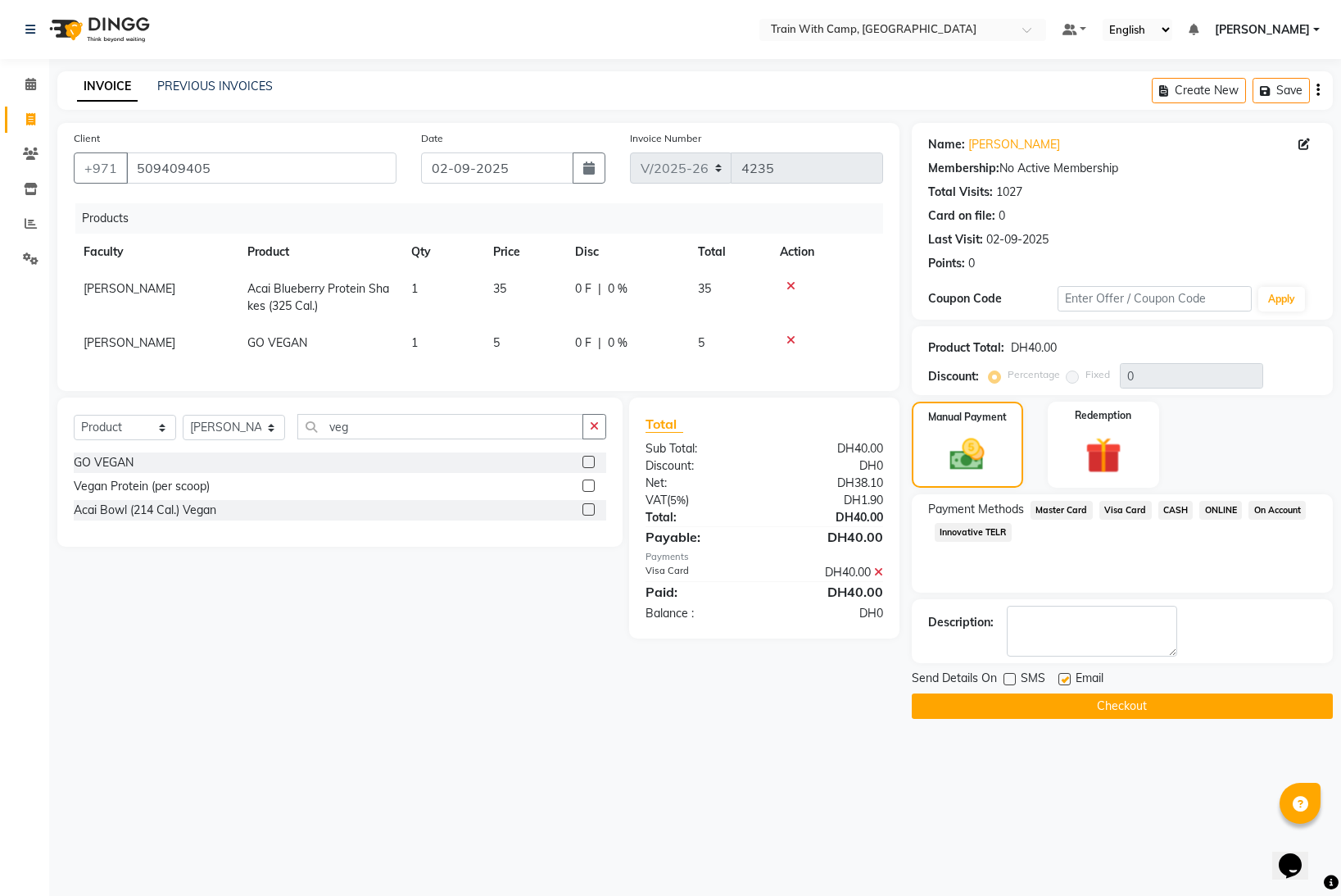
click at [1064, 681] on input "checkbox" at bounding box center [1063, 679] width 11 height 11
checkbox input "false"
drag, startPoint x: 1044, startPoint y: 700, endPoint x: 956, endPoint y: 601, distance: 132.5
click at [1044, 700] on button "Checkout" at bounding box center [1122, 706] width 421 height 26
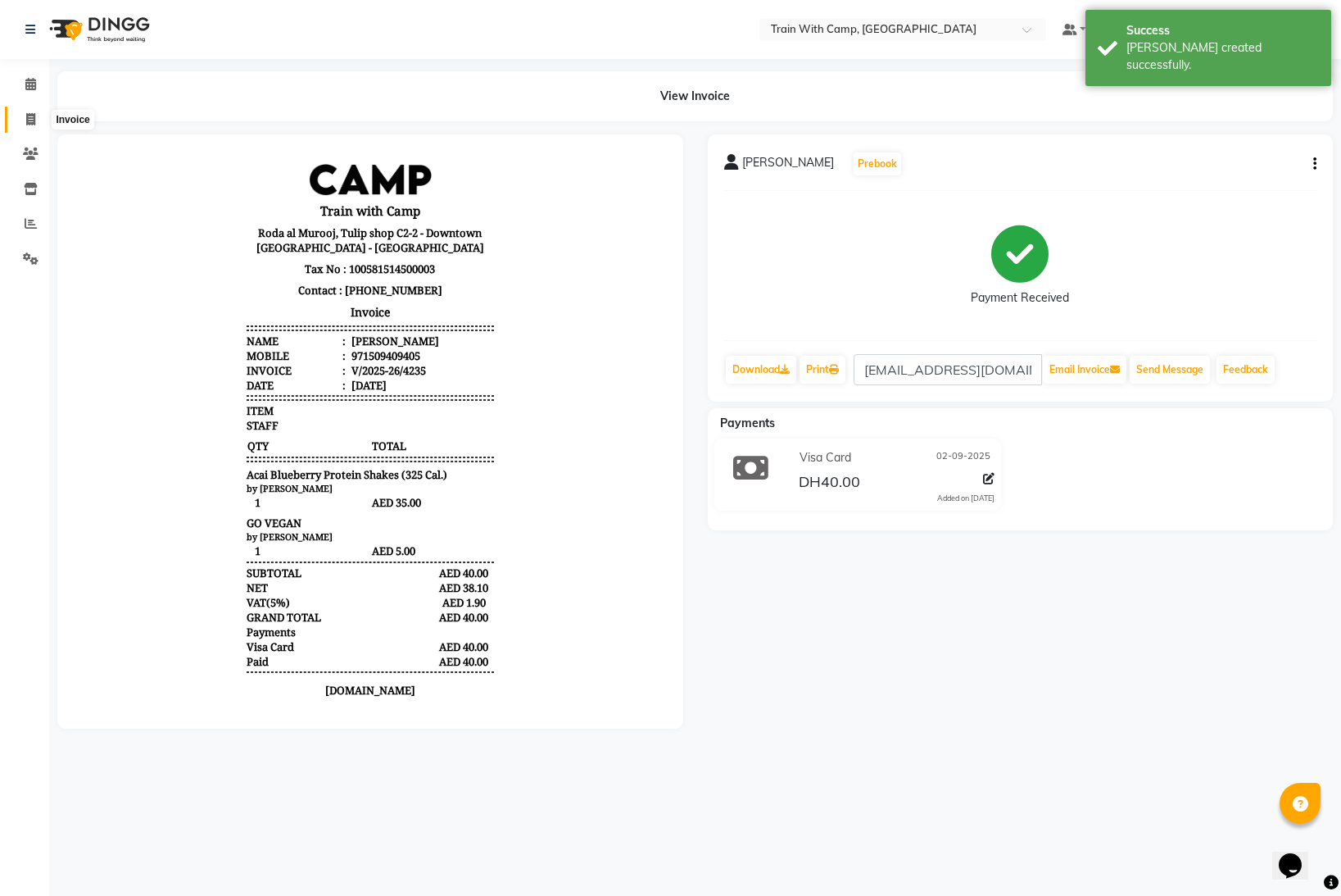
click at [32, 112] on span at bounding box center [31, 120] width 29 height 19
select select "service"
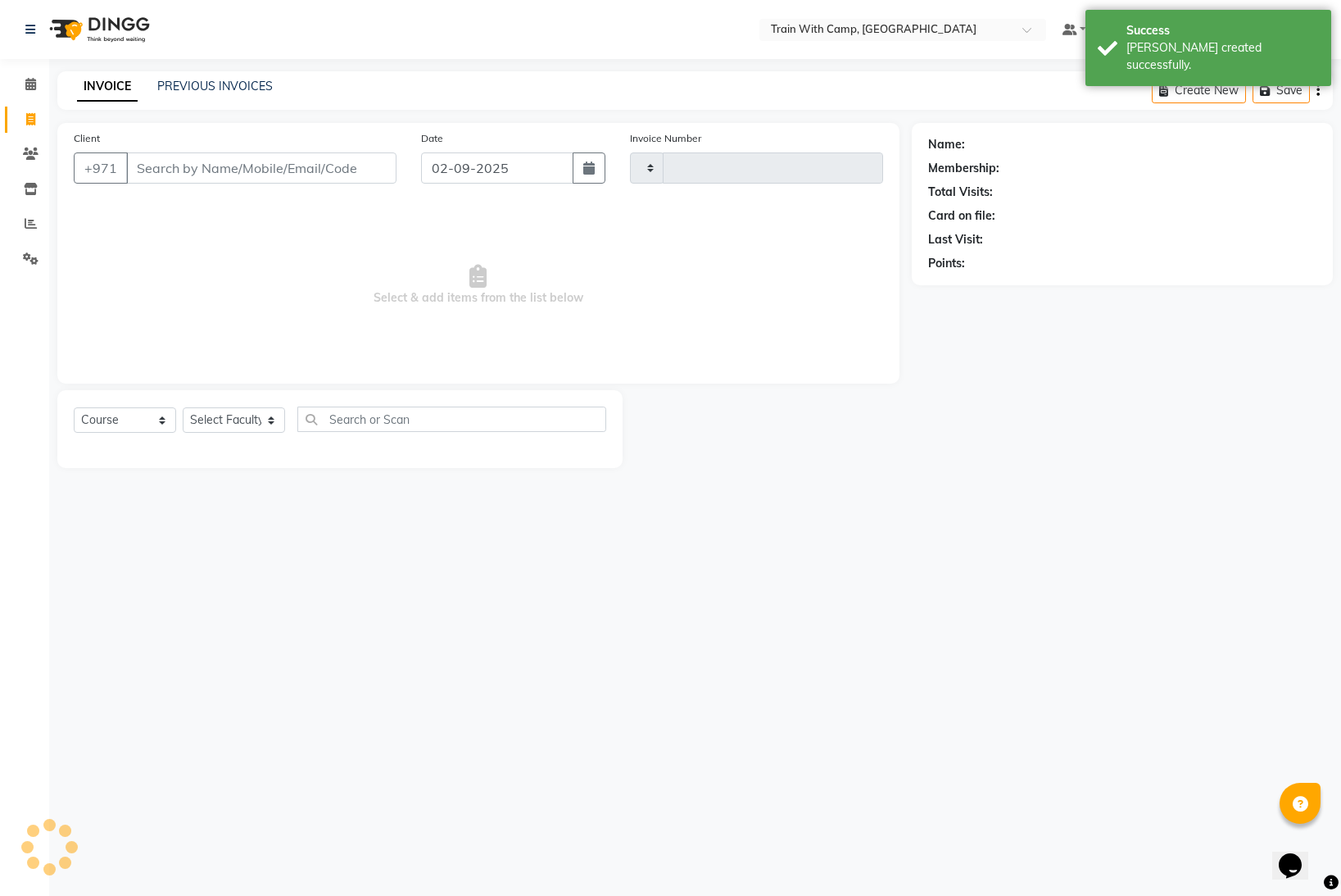
type input "4236"
select select "910"
select select "14965"
drag, startPoint x: 204, startPoint y: 167, endPoint x: 224, endPoint y: 173, distance: 20.9
click at [204, 168] on input "Client" at bounding box center [261, 167] width 270 height 31
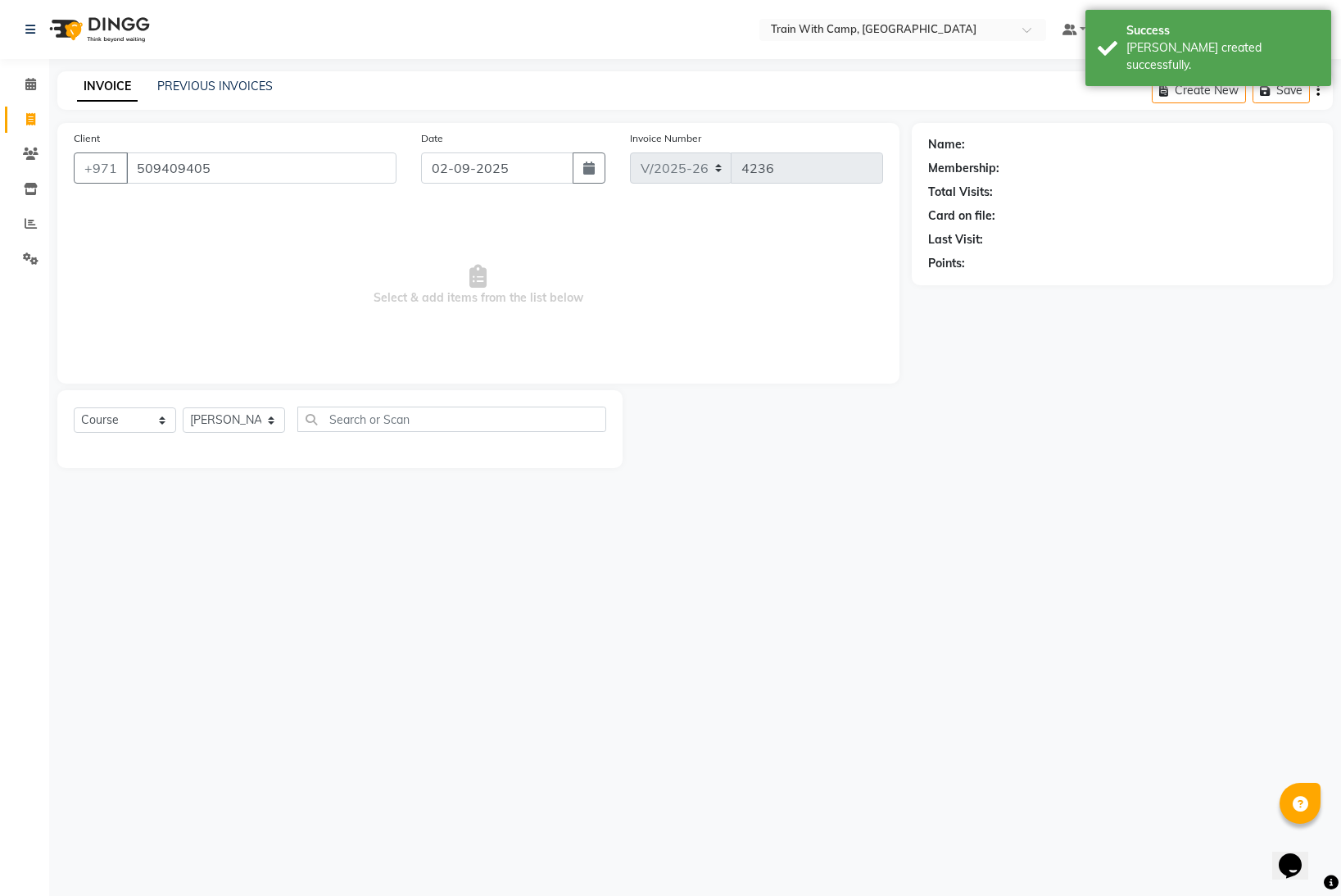
type input "509409405"
click at [155, 426] on select "Select Course Product Membership Package Voucher Prepaid Gift Card" at bounding box center [126, 420] width 103 height 26
select select "product"
click at [74, 407] on select "Select Course Product Membership Package Voucher Prepaid Gift Card" at bounding box center [126, 420] width 103 height 26
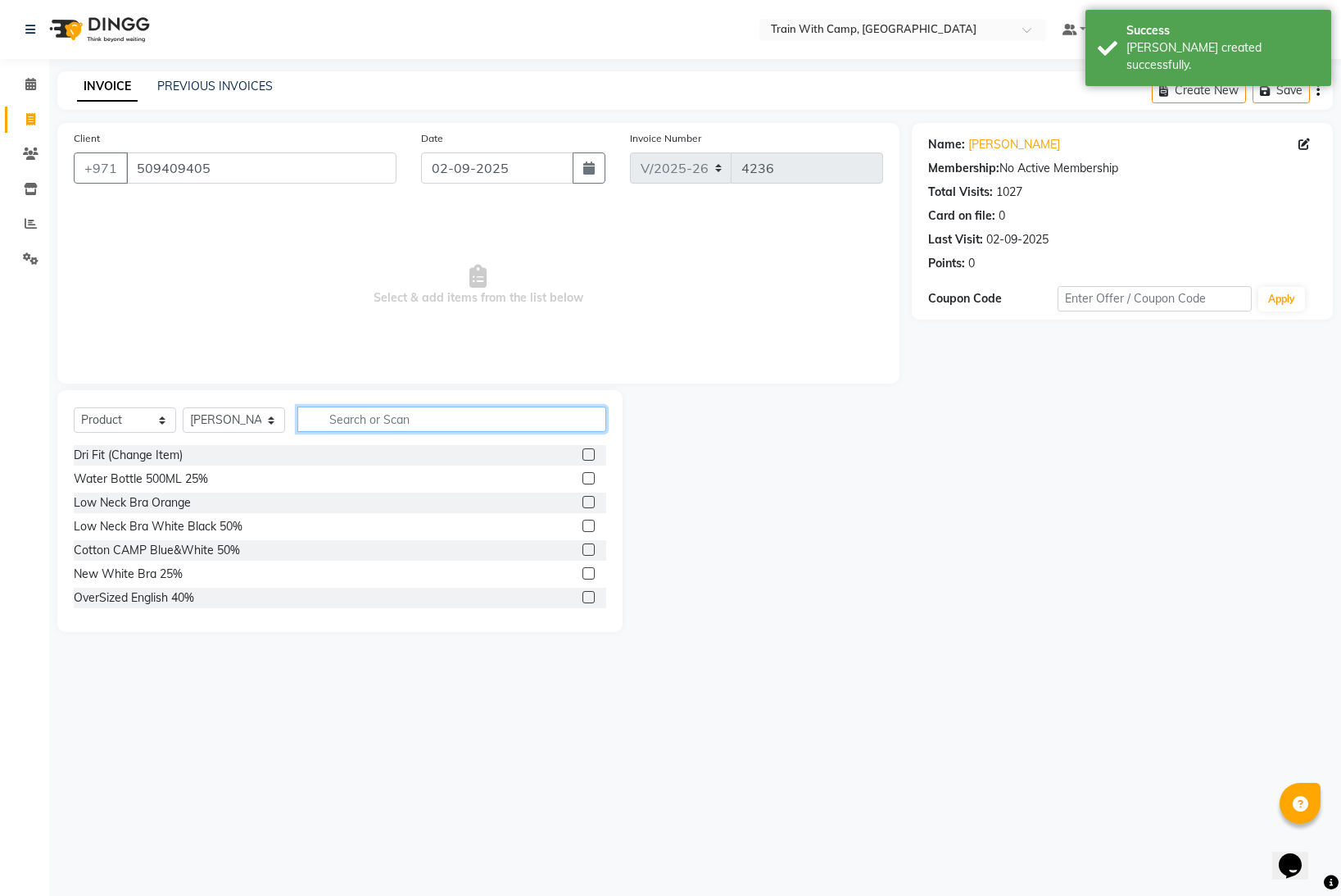
click at [336, 418] on input "text" at bounding box center [452, 419] width 309 height 26
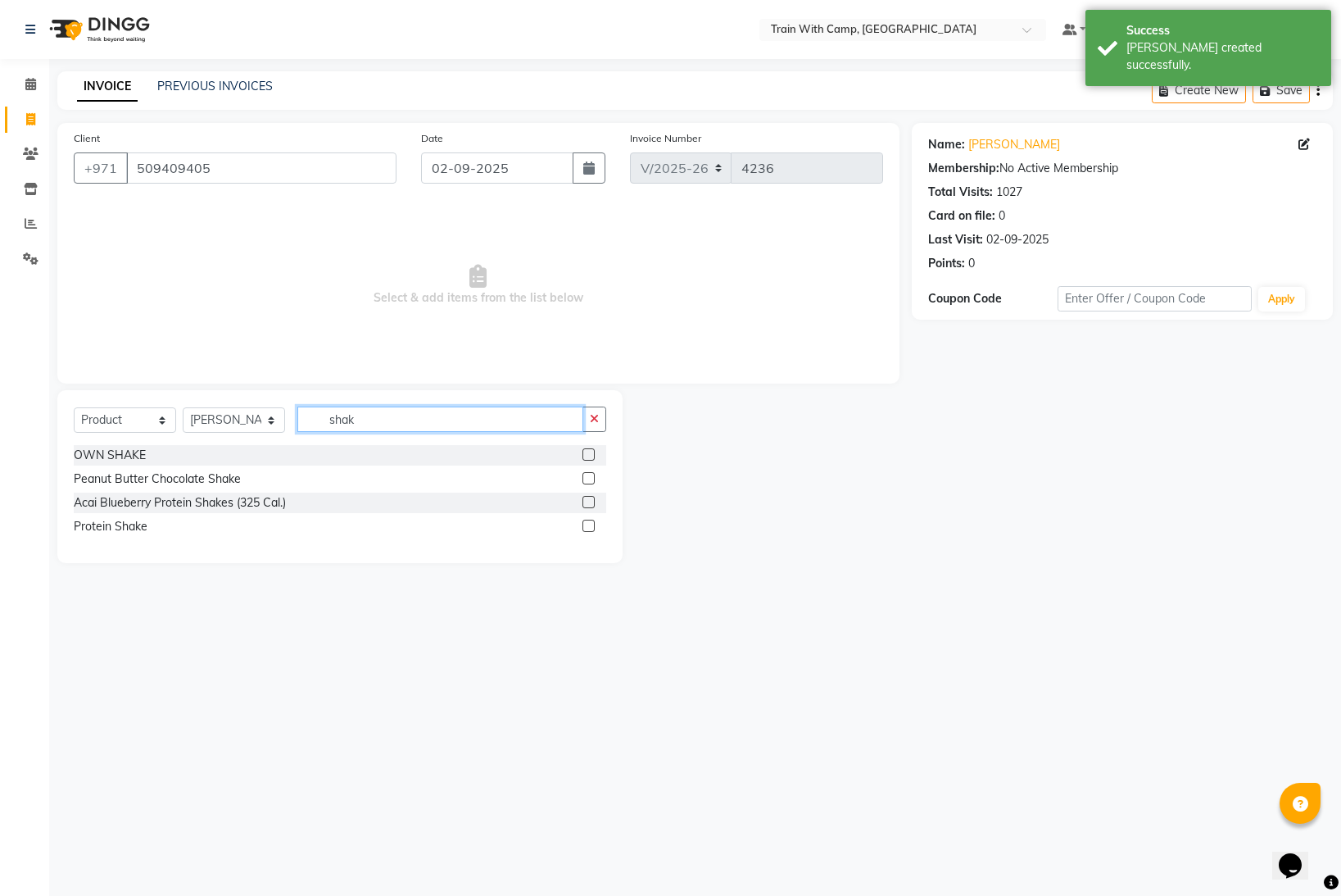
type input "shak"
click at [592, 503] on label at bounding box center [588, 501] width 12 height 12
click at [592, 503] on input "checkbox" at bounding box center [587, 502] width 11 height 11
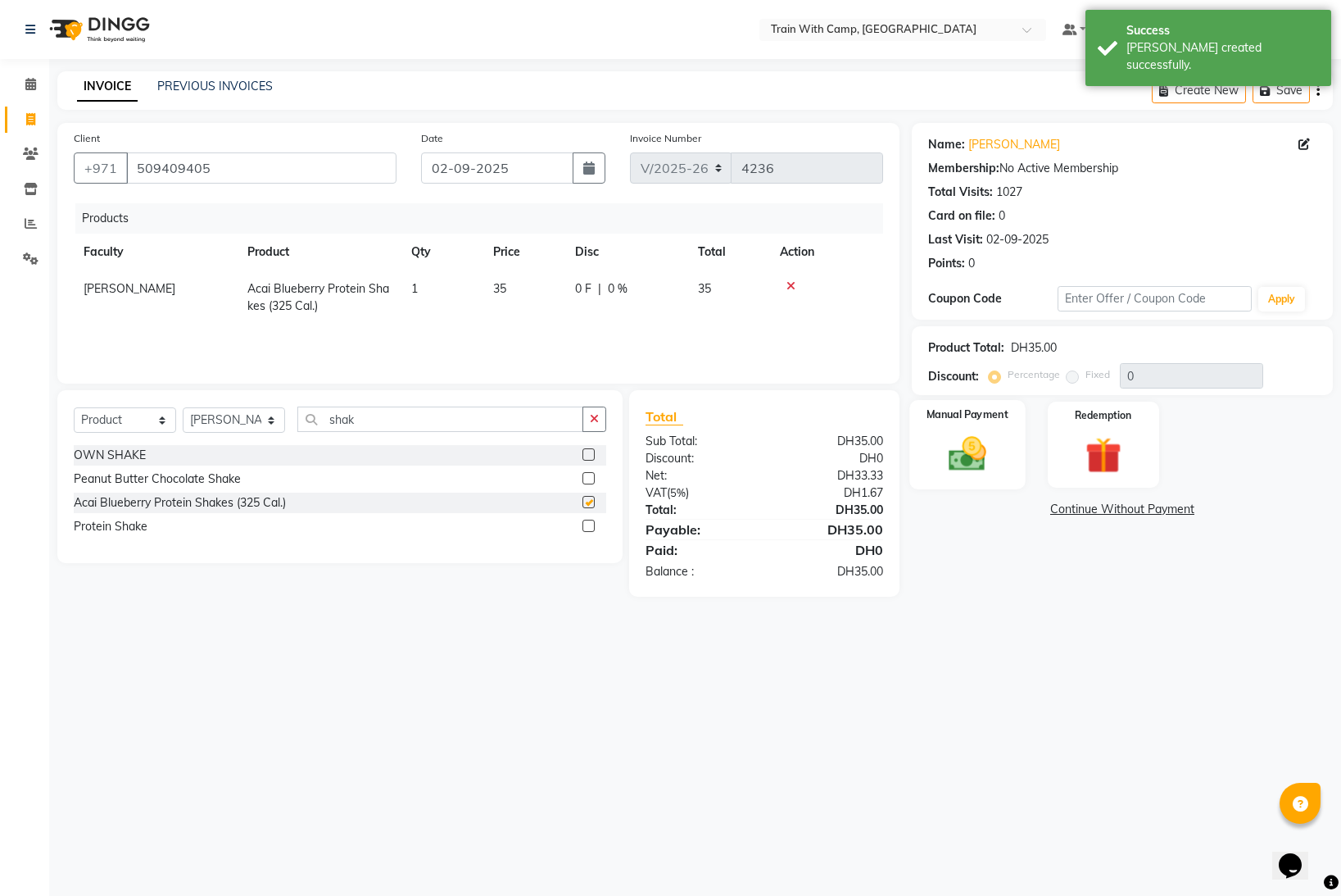
checkbox input "false"
click at [959, 453] on img at bounding box center [968, 454] width 61 height 44
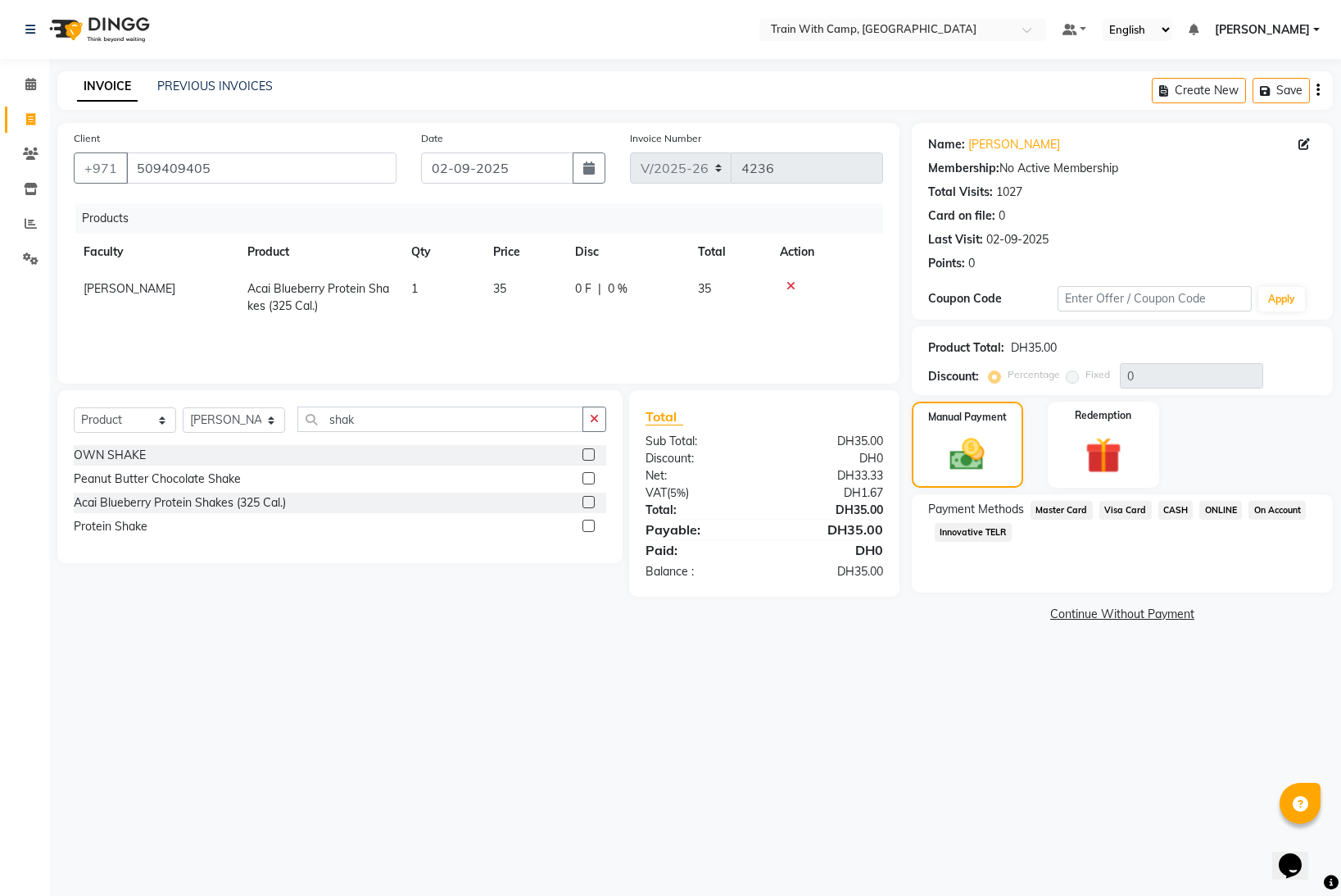
click at [1076, 508] on span "Master Card" at bounding box center [1061, 509] width 62 height 19
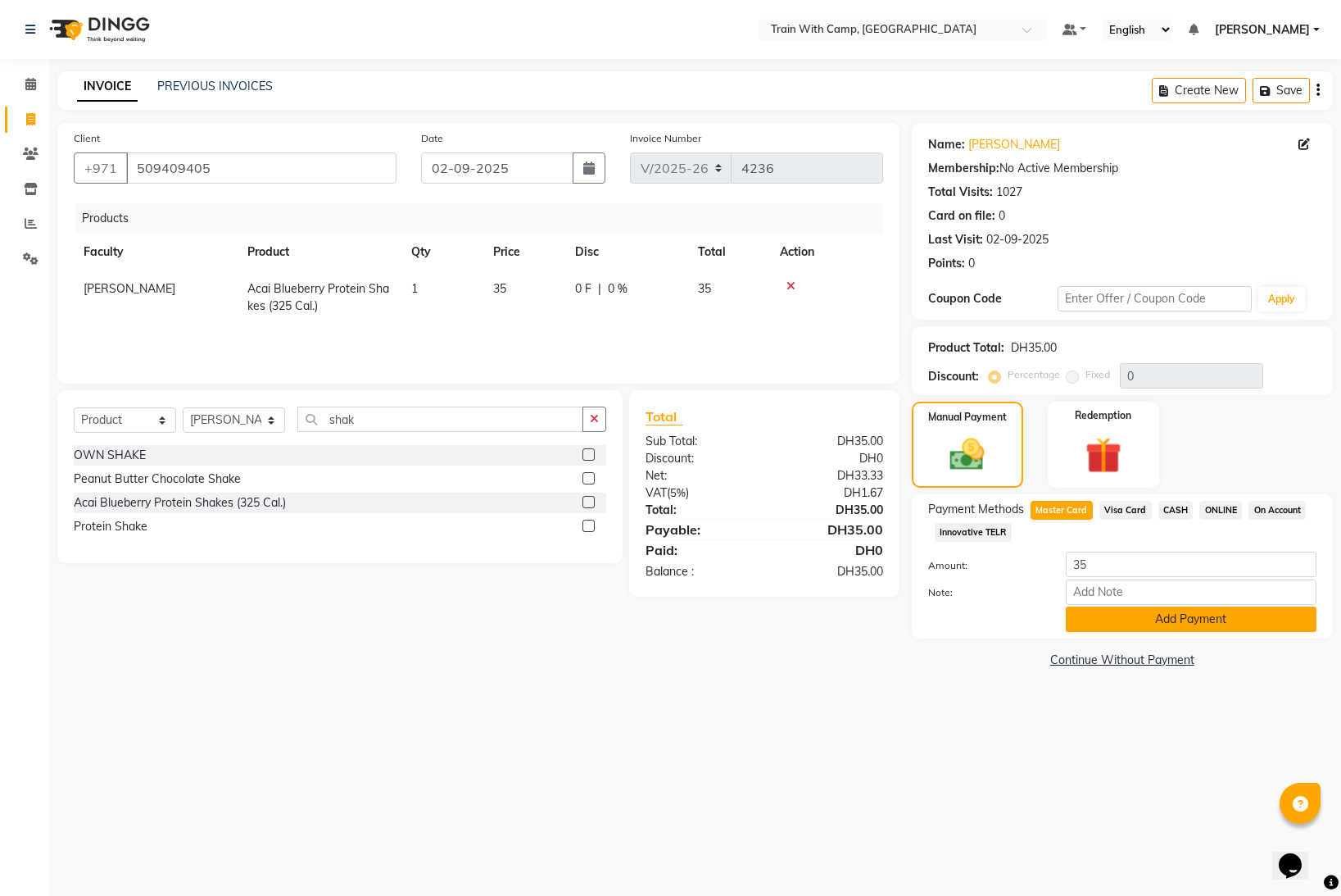
click at [1111, 623] on button "Add Payment" at bounding box center [1192, 619] width 251 height 26
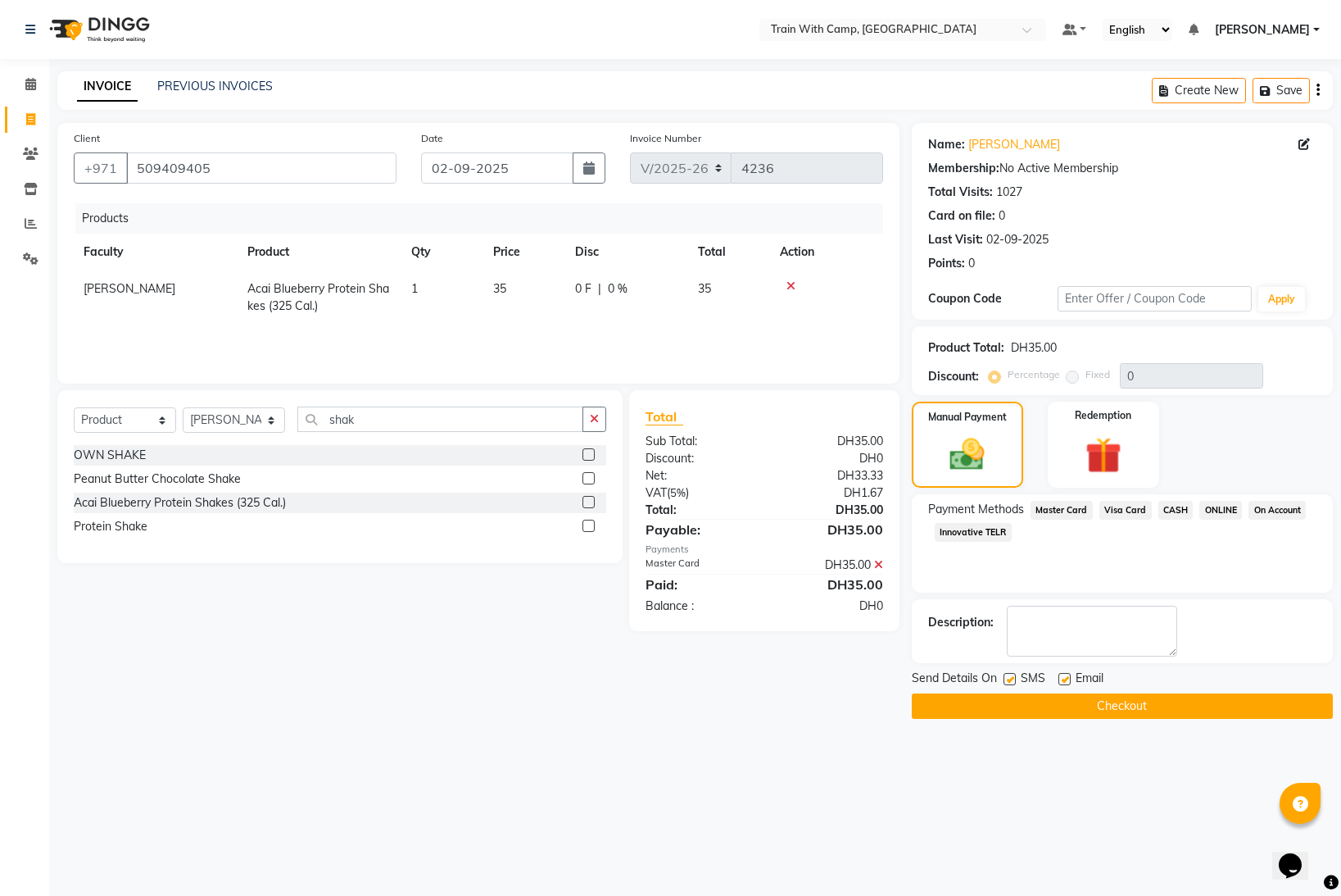
drag, startPoint x: 1008, startPoint y: 679, endPoint x: 1035, endPoint y: 680, distance: 27.0
click at [1010, 679] on label at bounding box center [1010, 678] width 12 height 12
click at [1010, 679] on input "checkbox" at bounding box center [1009, 679] width 11 height 11
checkbox input "false"
drag, startPoint x: 1068, startPoint y: 678, endPoint x: 1066, endPoint y: 690, distance: 12.2
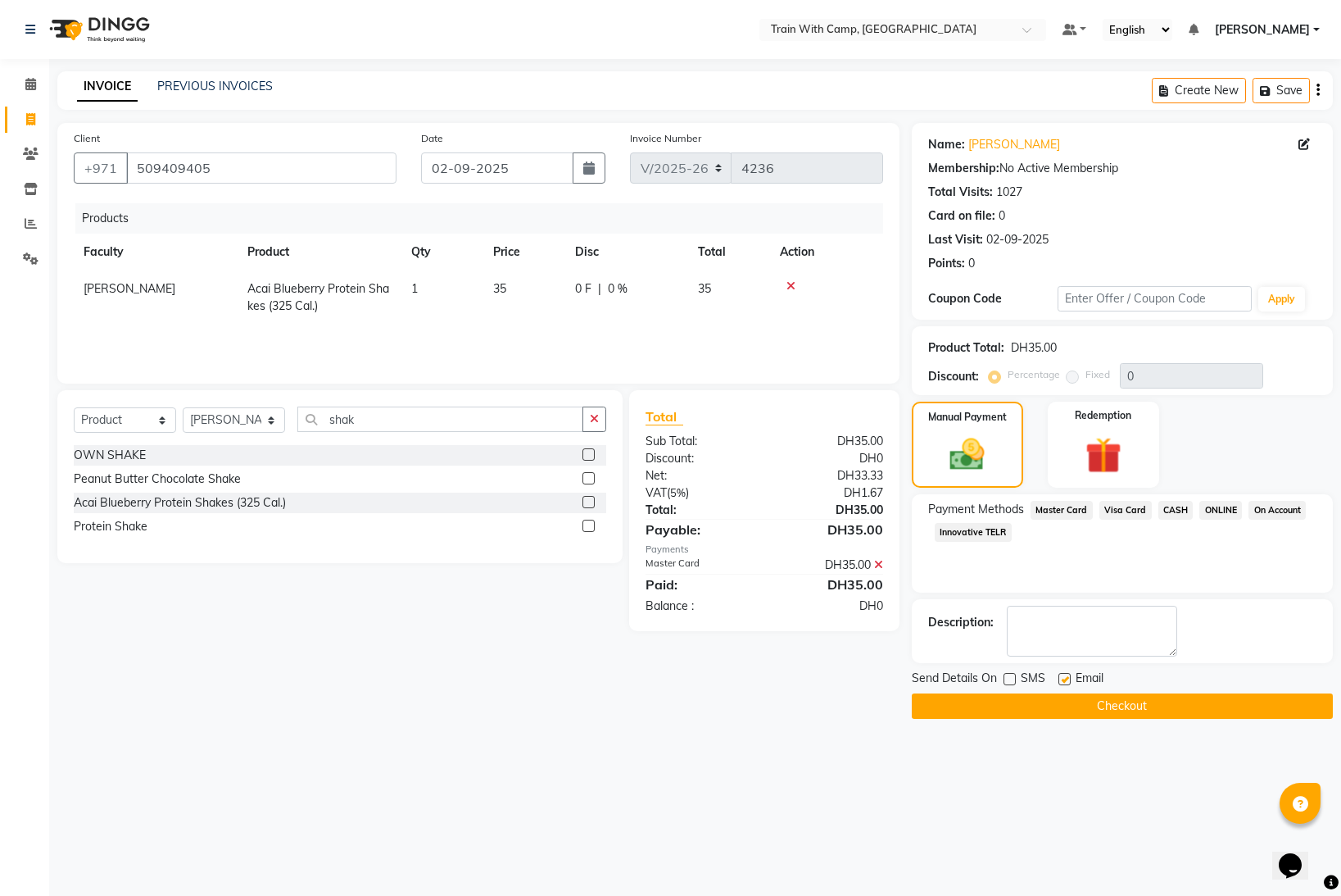
click at [1067, 679] on label at bounding box center [1064, 678] width 12 height 12
click at [1067, 679] on input "checkbox" at bounding box center [1063, 679] width 11 height 11
checkbox input "false"
click at [1060, 700] on button "Checkout" at bounding box center [1122, 706] width 421 height 26
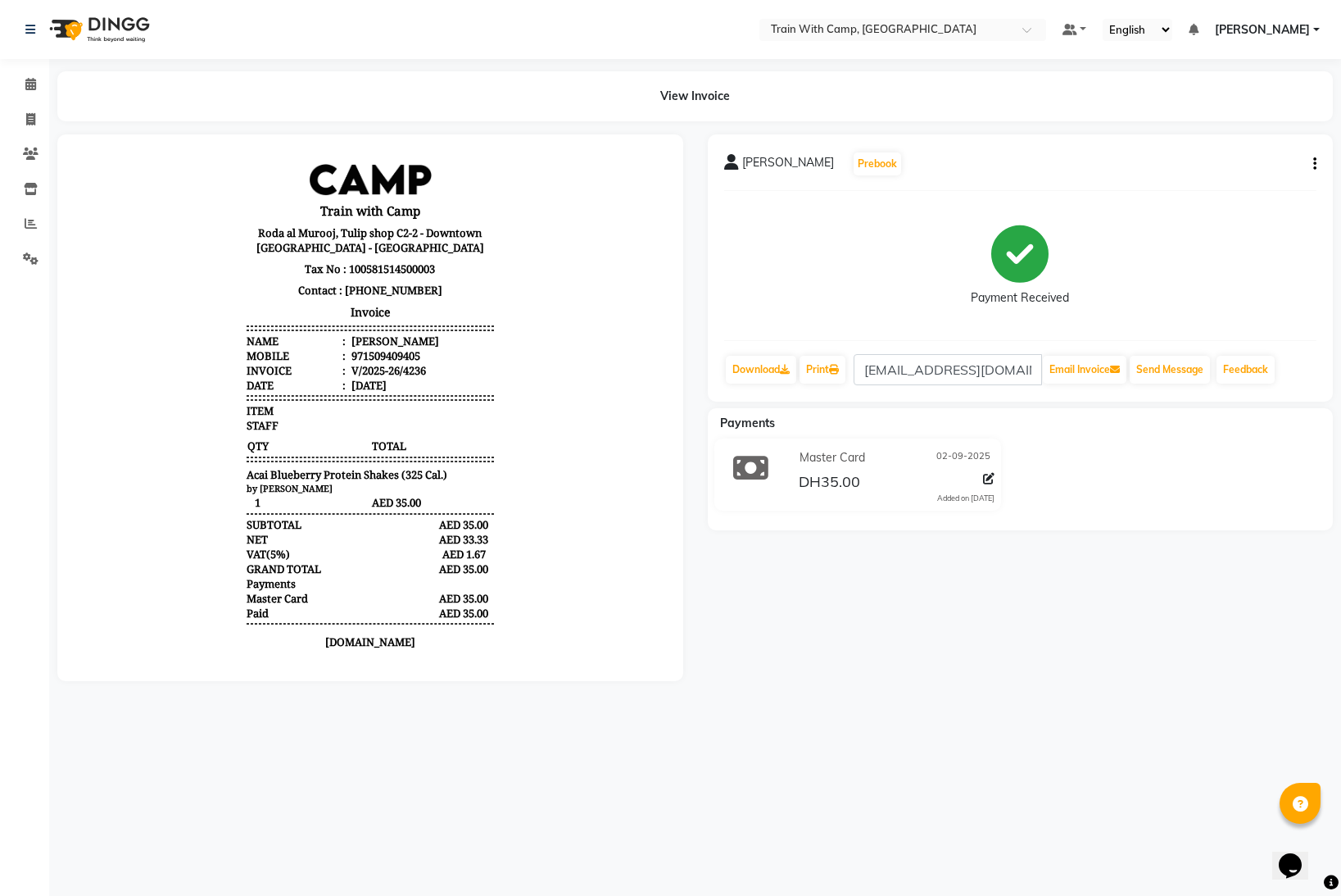
click at [1308, 31] on span "[PERSON_NAME]" at bounding box center [1263, 30] width 95 height 17
click at [36, 119] on span at bounding box center [31, 120] width 29 height 19
select select "service"
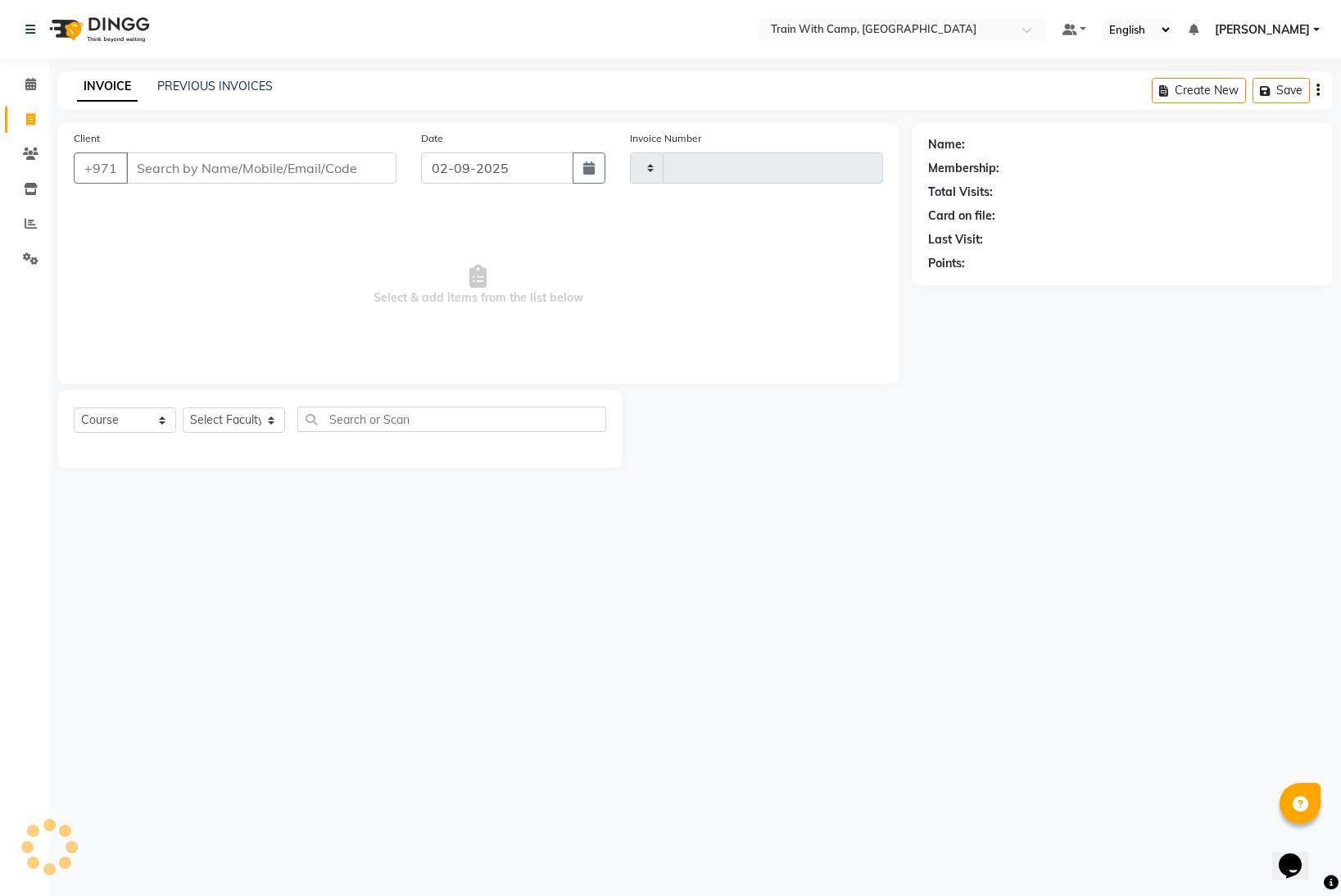
type input "4237"
select select "910"
select select "14965"
click at [234, 84] on link "PREVIOUS INVOICES" at bounding box center [215, 86] width 116 height 15
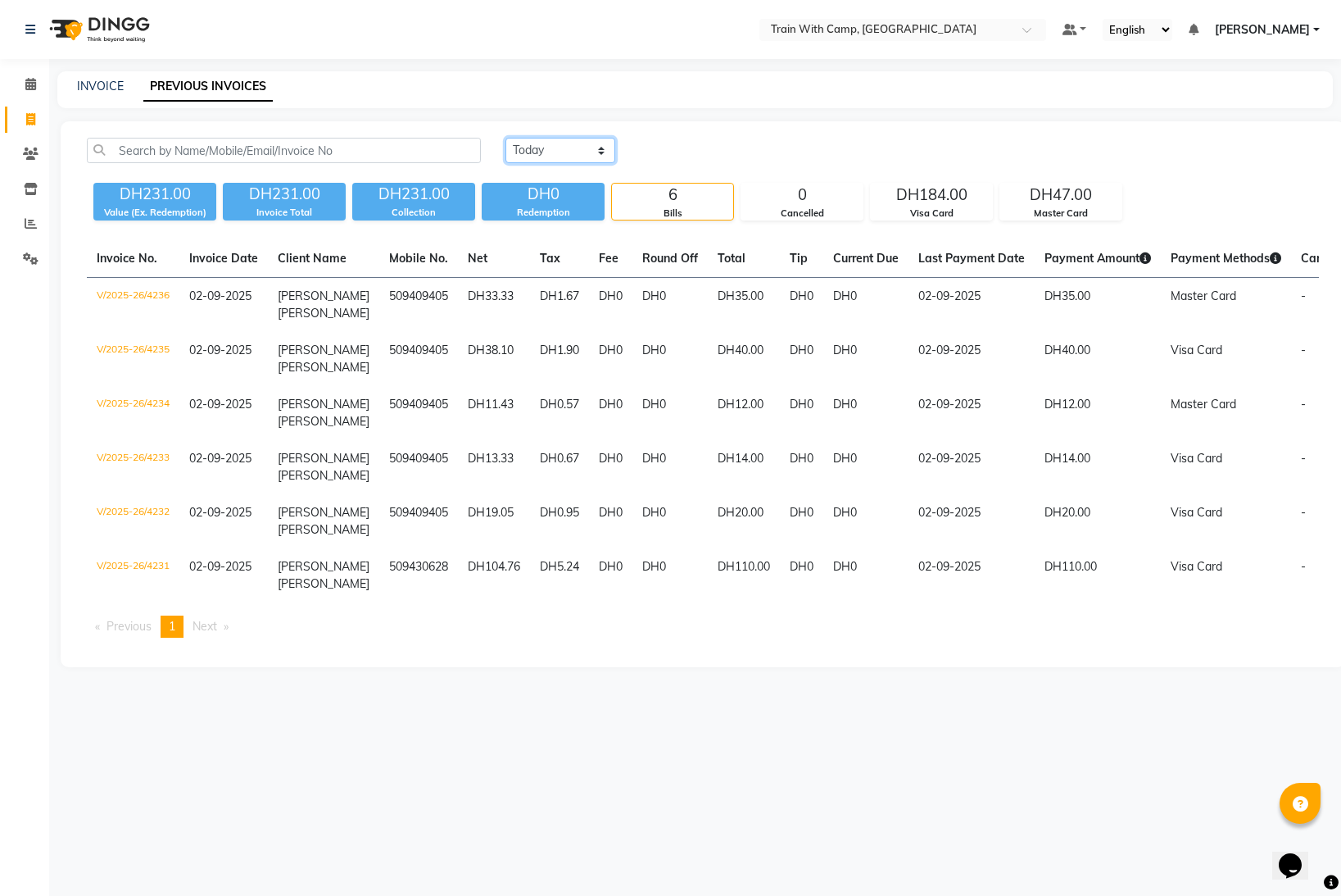
click at [584, 149] on select "[DATE] [DATE] Custom Range" at bounding box center [560, 150] width 110 height 26
select select "[DATE]"
click at [505, 137] on select "[DATE] [DATE] Custom Range" at bounding box center [560, 150] width 110 height 26
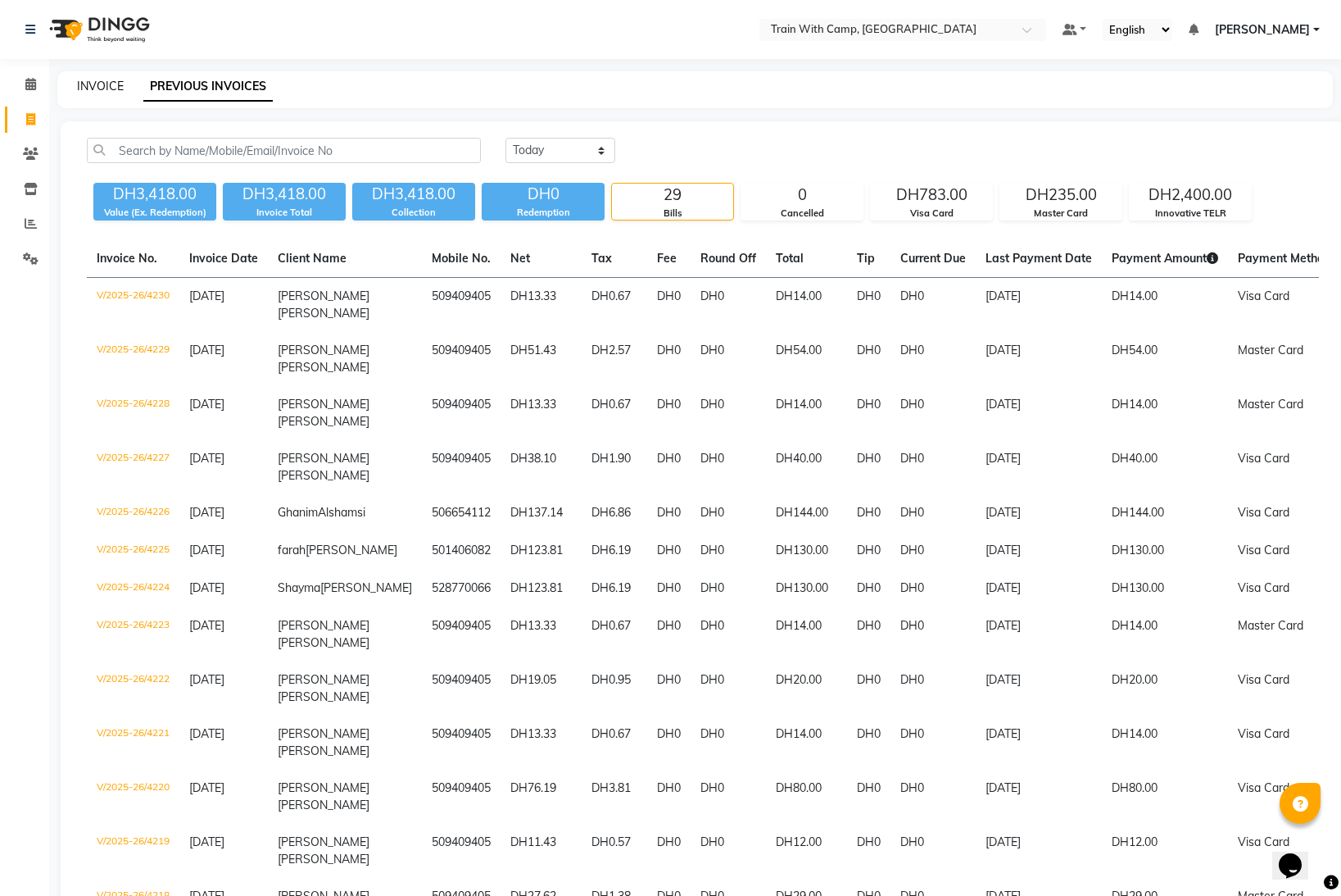
click at [98, 84] on link "INVOICE" at bounding box center [100, 86] width 46 height 15
select select "910"
select select "service"
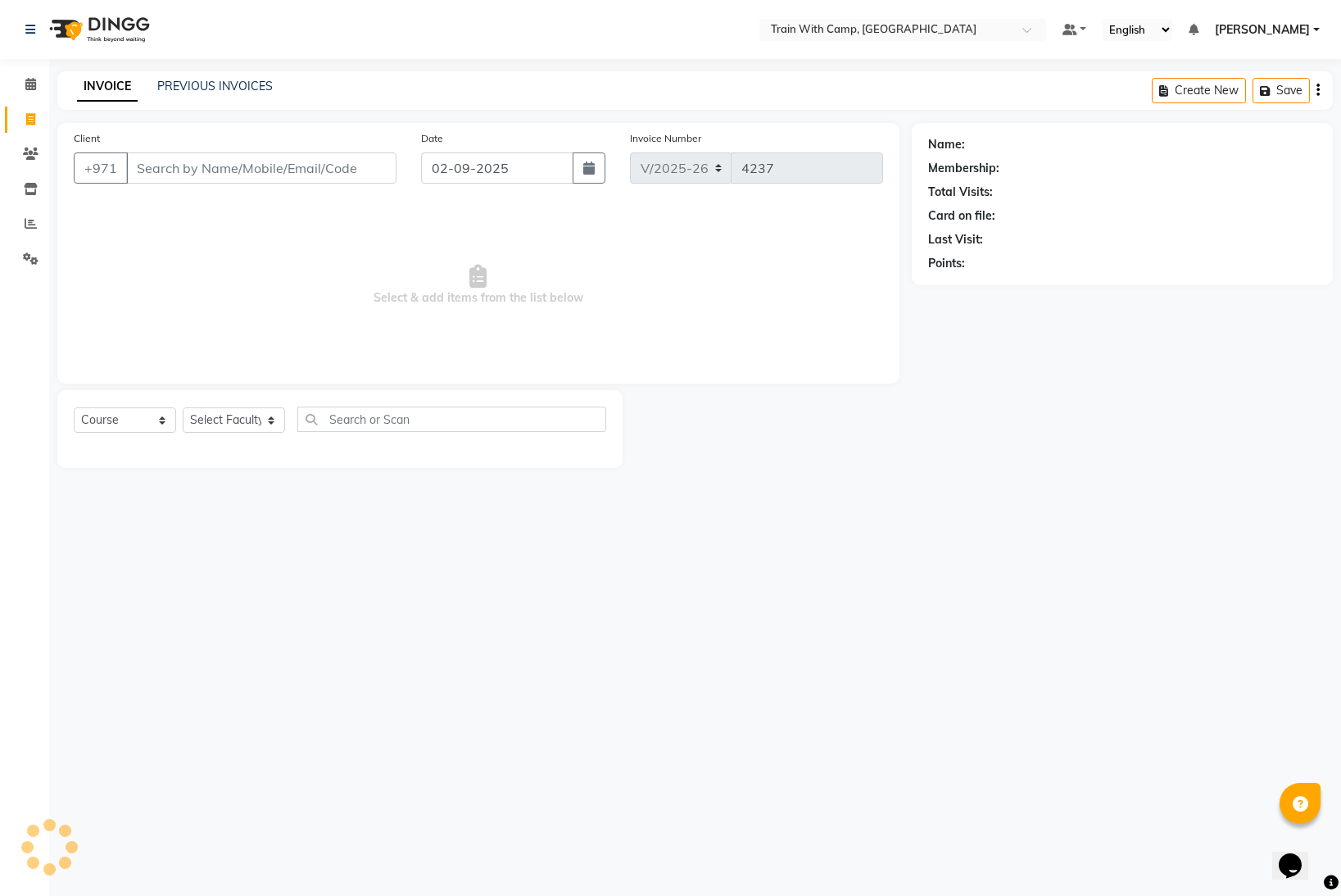
select select "14965"
click at [210, 175] on input "Client" at bounding box center [261, 167] width 270 height 31
type input "502620011"
drag, startPoint x: 229, startPoint y: 174, endPoint x: 189, endPoint y: 174, distance: 40.0
click at [189, 174] on input "502620011" at bounding box center [220, 167] width 187 height 31
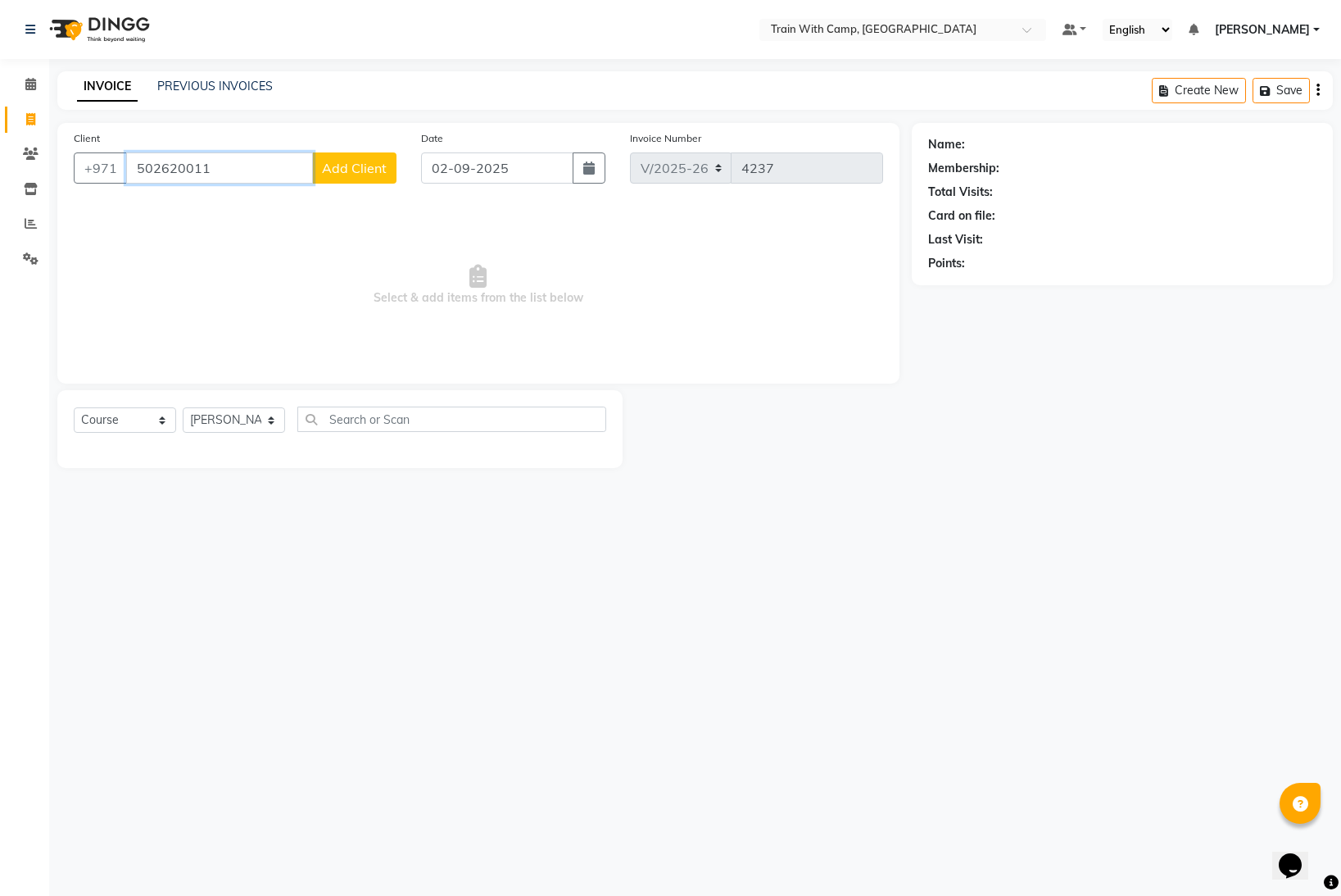
drag, startPoint x: 222, startPoint y: 172, endPoint x: 128, endPoint y: 170, distance: 94.0
click at [128, 170] on input "502620011" at bounding box center [220, 167] width 187 height 31
drag, startPoint x: 169, startPoint y: 170, endPoint x: 113, endPoint y: 163, distance: 56.4
click at [113, 163] on div "[PHONE_NUMBER] Add Client" at bounding box center [235, 167] width 322 height 31
paste input "the.saraahli@gmail.c"
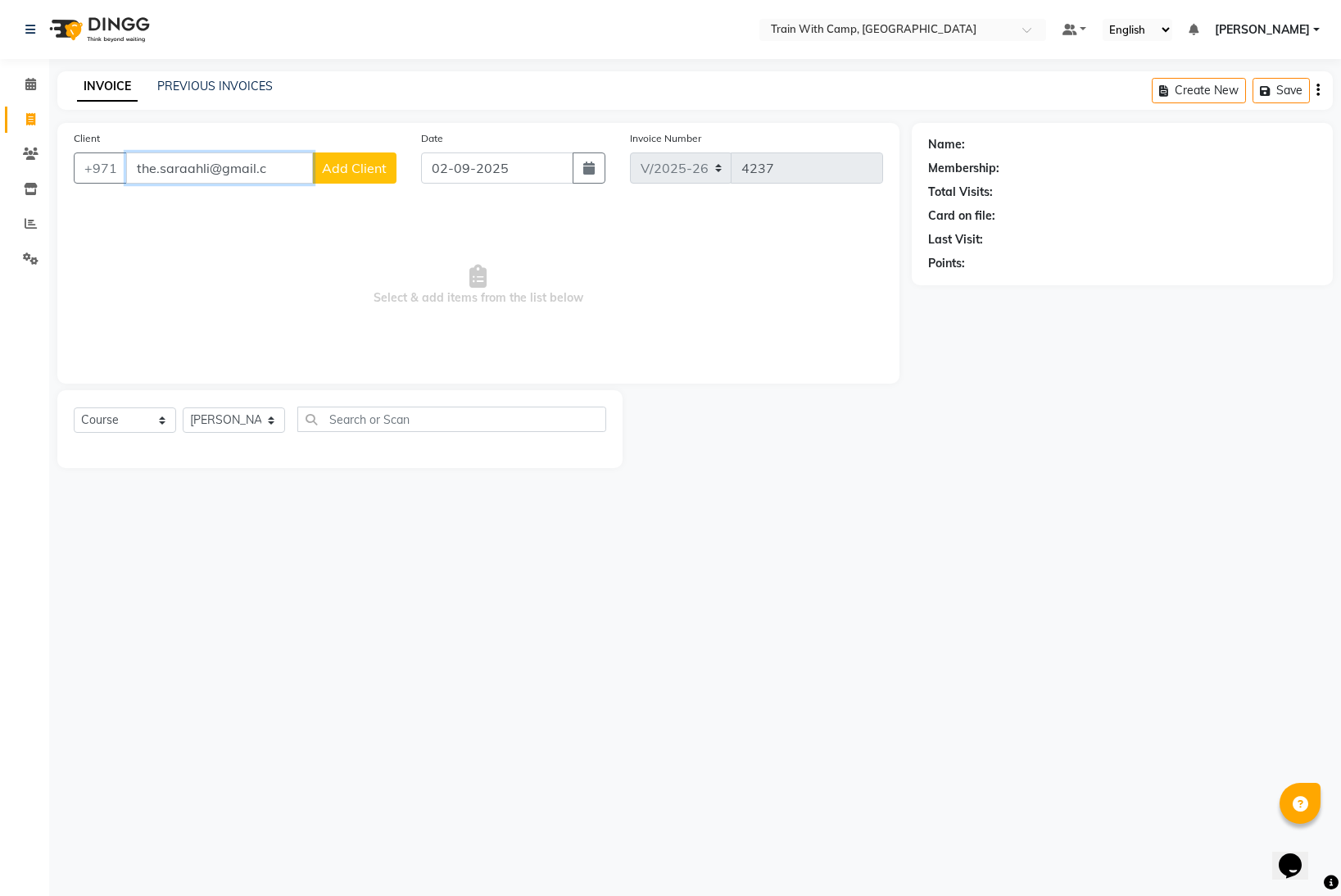
type input "the.saraahli@gmail.c"
drag, startPoint x: 279, startPoint y: 173, endPoint x: 124, endPoint y: 167, distance: 155.1
click at [124, 167] on div "+971 the.saraahli@gmail.c Add Client" at bounding box center [235, 167] width 322 height 31
click at [298, 165] on input "Client" at bounding box center [261, 167] width 270 height 31
paste input "502620011"
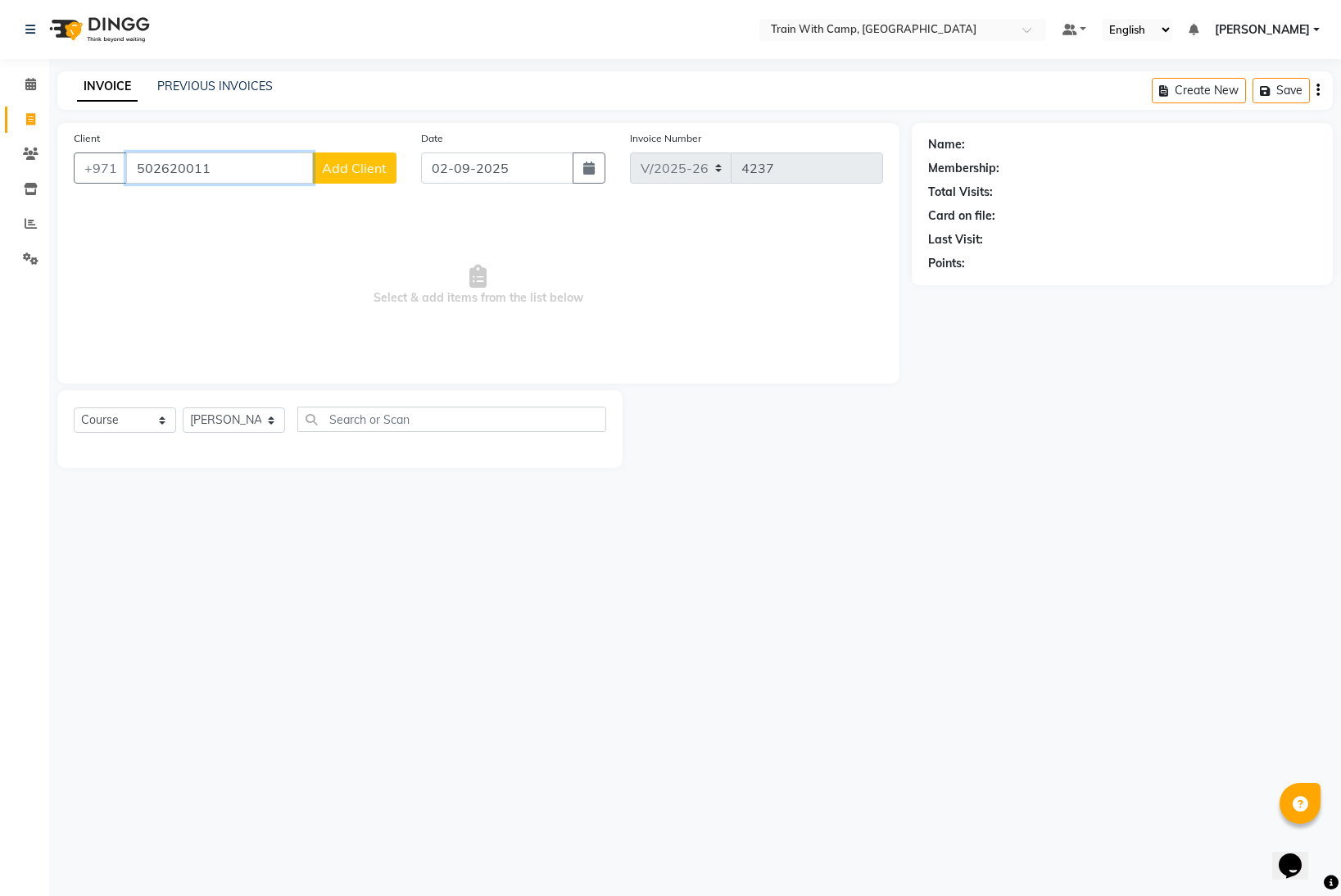
type input "502620011"
click at [366, 169] on span "Add Client" at bounding box center [354, 168] width 64 height 17
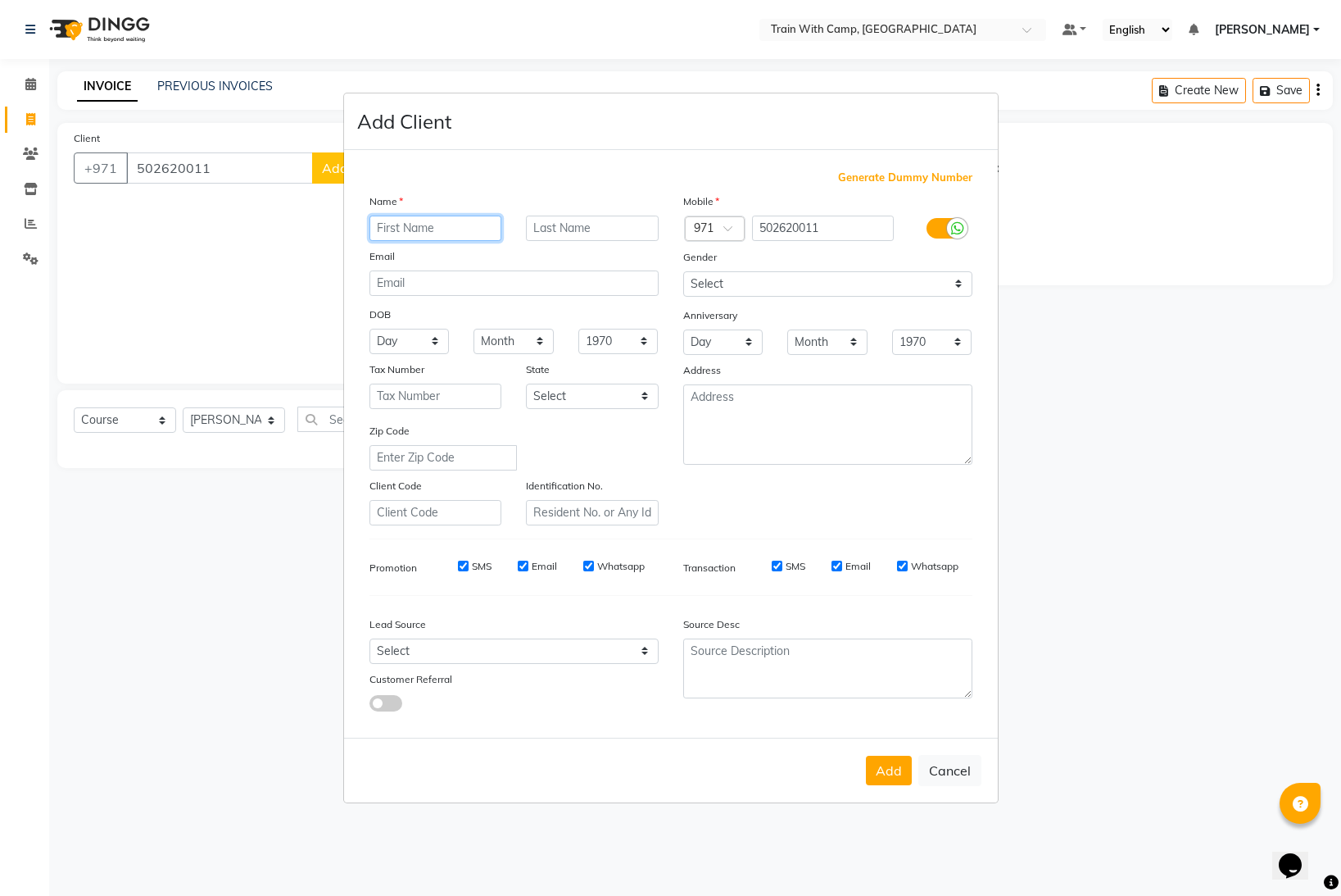
click at [426, 227] on input "text" at bounding box center [436, 228] width 133 height 26
paste input "[PERSON_NAME]"
type input "[PERSON_NAME]"
drag, startPoint x: 575, startPoint y: 228, endPoint x: 644, endPoint y: 227, distance: 69.0
click at [577, 228] on input "text" at bounding box center [592, 228] width 133 height 26
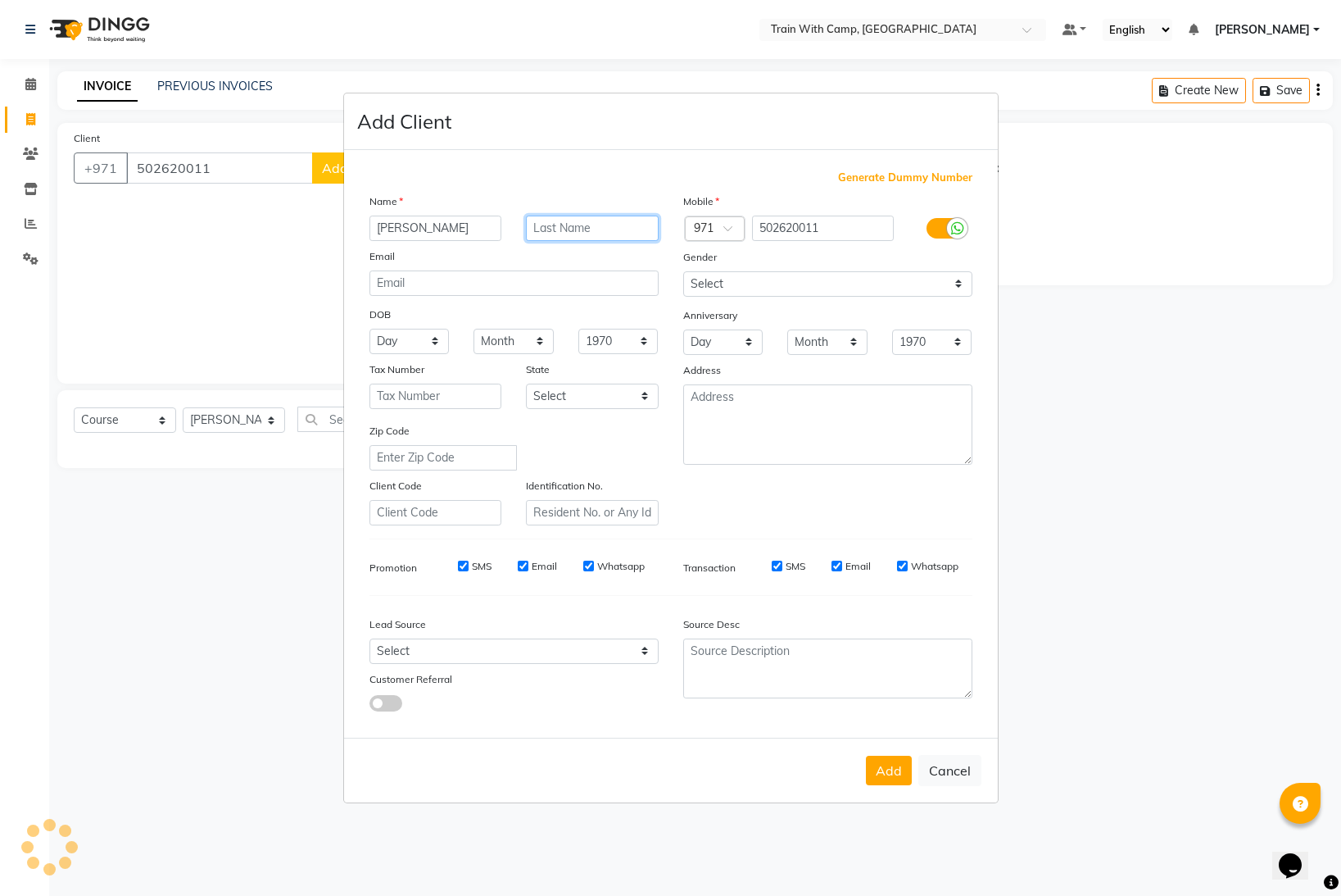
paste input "Ahli"
type input "Ahli"
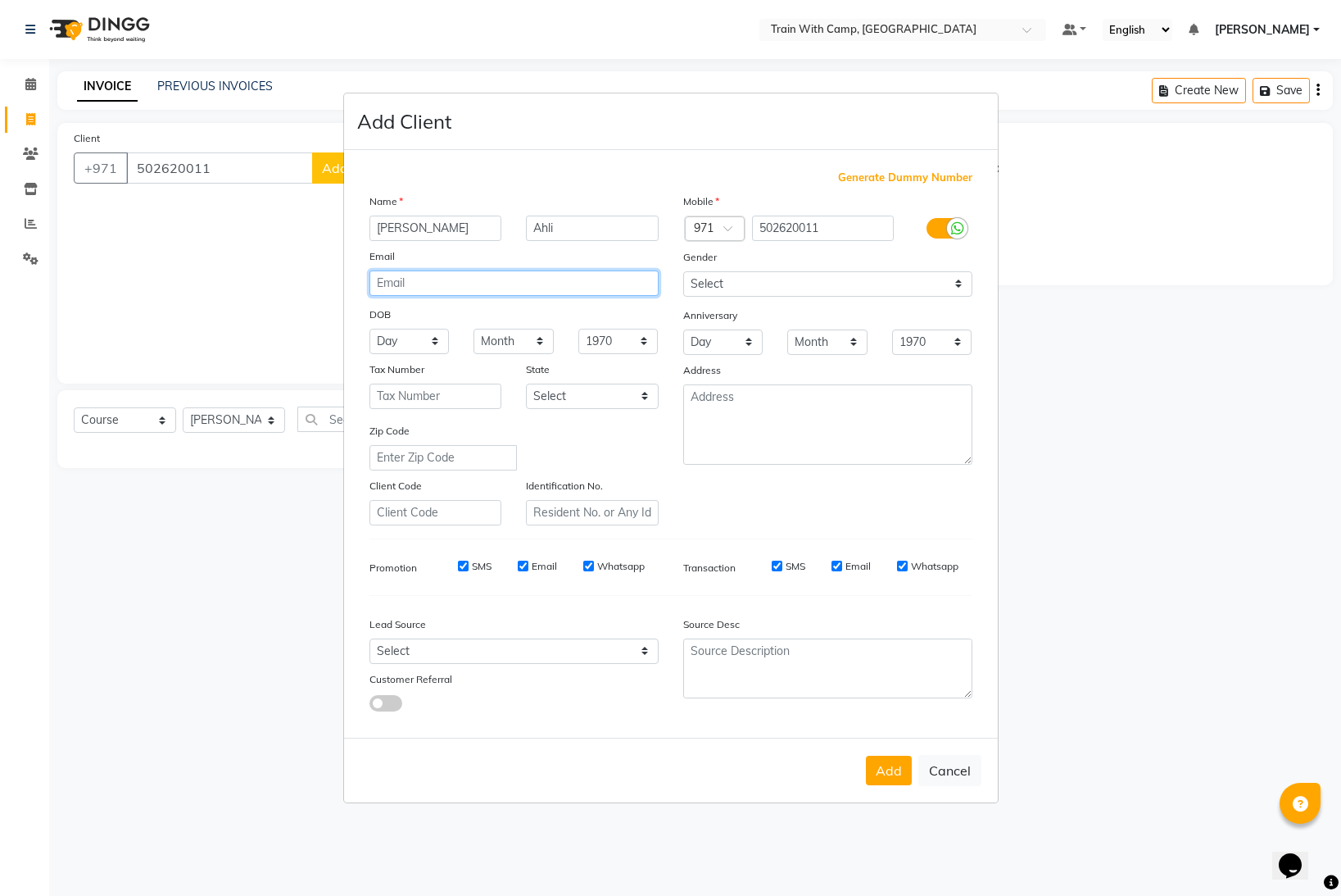
click at [416, 286] on input "email" at bounding box center [514, 283] width 289 height 26
paste input "[EMAIL_ADDRESS][DOMAIN_NAME]"
type input "[EMAIL_ADDRESS][DOMAIN_NAME]"
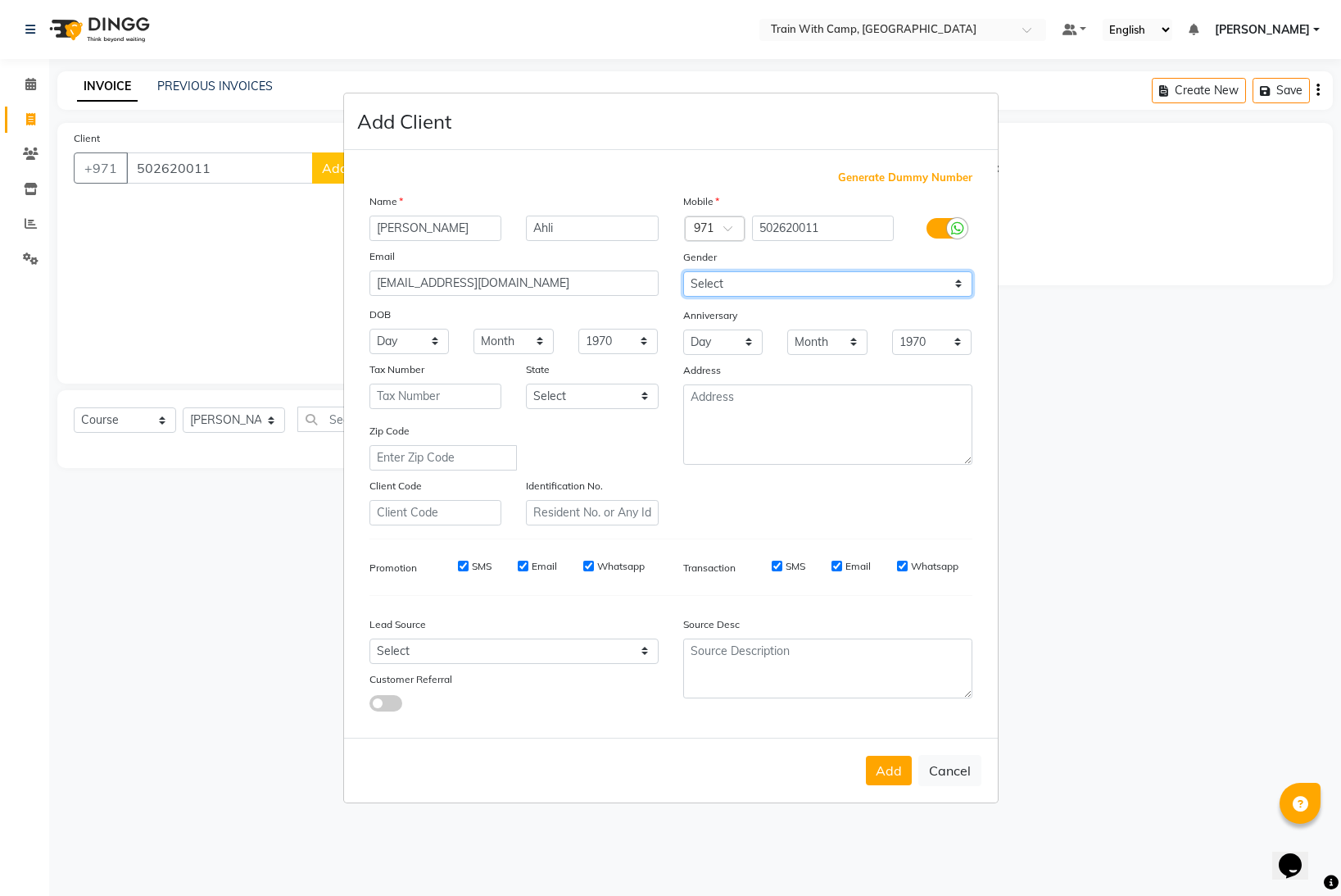
click at [878, 284] on select "Select [DEMOGRAPHIC_DATA] [DEMOGRAPHIC_DATA] Other Prefer Not To Say" at bounding box center [828, 284] width 289 height 26
select select "[DEMOGRAPHIC_DATA]"
click at [683, 271] on select "Select [DEMOGRAPHIC_DATA] [DEMOGRAPHIC_DATA] Other Prefer Not To Say" at bounding box center [828, 284] width 289 height 26
drag, startPoint x: 890, startPoint y: 764, endPoint x: 826, endPoint y: 652, distance: 129.0
click at [888, 762] on button "Add" at bounding box center [889, 770] width 45 height 30
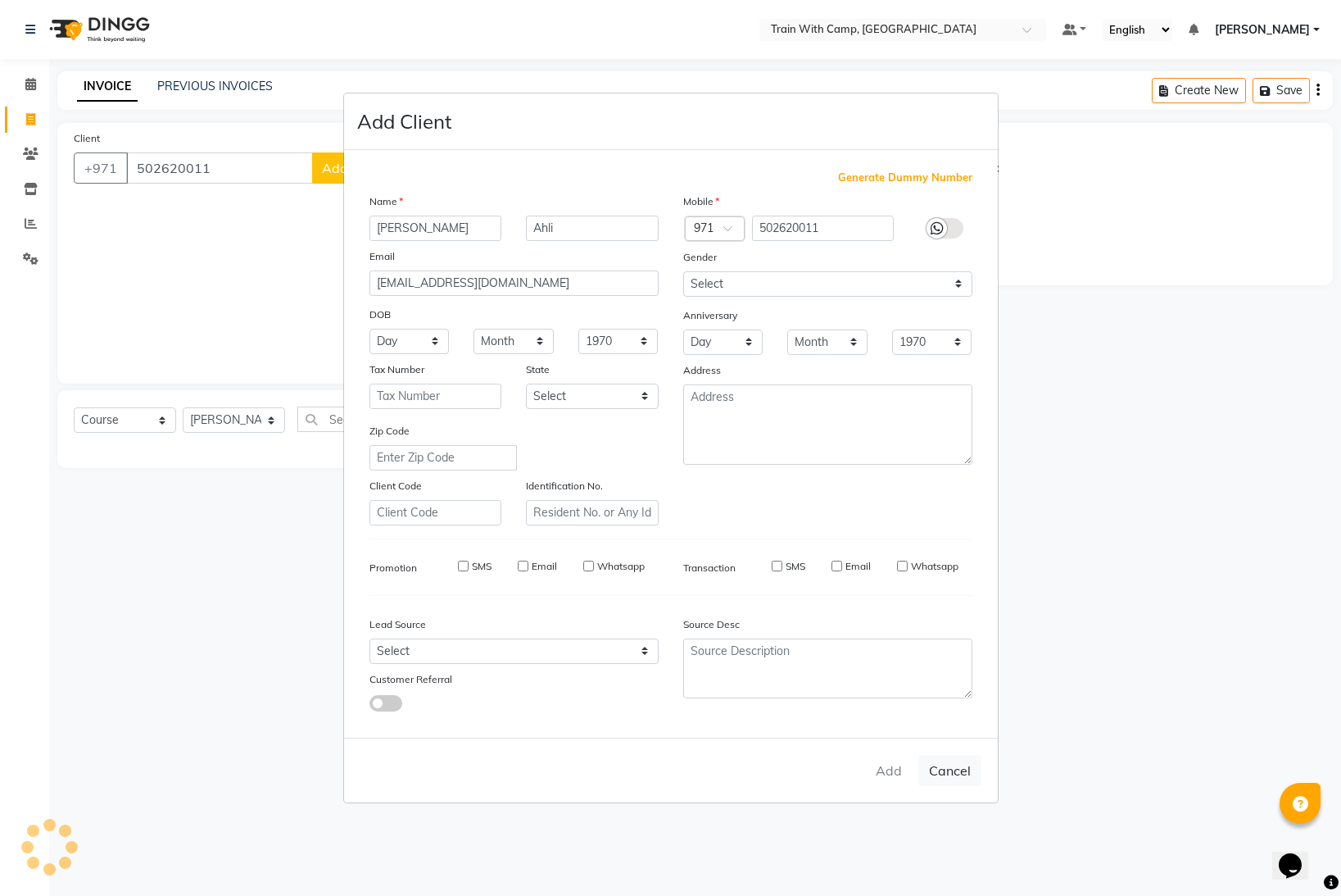
select select
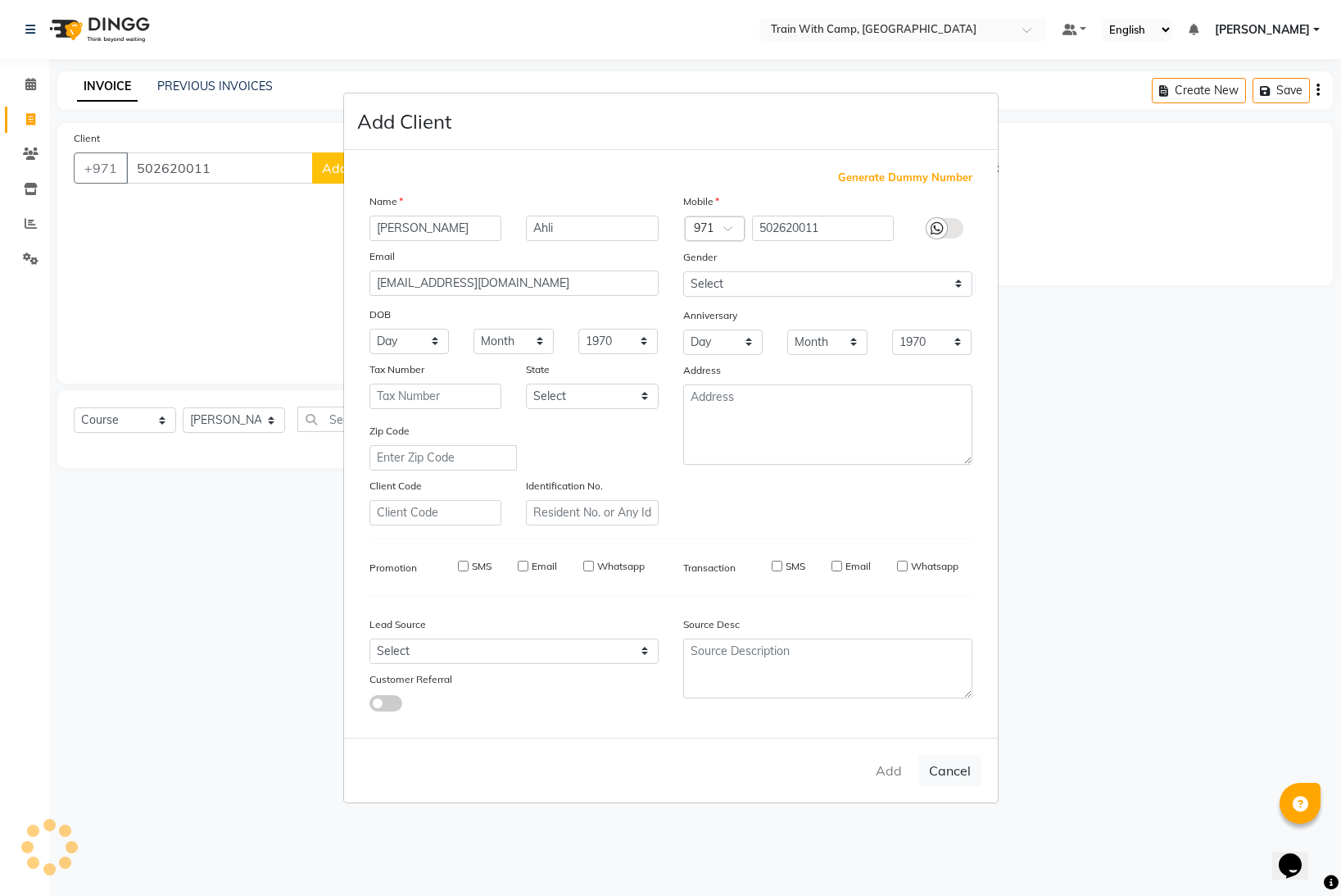
select select
checkbox input "false"
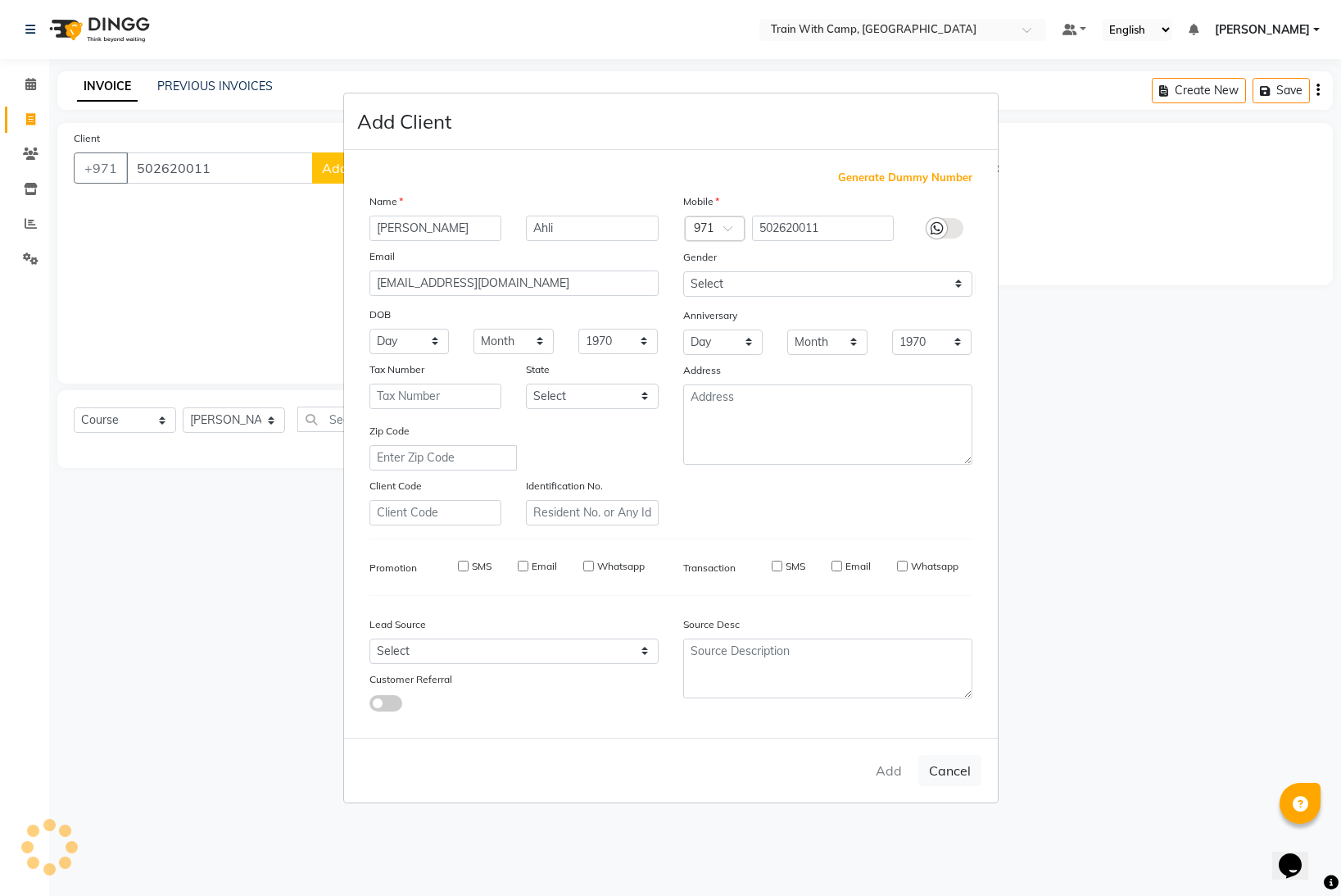
checkbox input "false"
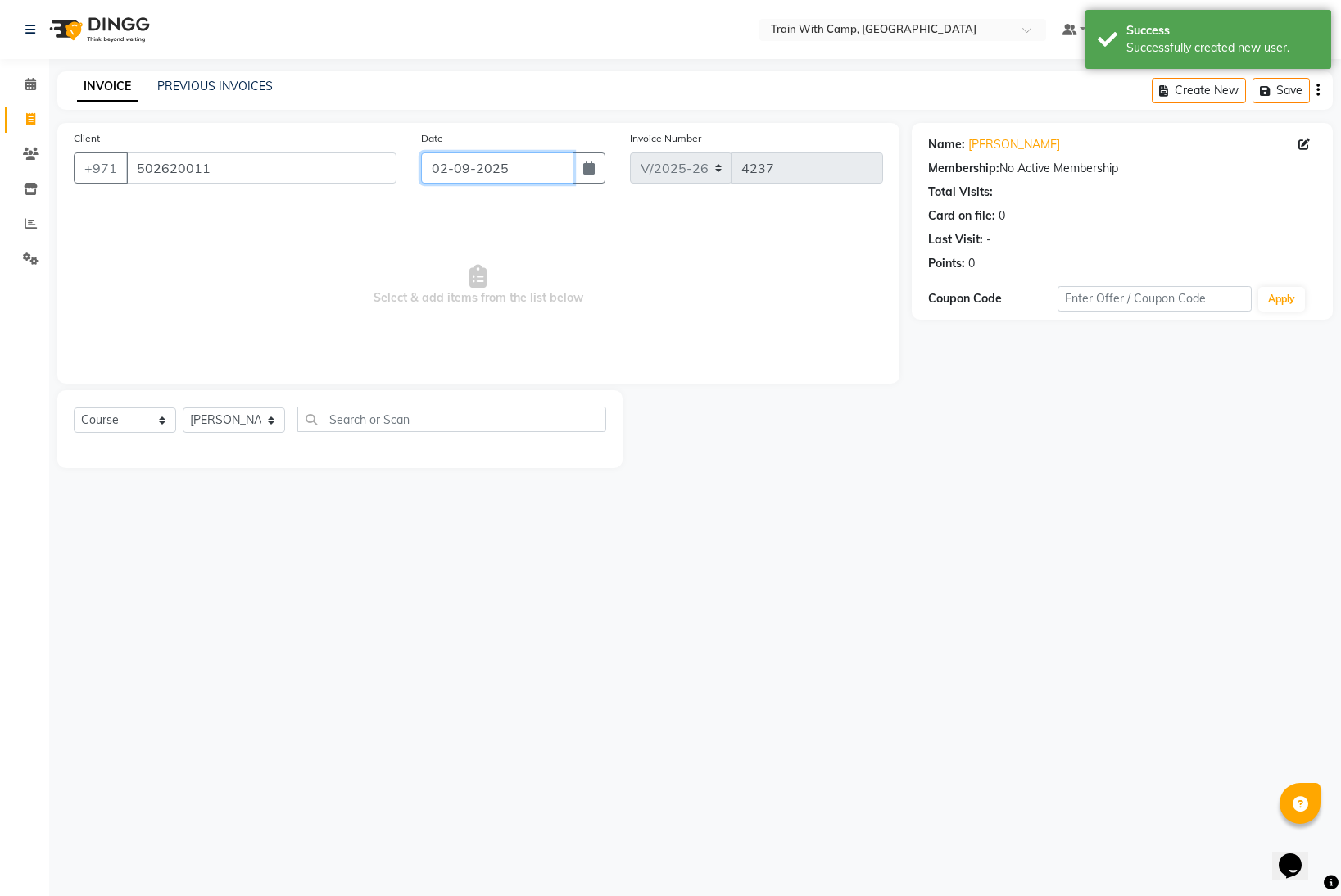
click at [499, 173] on input "02-09-2025" at bounding box center [496, 167] width 151 height 31
select select "9"
select select "2025"
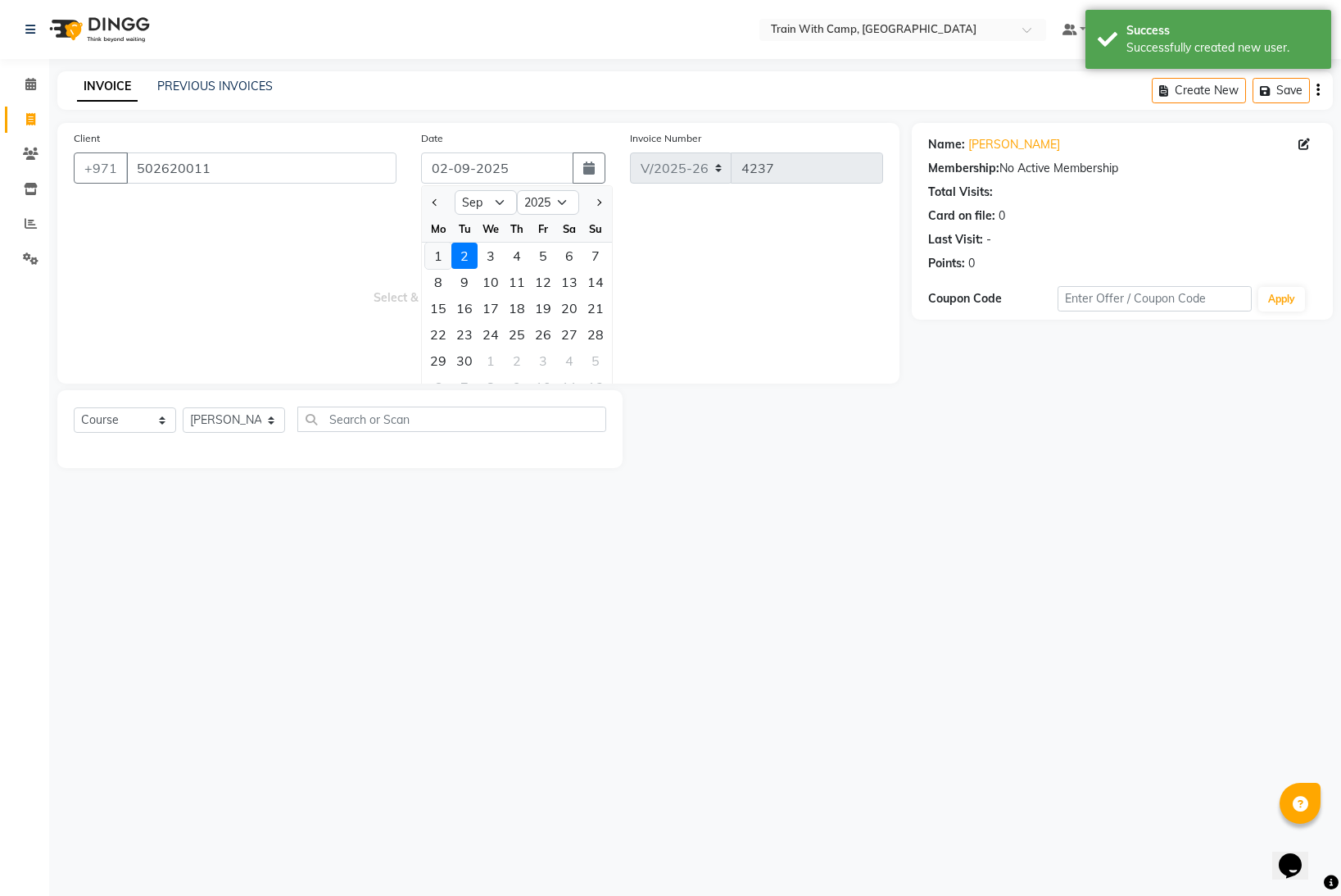
click at [436, 252] on div "1" at bounding box center [438, 255] width 27 height 27
type input "[DATE]"
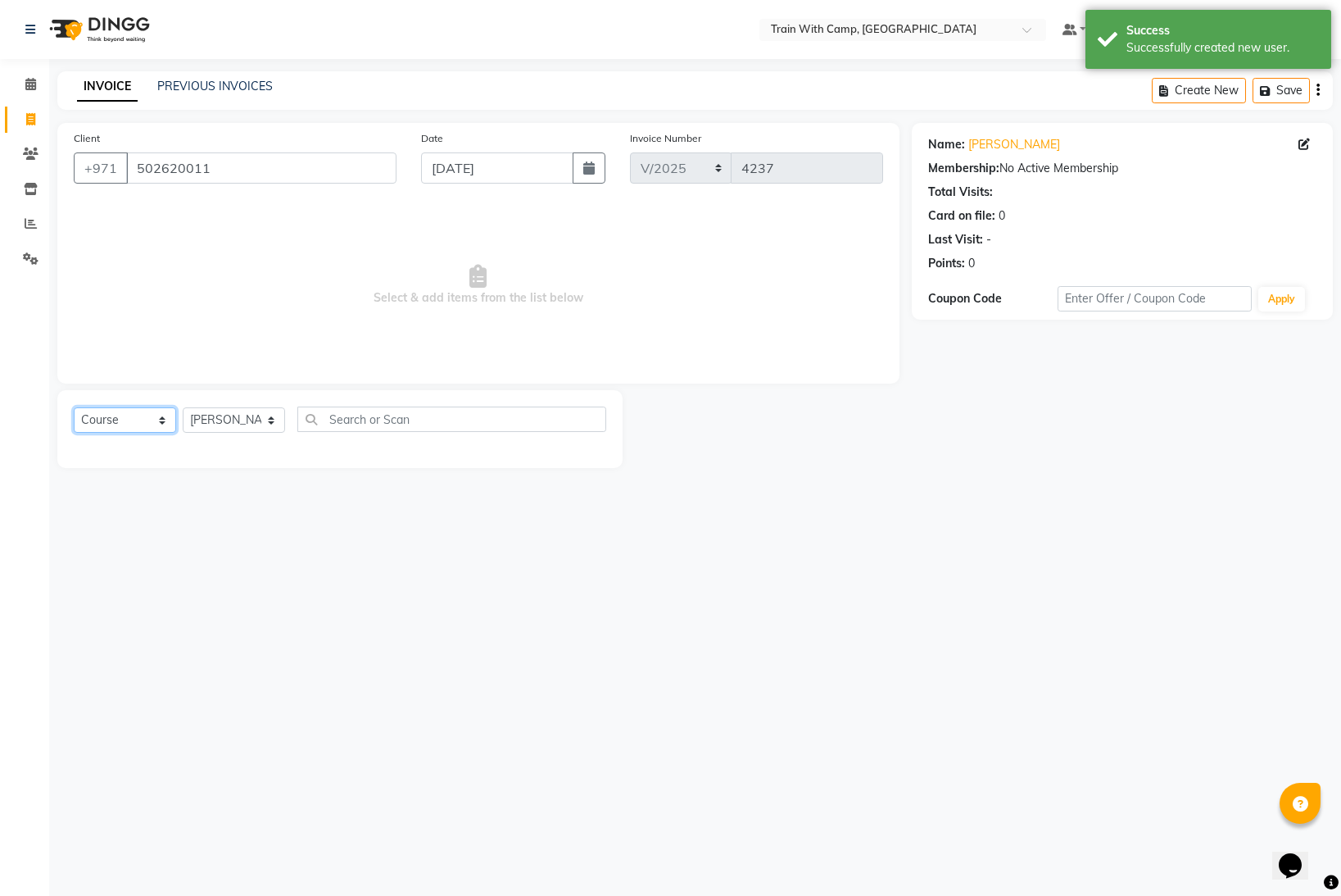
click at [158, 422] on select "Select Course Product Membership Package Voucher Prepaid Gift Card" at bounding box center [126, 420] width 103 height 26
select select "package"
click at [74, 407] on select "Select Course Product Membership Package Voucher Prepaid Gift Card" at bounding box center [126, 420] width 103 height 26
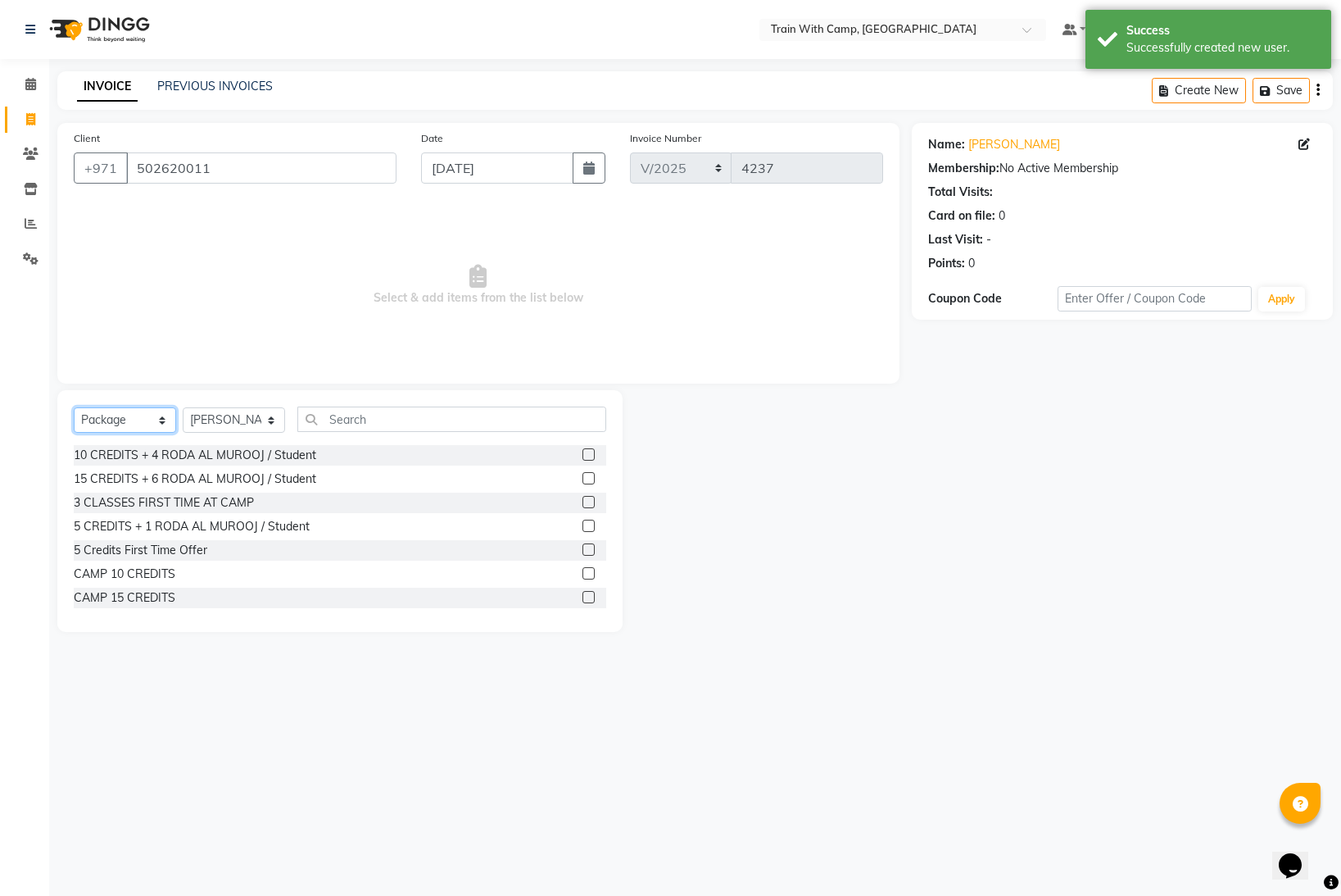
scroll to position [55, 0]
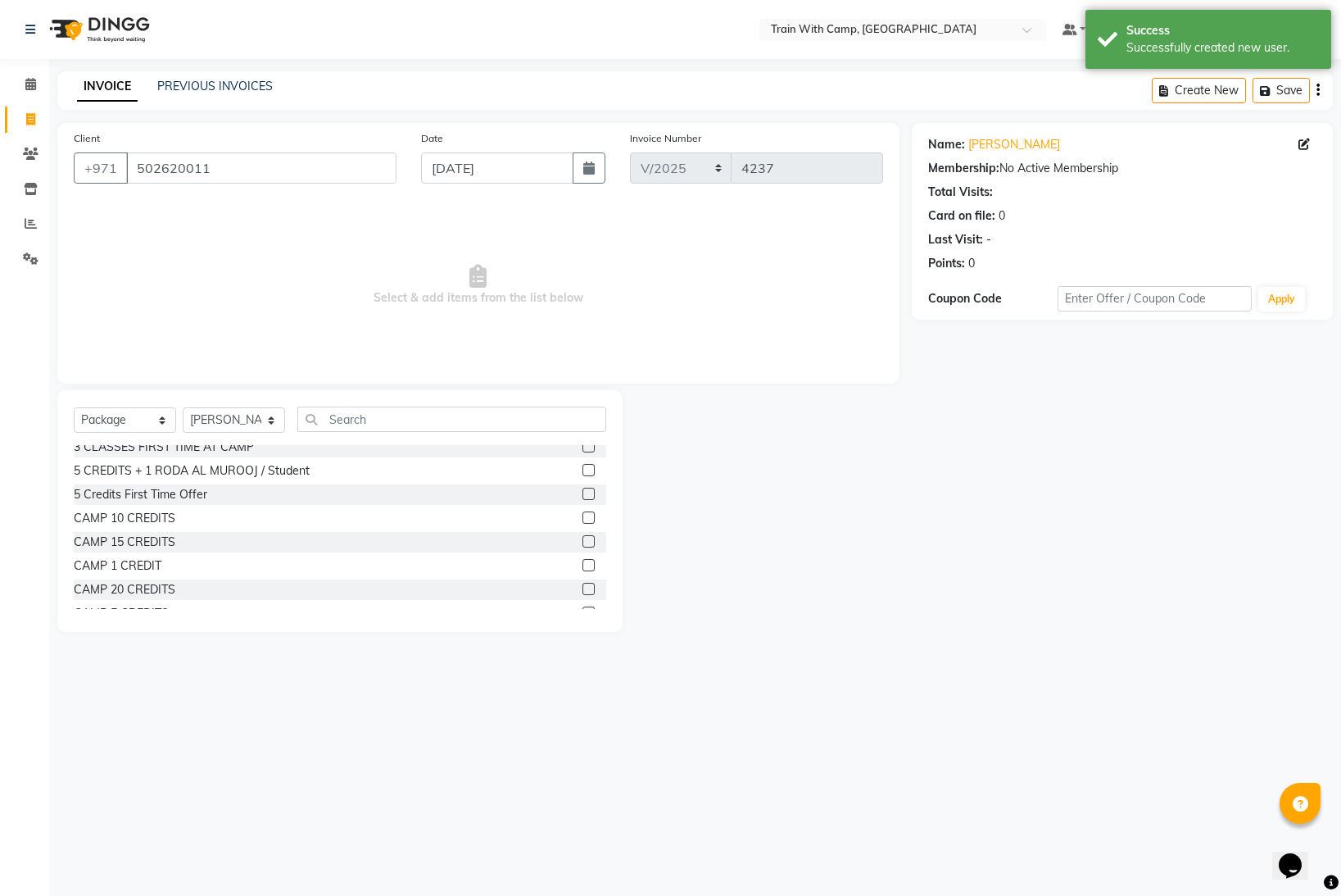
drag, startPoint x: 589, startPoint y: 561, endPoint x: 578, endPoint y: 552, distance: 14.2
click at [589, 561] on label at bounding box center [588, 565] width 12 height 12
click at [589, 561] on input "checkbox" at bounding box center [587, 566] width 11 height 11
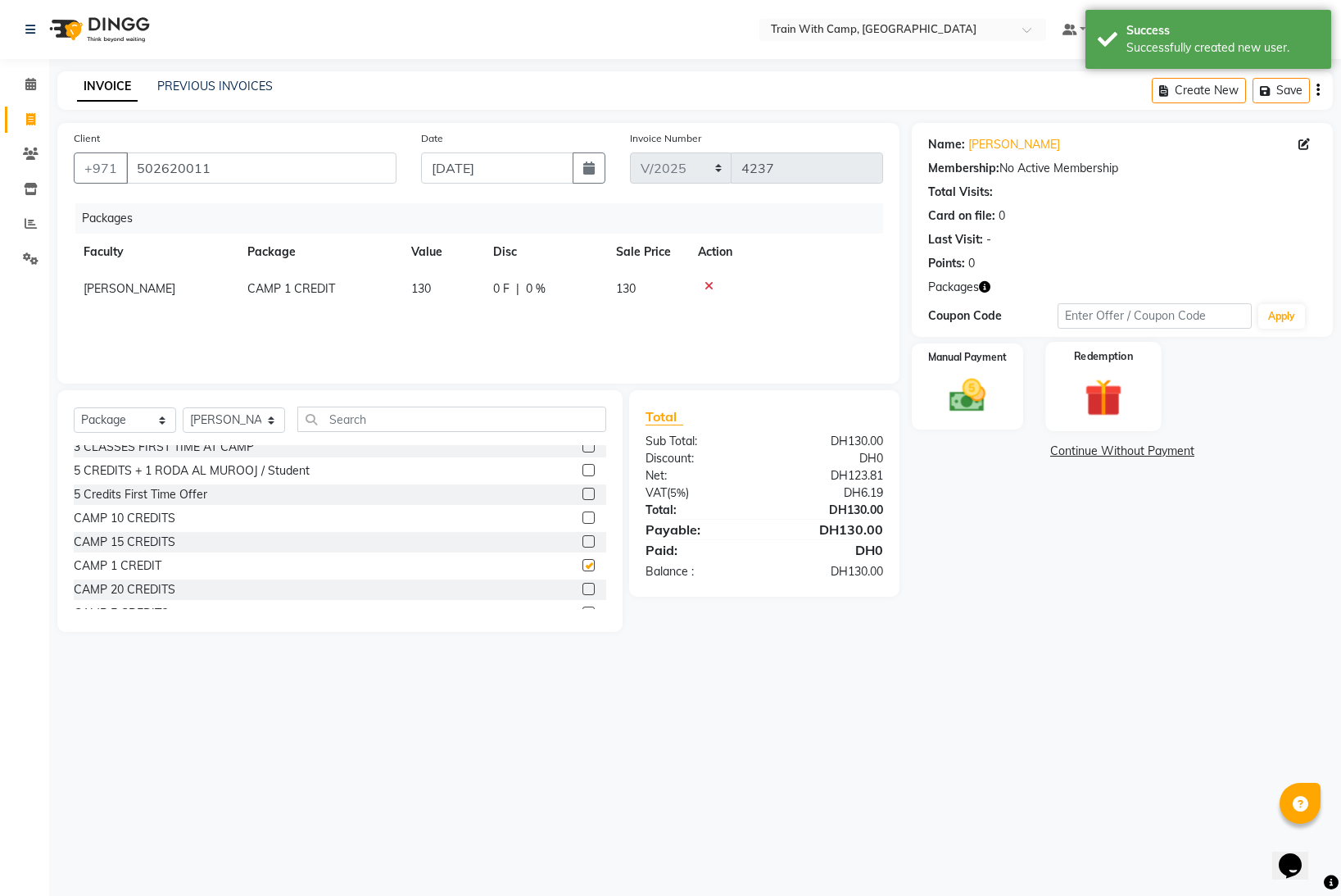
checkbox input "false"
click at [977, 398] on img at bounding box center [968, 396] width 61 height 44
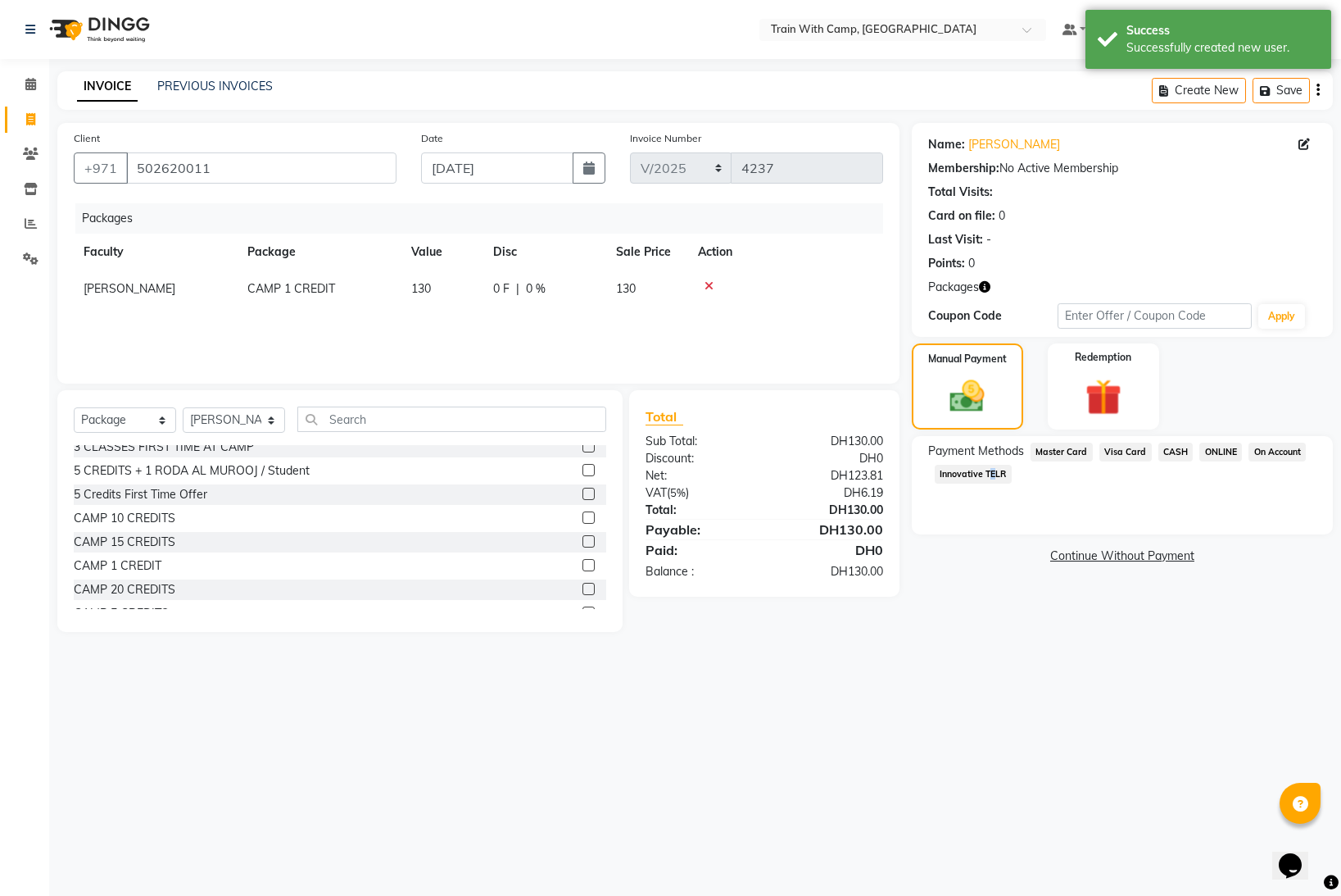
click at [987, 476] on span "Innovative TELR" at bounding box center [973, 474] width 77 height 19
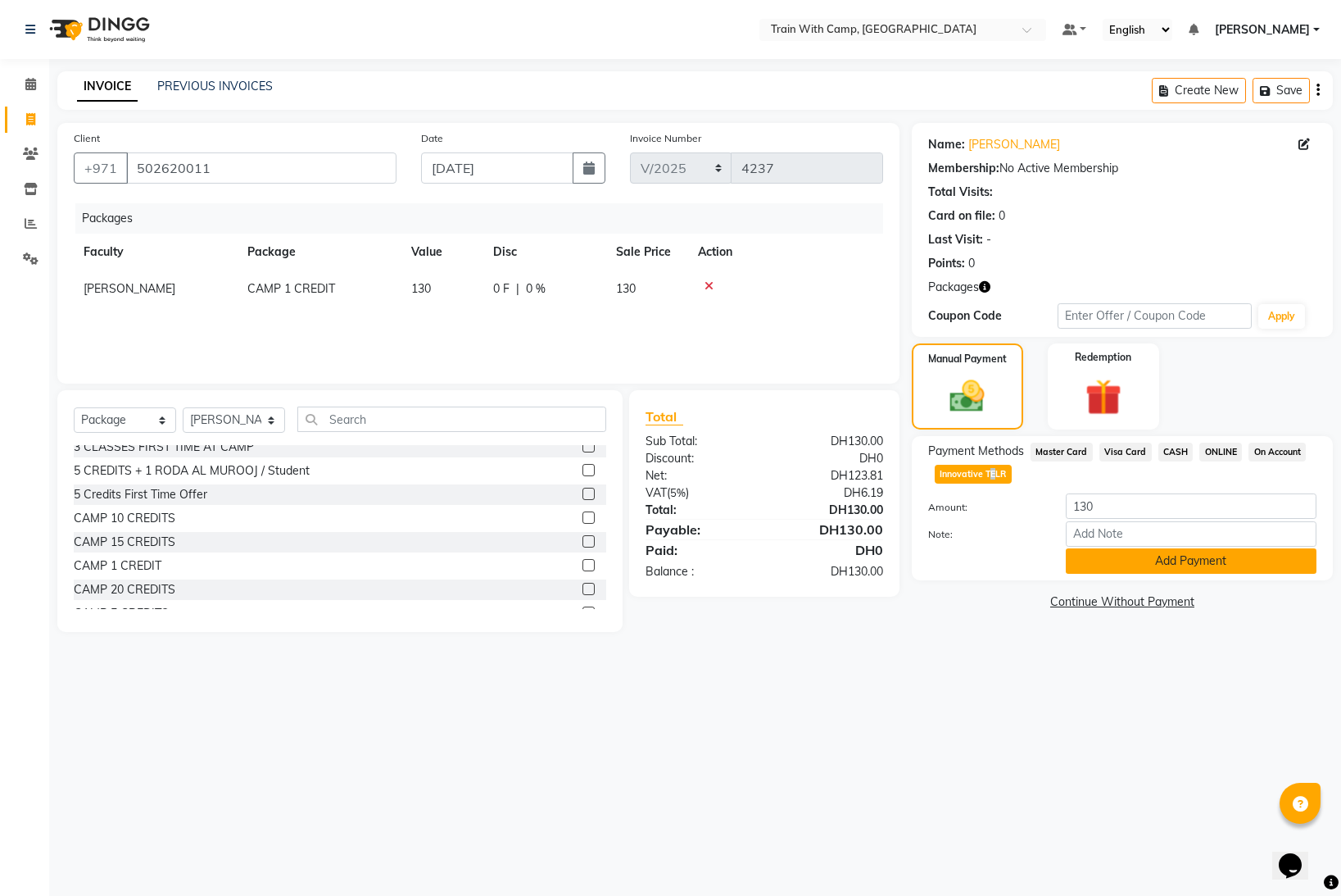
click at [1116, 561] on button "Add Payment" at bounding box center [1192, 561] width 251 height 26
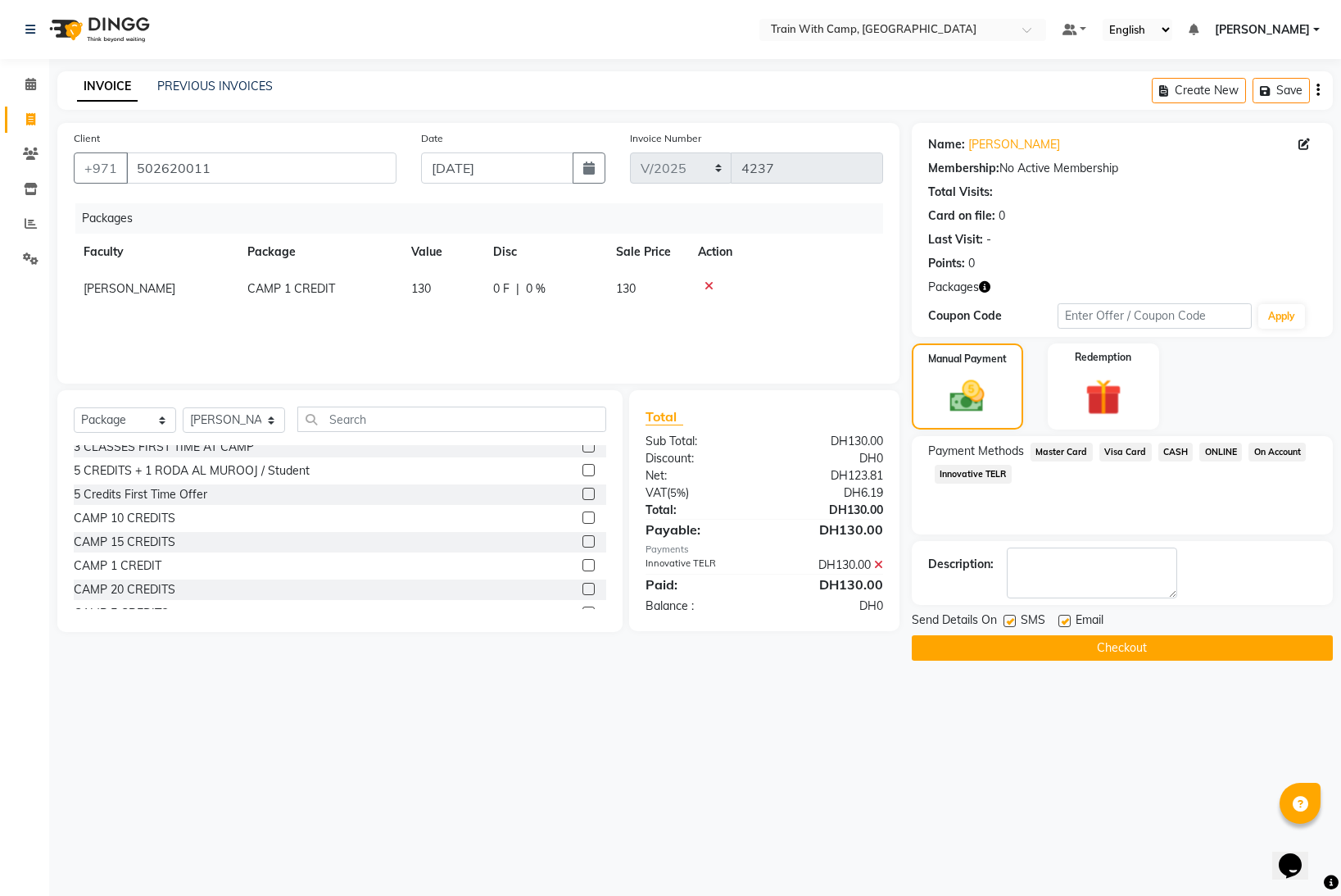
drag, startPoint x: 1002, startPoint y: 621, endPoint x: 1033, endPoint y: 621, distance: 31.0
click at [1007, 621] on div "Send Details On SMS Email" at bounding box center [1122, 621] width 421 height 21
drag, startPoint x: 1064, startPoint y: 622, endPoint x: 1035, endPoint y: 624, distance: 29.1
click at [1064, 622] on label at bounding box center [1064, 620] width 12 height 12
click at [1064, 622] on input "checkbox" at bounding box center [1063, 621] width 11 height 11
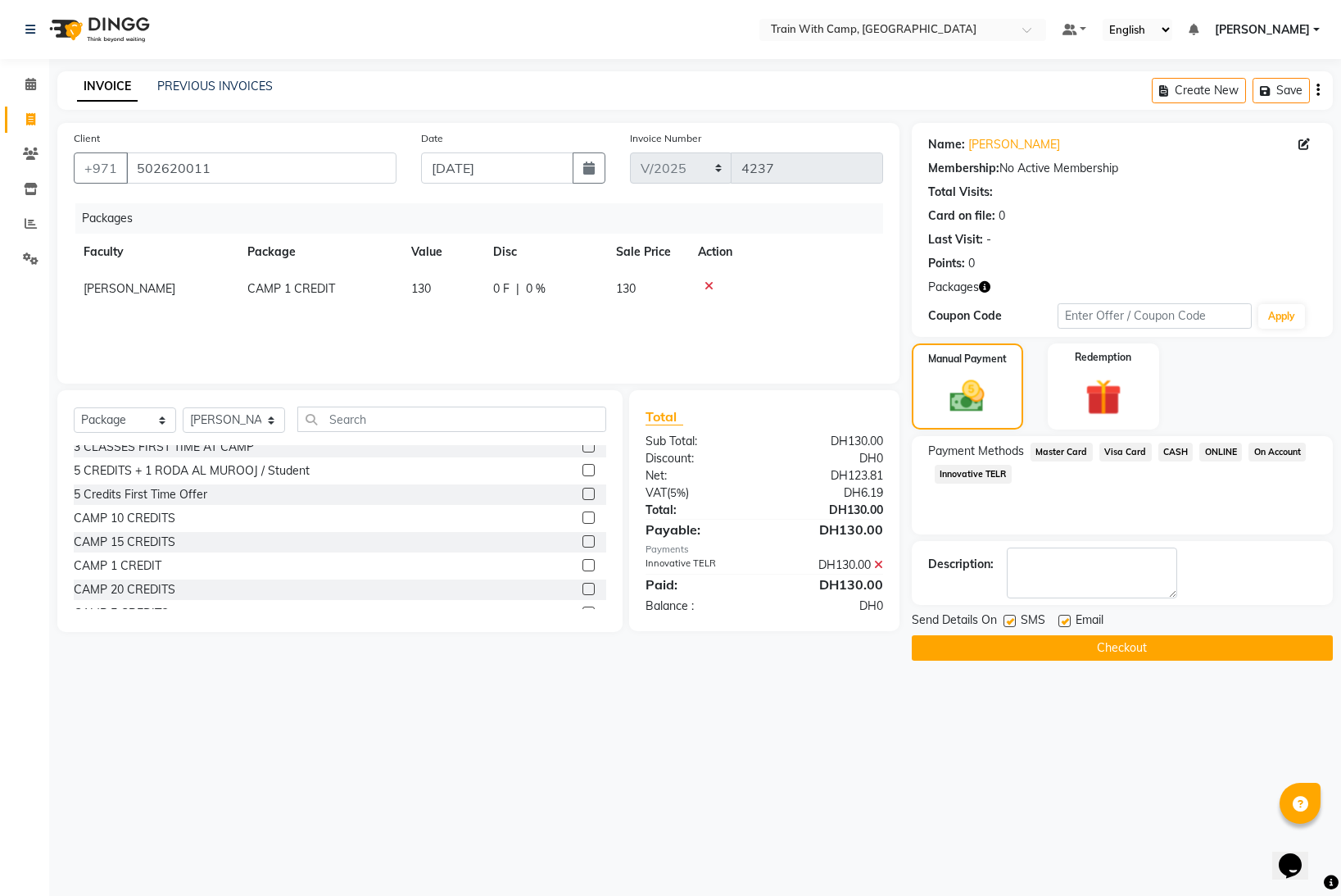
checkbox input "false"
click at [1011, 625] on label at bounding box center [1010, 620] width 12 height 12
click at [1011, 625] on input "checkbox" at bounding box center [1009, 621] width 11 height 11
checkbox input "false"
click at [1016, 645] on button "Checkout" at bounding box center [1122, 648] width 421 height 26
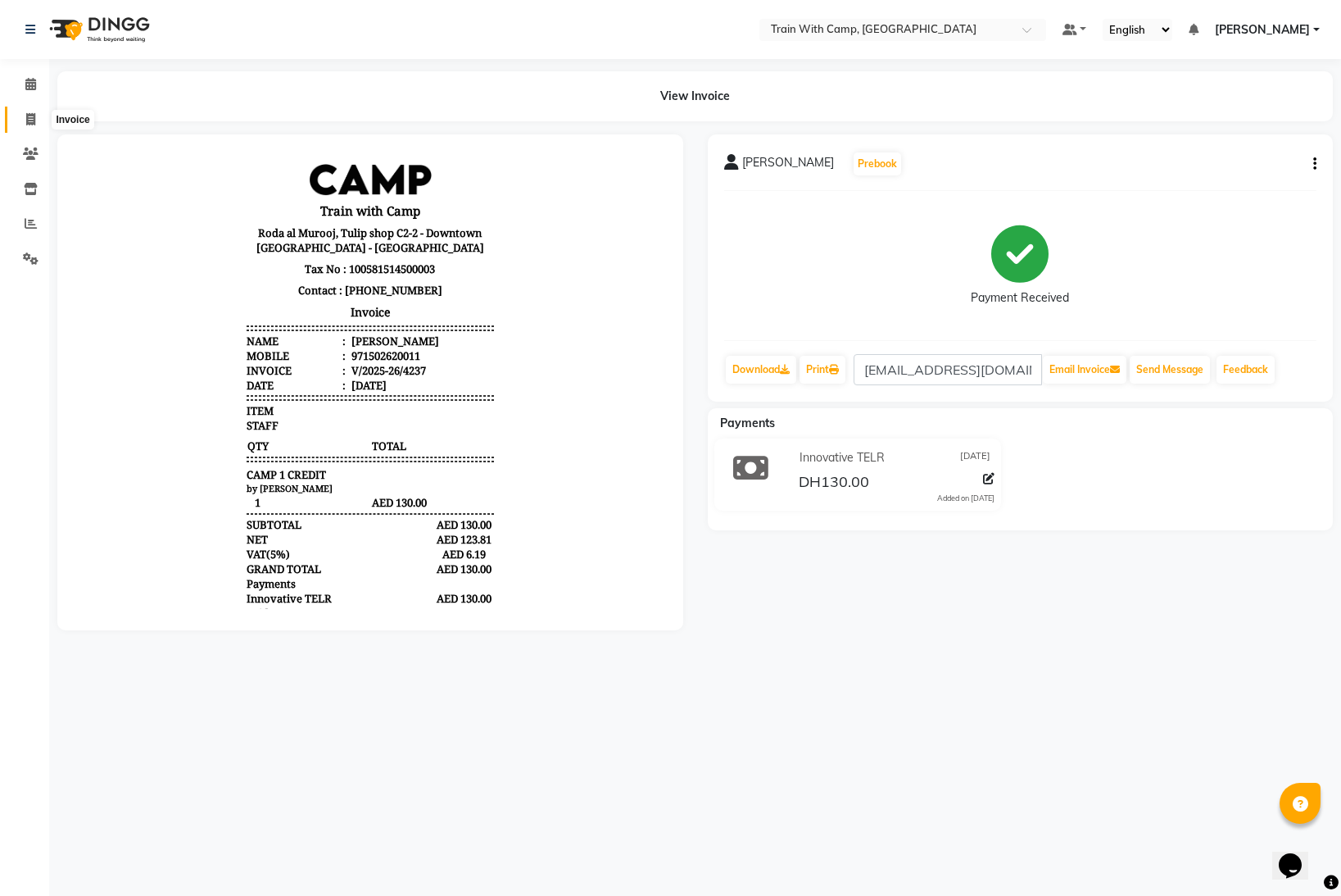
drag, startPoint x: 31, startPoint y: 118, endPoint x: 43, endPoint y: 120, distance: 12.2
click at [31, 118] on icon at bounding box center [31, 119] width 9 height 12
select select "service"
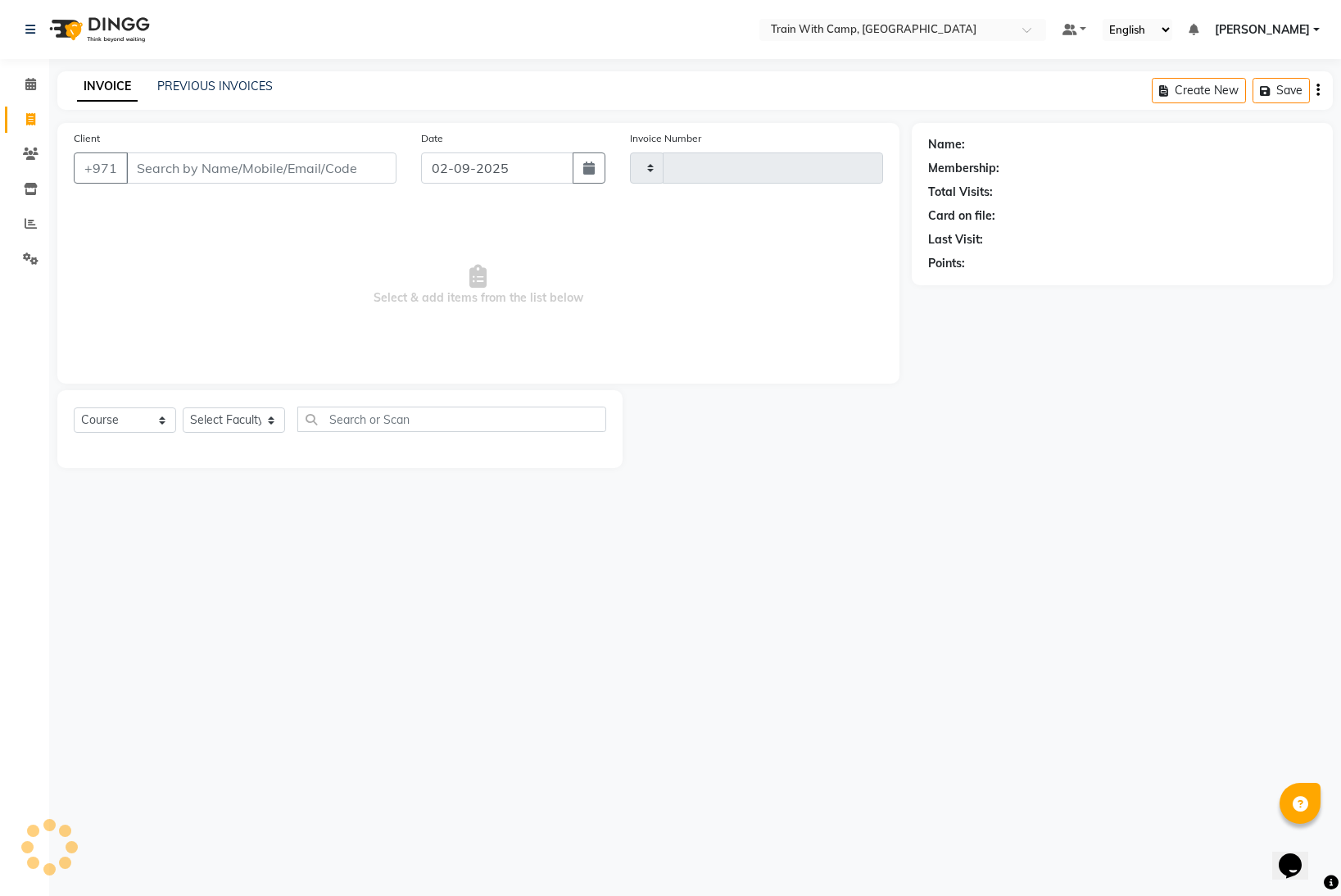
type input "4238"
select select "910"
select select "14965"
click at [585, 166] on icon "button" at bounding box center [589, 167] width 12 height 13
select select "9"
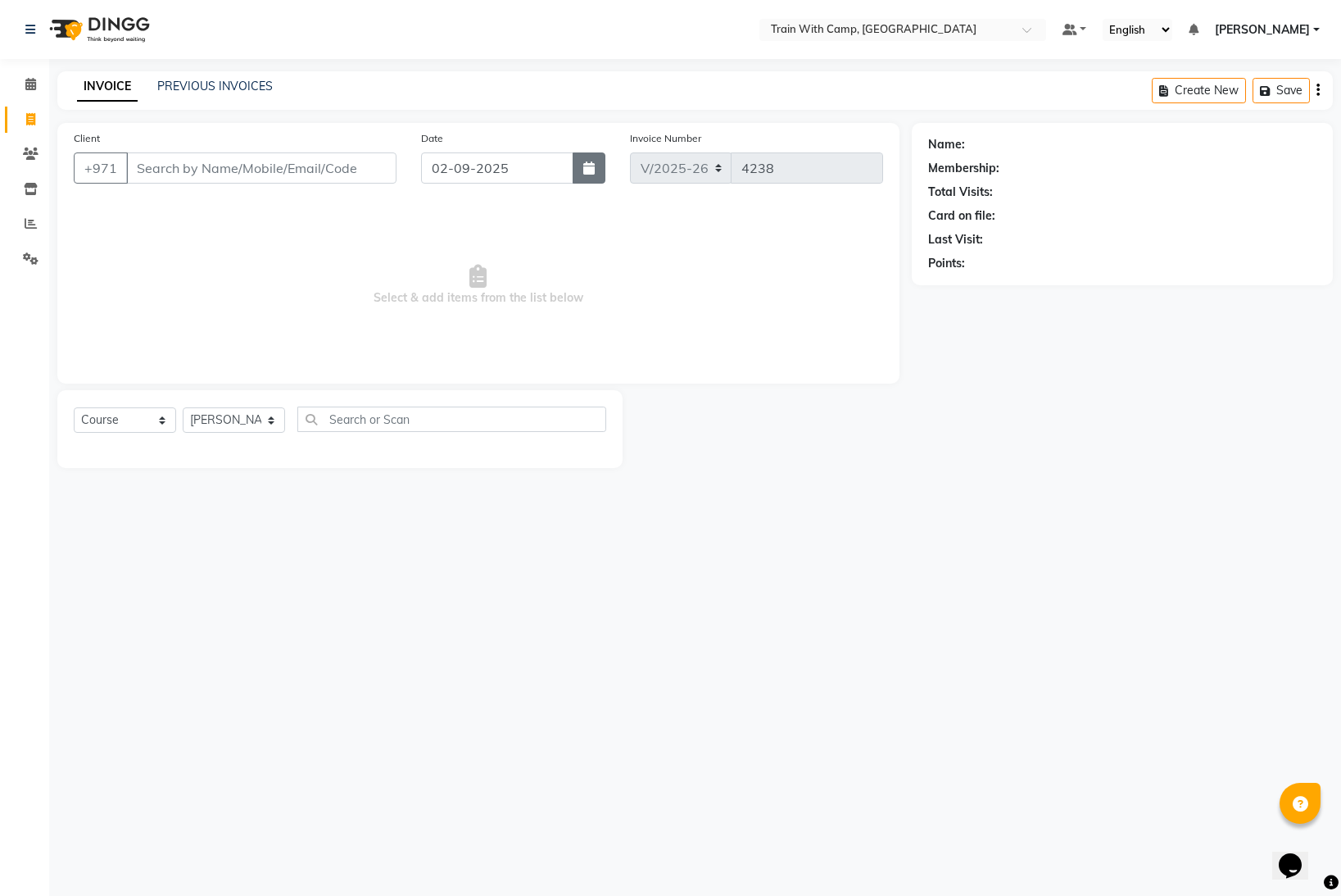
select select "2025"
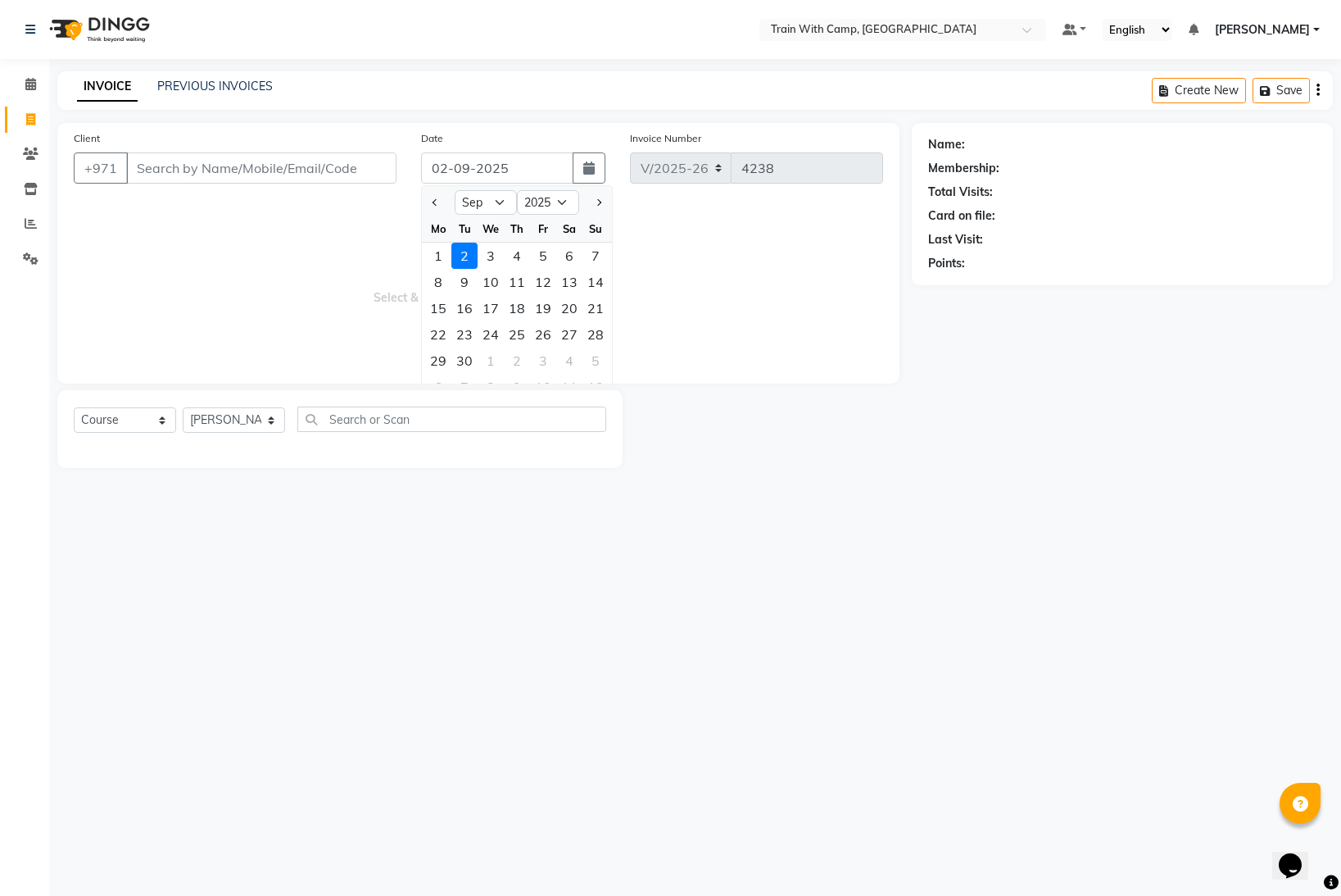
click at [440, 250] on div "1" at bounding box center [438, 255] width 27 height 27
type input "[DATE]"
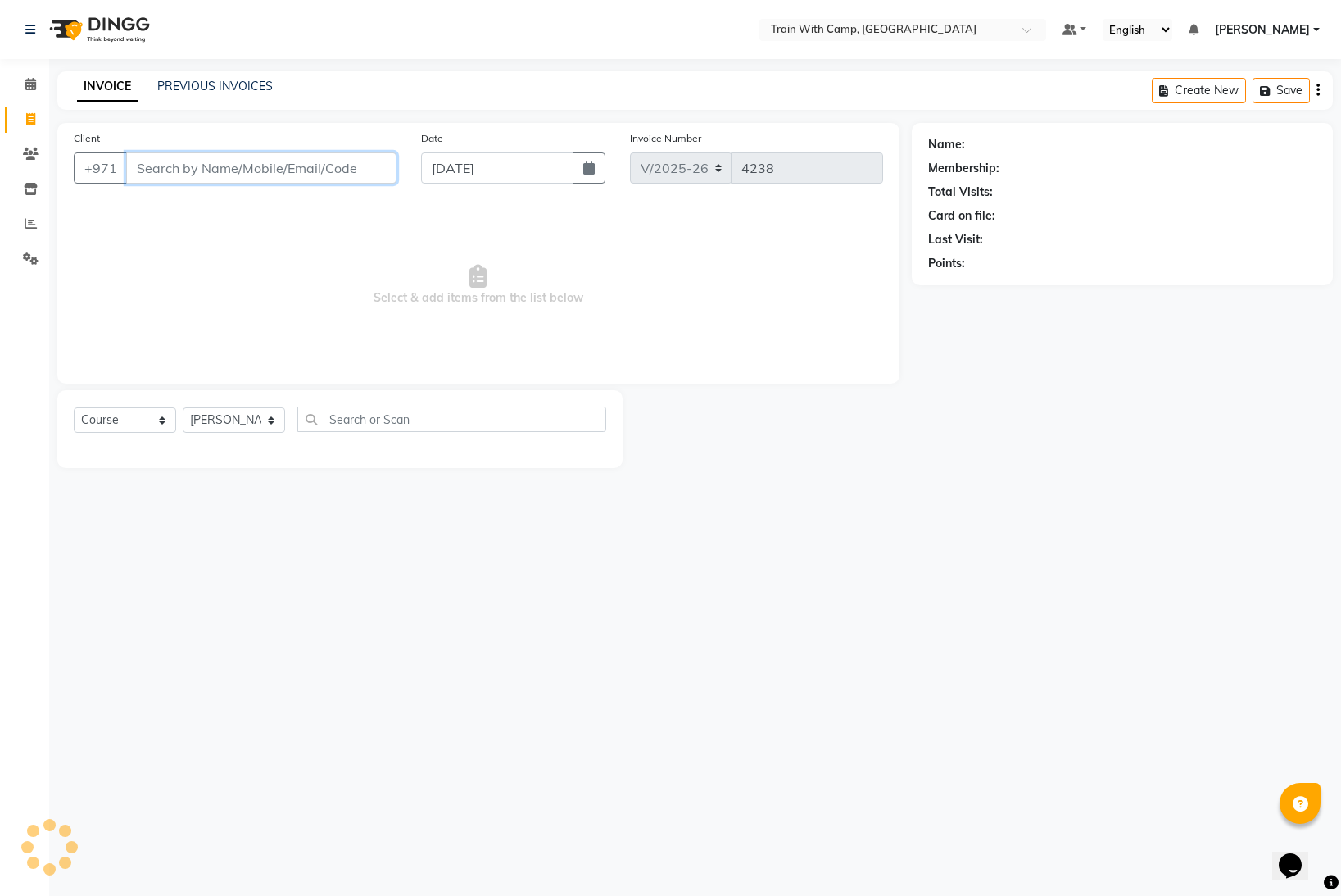
click at [281, 167] on input "Client" at bounding box center [261, 167] width 270 height 31
paste input "[PERSON_NAME]"
drag, startPoint x: 173, startPoint y: 169, endPoint x: 135, endPoint y: 165, distance: 38.2
click at [135, 165] on input "[PERSON_NAME]" at bounding box center [220, 167] width 187 height 31
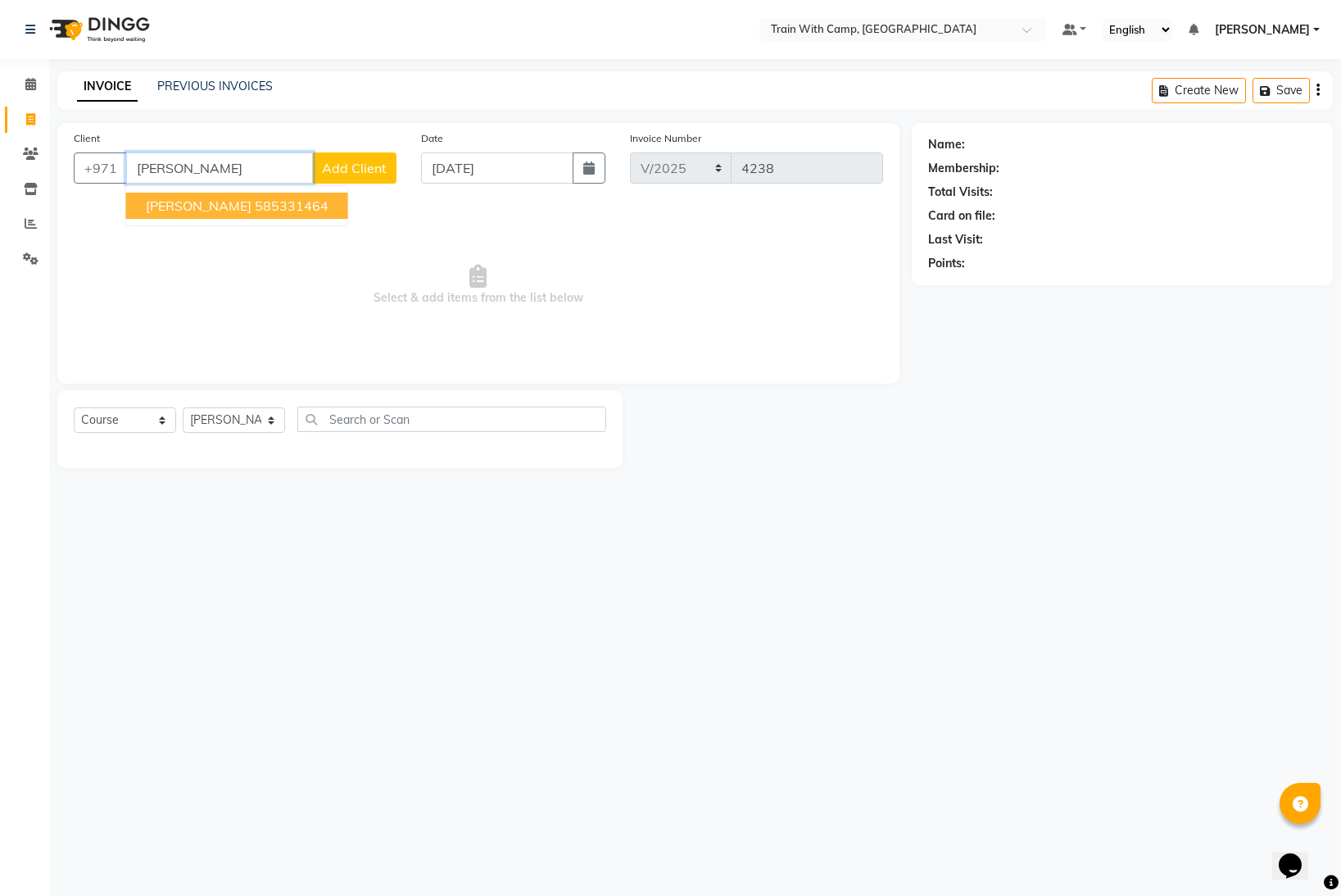
click at [229, 207] on span "[PERSON_NAME]" at bounding box center [198, 206] width 106 height 17
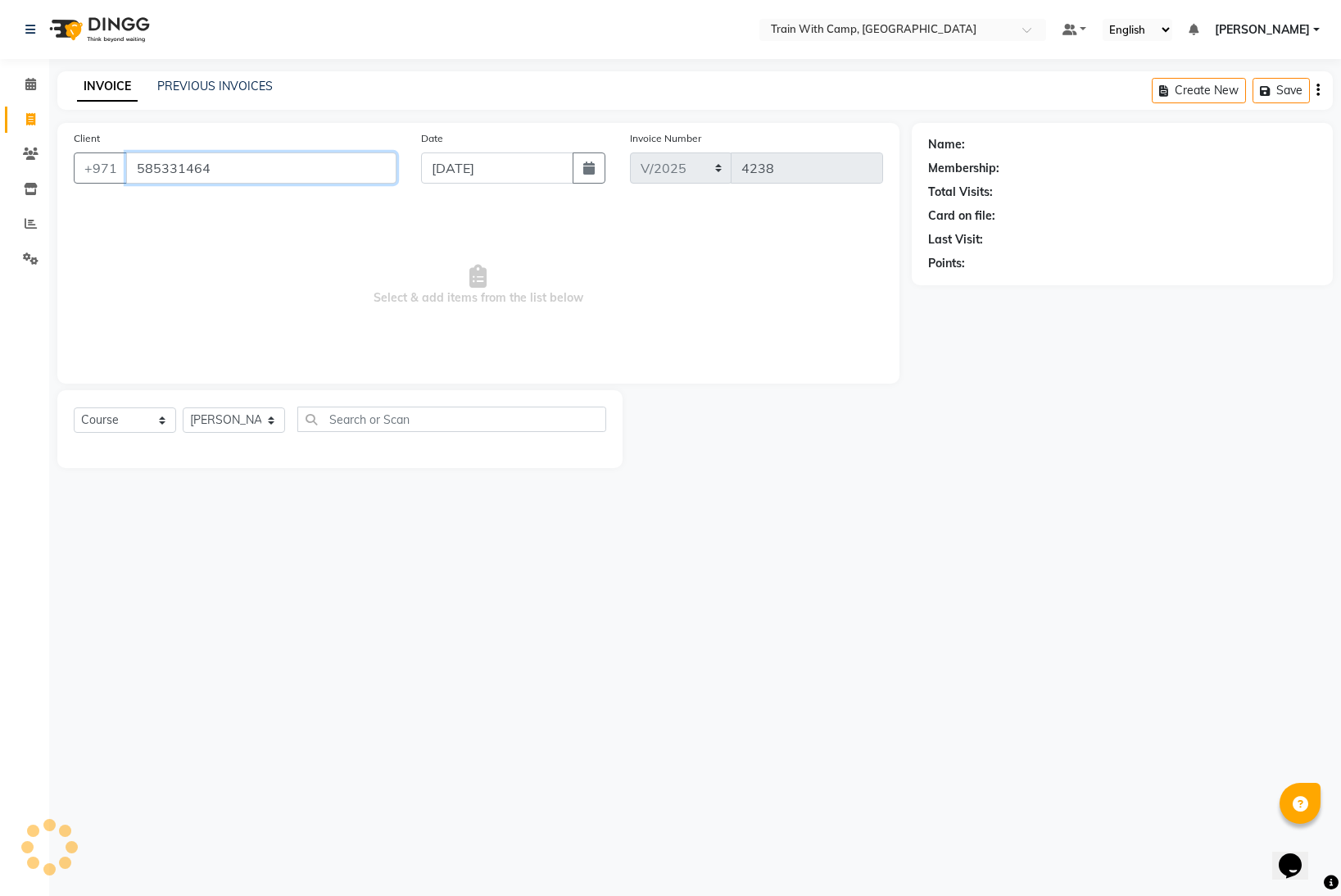
type input "585331464"
drag, startPoint x: 226, startPoint y: 174, endPoint x: 128, endPoint y: 170, distance: 98.1
click at [128, 170] on input "585331464" at bounding box center [261, 167] width 270 height 31
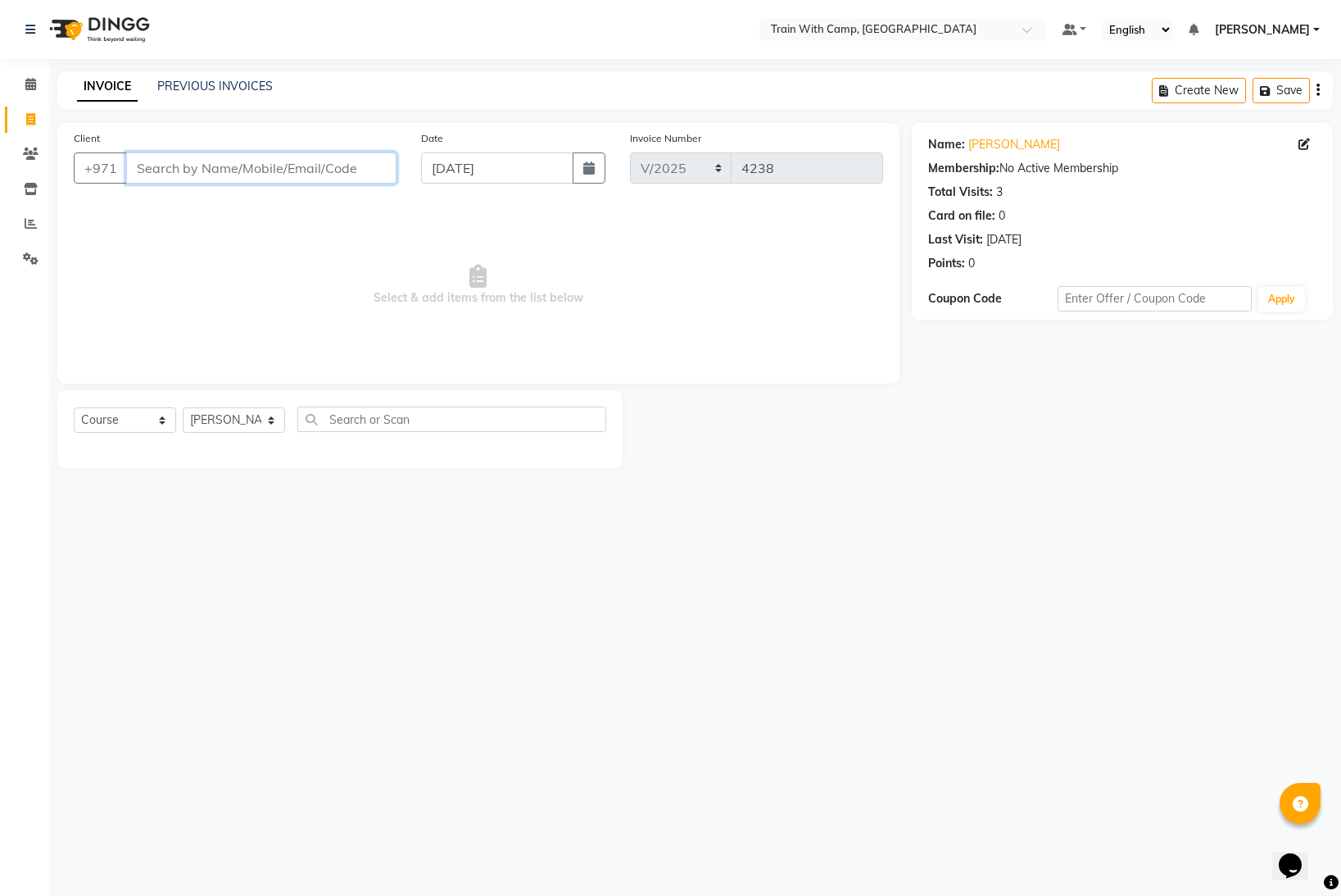
paste input "atefeh_n1371@yahoo.c"
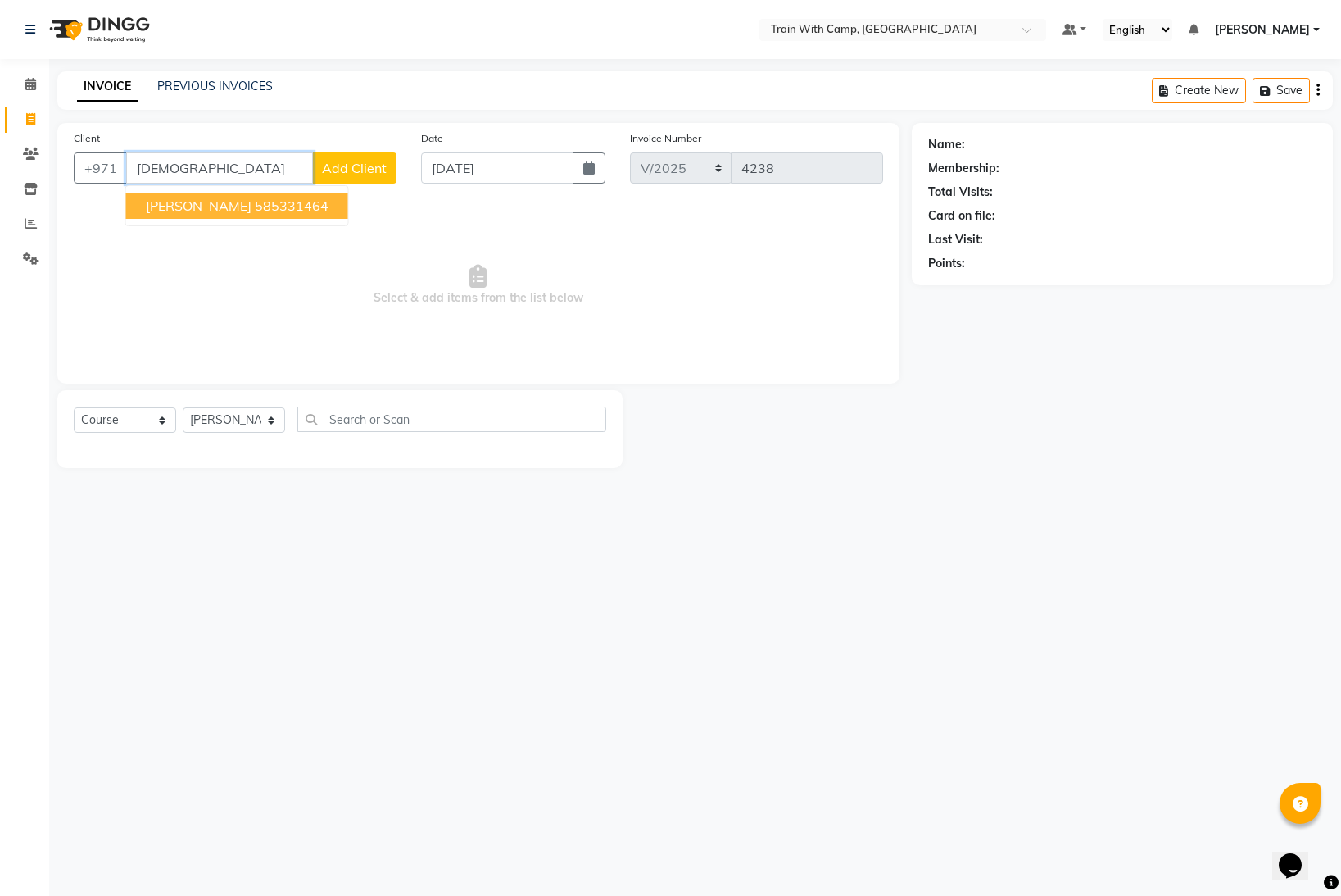
click at [297, 205] on ngb-highlight "585331464" at bounding box center [292, 206] width 74 height 17
type input "585331464"
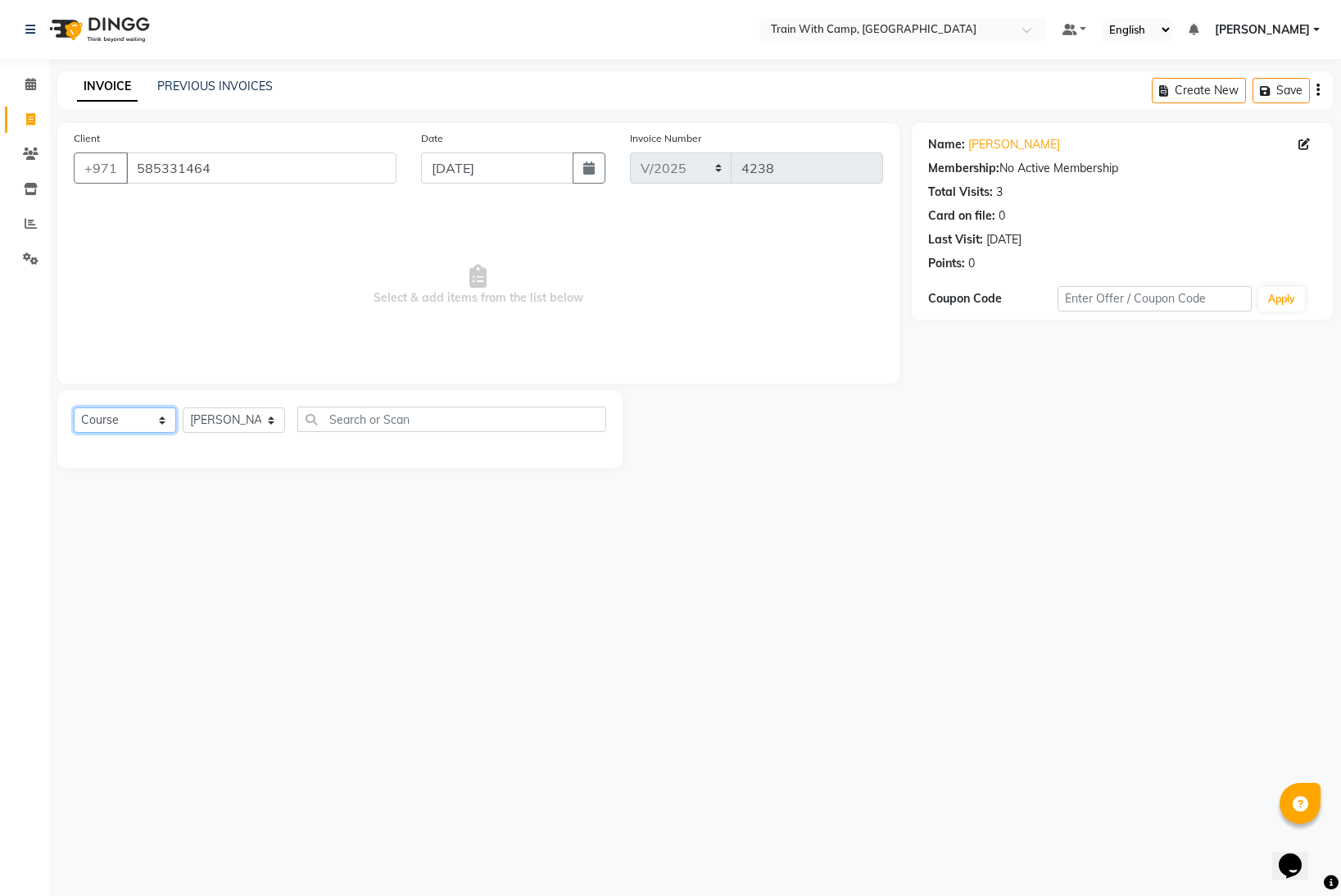
click at [167, 420] on select "Select Course Product Membership Package Voucher Prepaid Gift Card" at bounding box center [126, 420] width 103 height 26
select select "package"
click at [74, 407] on select "Select Course Product Membership Package Voucher Prepaid Gift Card" at bounding box center [126, 420] width 103 height 26
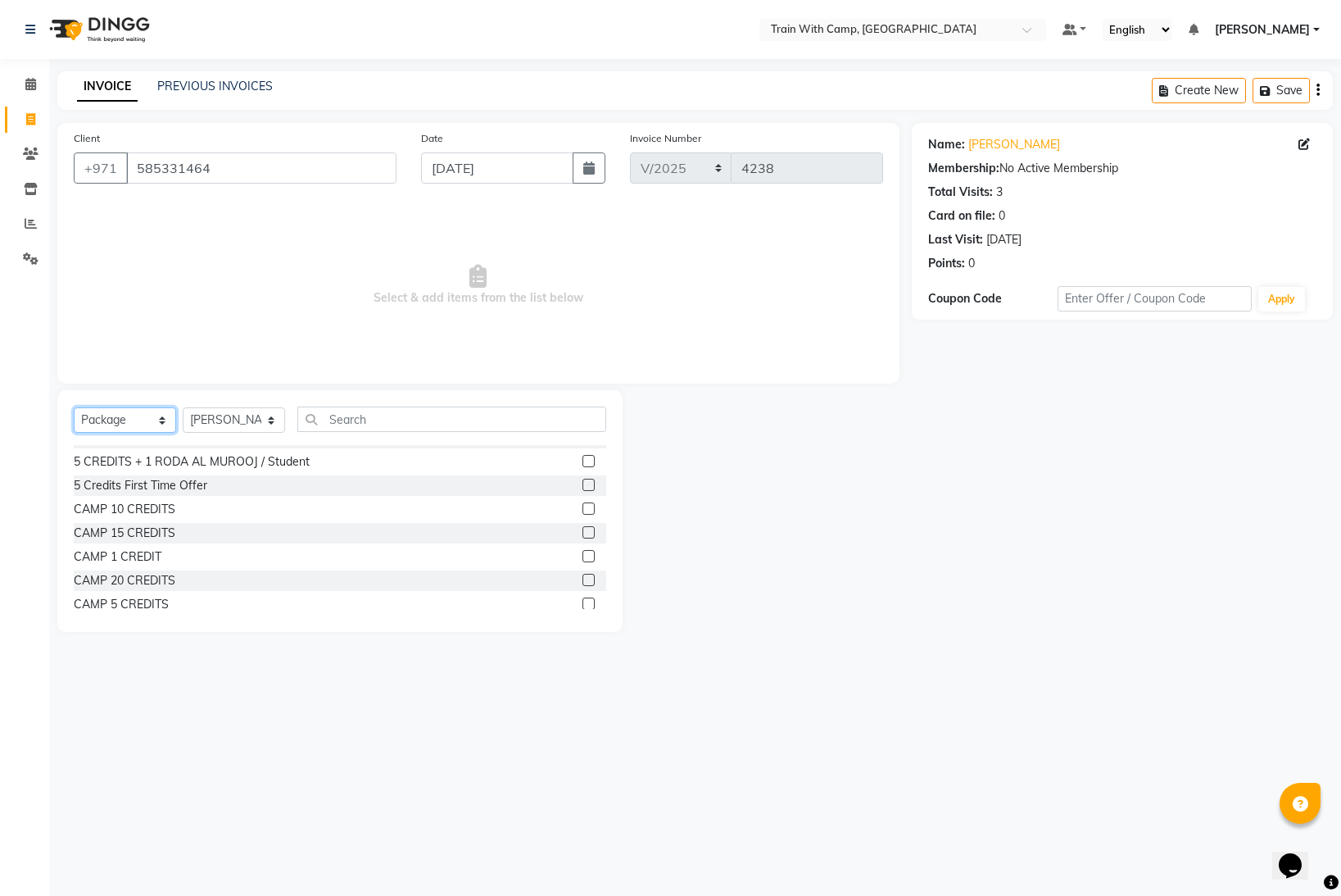
scroll to position [73, 0]
drag, startPoint x: 587, startPoint y: 593, endPoint x: 575, endPoint y: 582, distance: 16.3
click at [587, 591] on label at bounding box center [588, 595] width 12 height 12
click at [587, 591] on input "checkbox" at bounding box center [587, 595] width 11 height 11
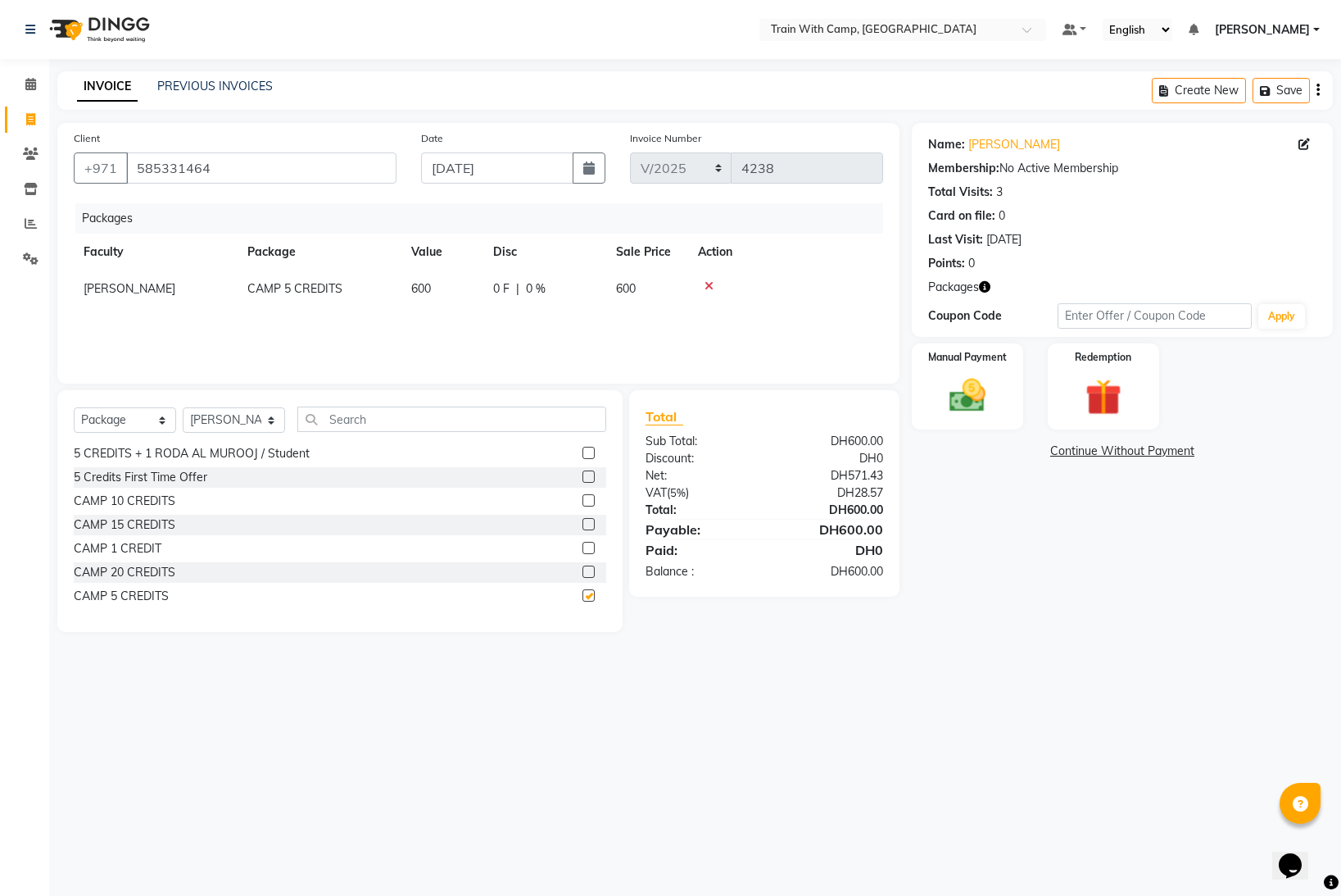
checkbox input "false"
click at [974, 403] on img at bounding box center [968, 396] width 61 height 44
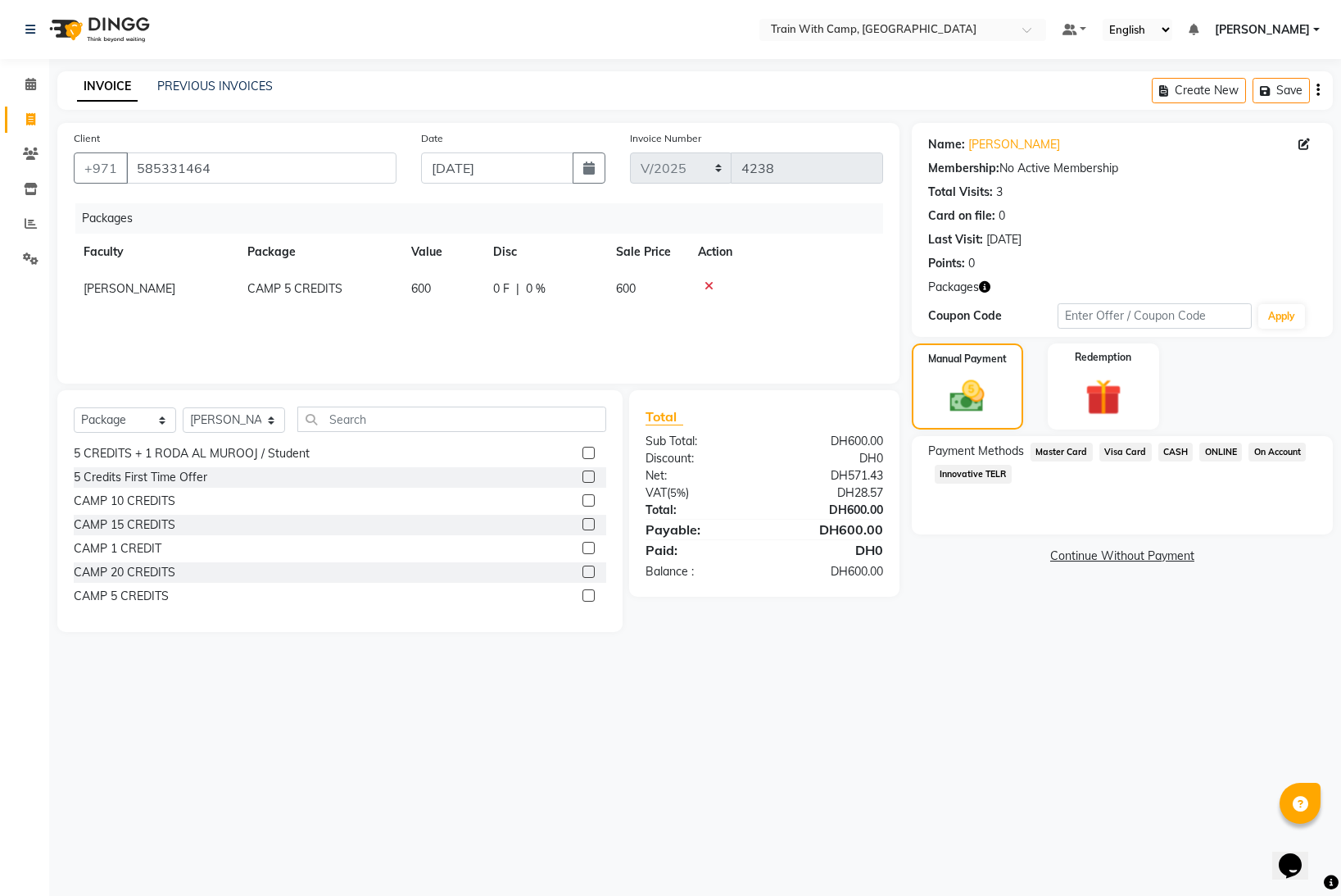
click at [972, 473] on span "Innovative TELR" at bounding box center [973, 474] width 77 height 19
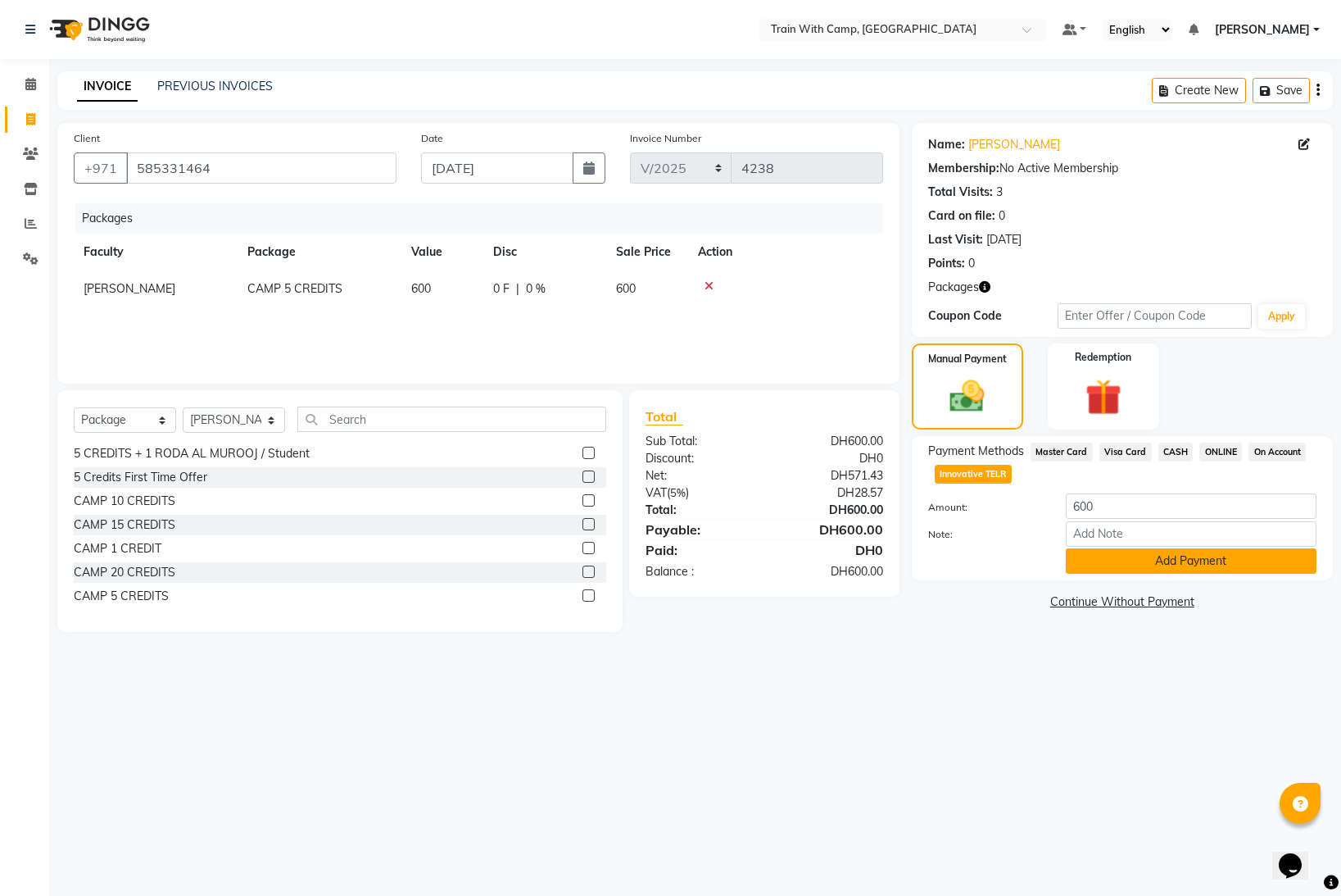
click at [1120, 556] on button "Add Payment" at bounding box center [1192, 561] width 251 height 26
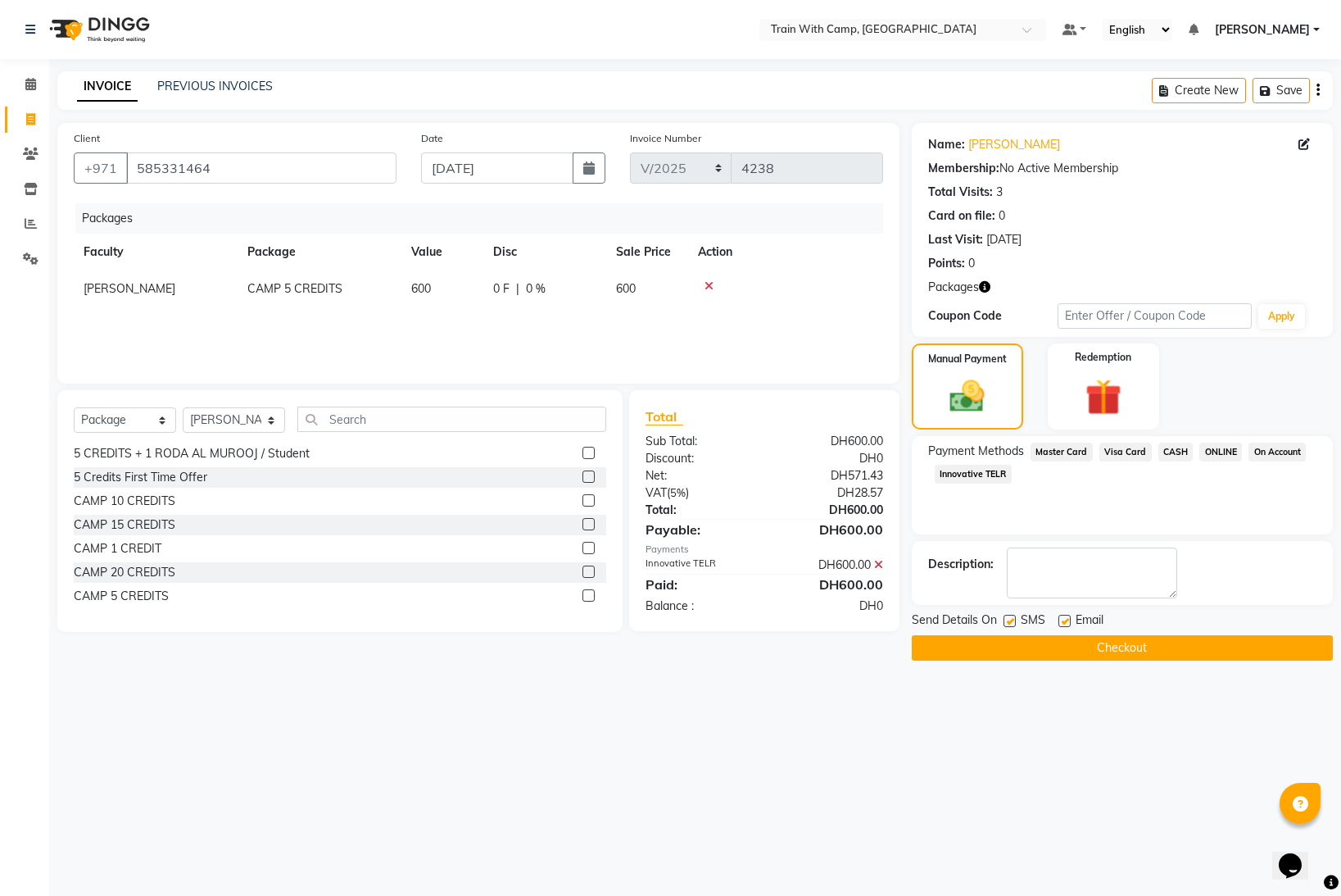
drag, startPoint x: 1002, startPoint y: 616, endPoint x: 1012, endPoint y: 615, distance: 10.0
click at [1012, 614] on div "Send Details On SMS Email" at bounding box center [1122, 621] width 421 height 21
drag, startPoint x: 1064, startPoint y: 618, endPoint x: 1027, endPoint y: 622, distance: 37.2
click at [1063, 618] on label at bounding box center [1064, 620] width 12 height 12
click at [1063, 618] on input "checkbox" at bounding box center [1063, 621] width 11 height 11
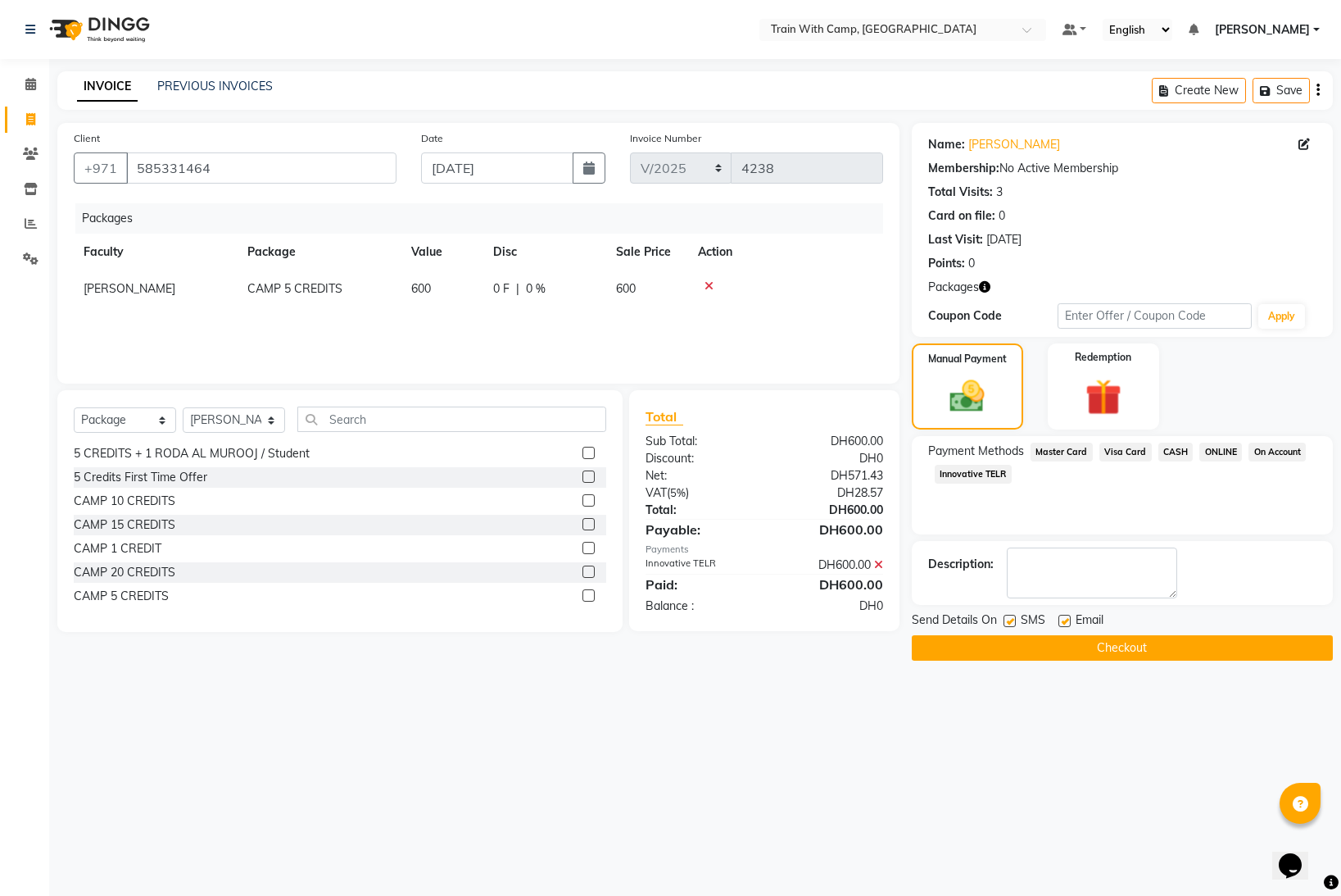
checkbox input "false"
click at [1013, 622] on label at bounding box center [1010, 620] width 12 height 12
click at [1013, 622] on input "checkbox" at bounding box center [1009, 621] width 11 height 11
checkbox input "false"
click at [997, 641] on button "Checkout" at bounding box center [1122, 648] width 421 height 26
